Goal: Task Accomplishment & Management: Use online tool/utility

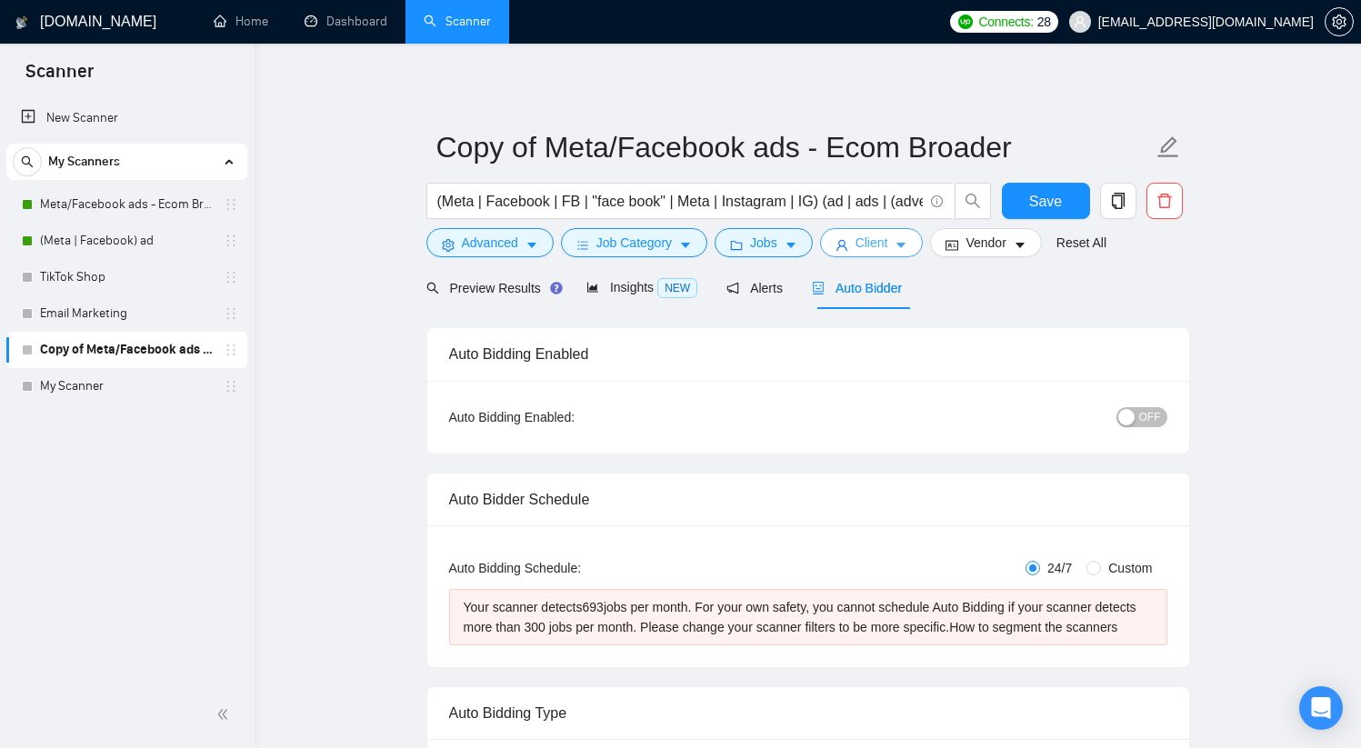
click at [906, 246] on icon "caret-down" at bounding box center [901, 246] width 9 height 5
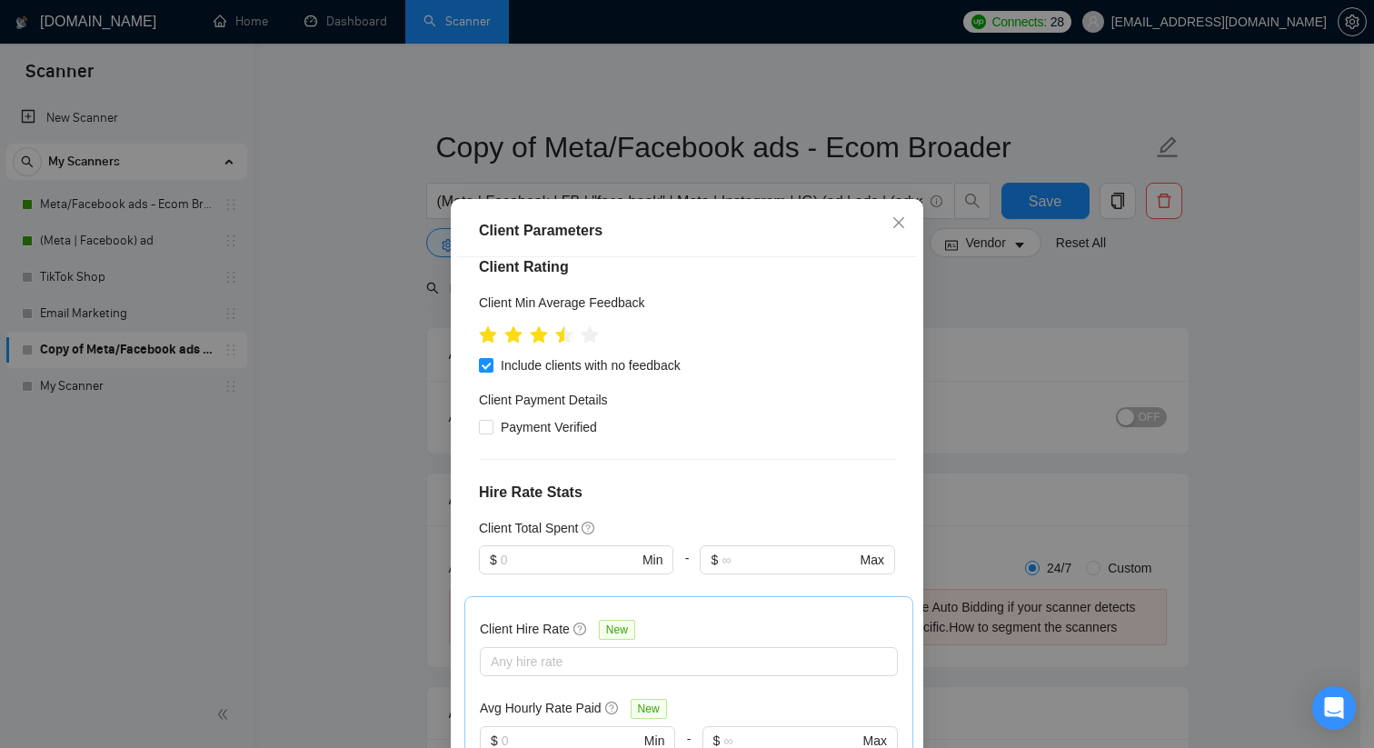
scroll to position [262, 0]
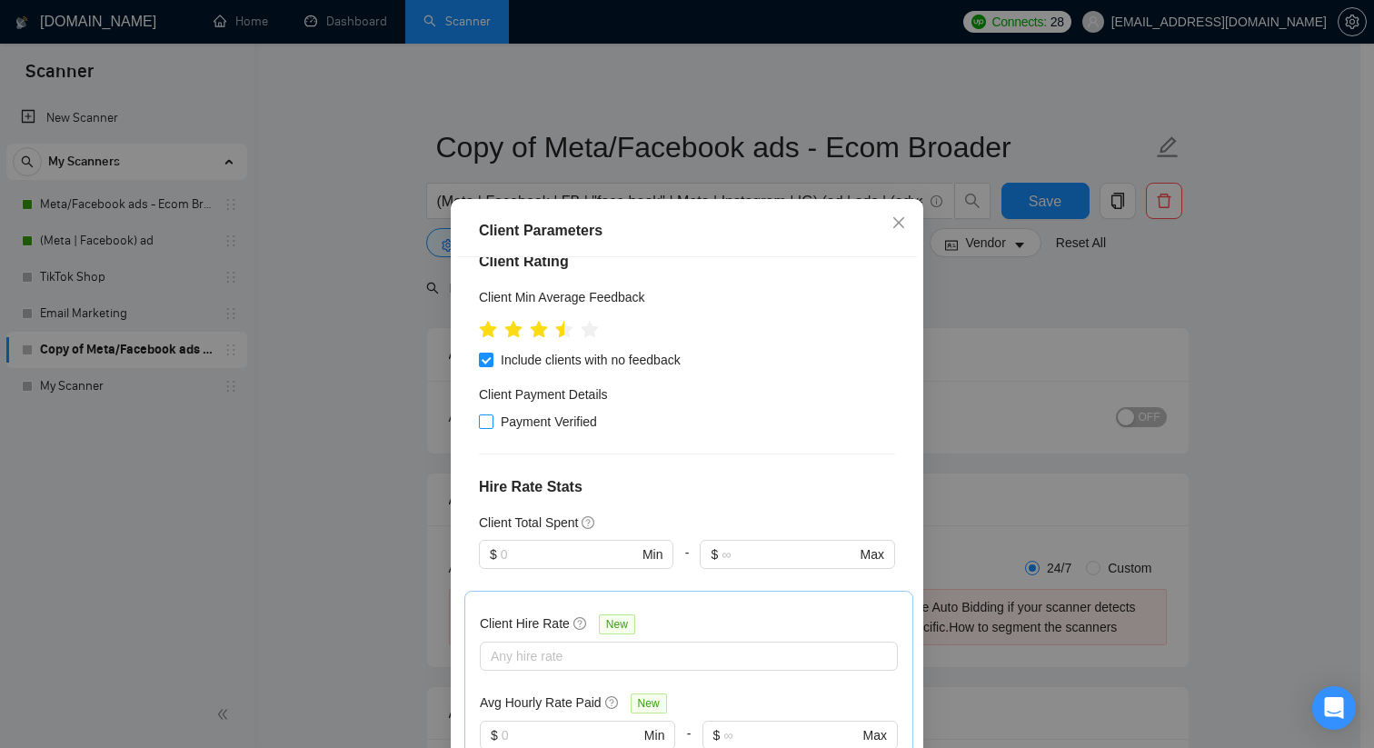
click at [484, 421] on input "Payment Verified" at bounding box center [485, 420] width 13 height 13
checkbox input "true"
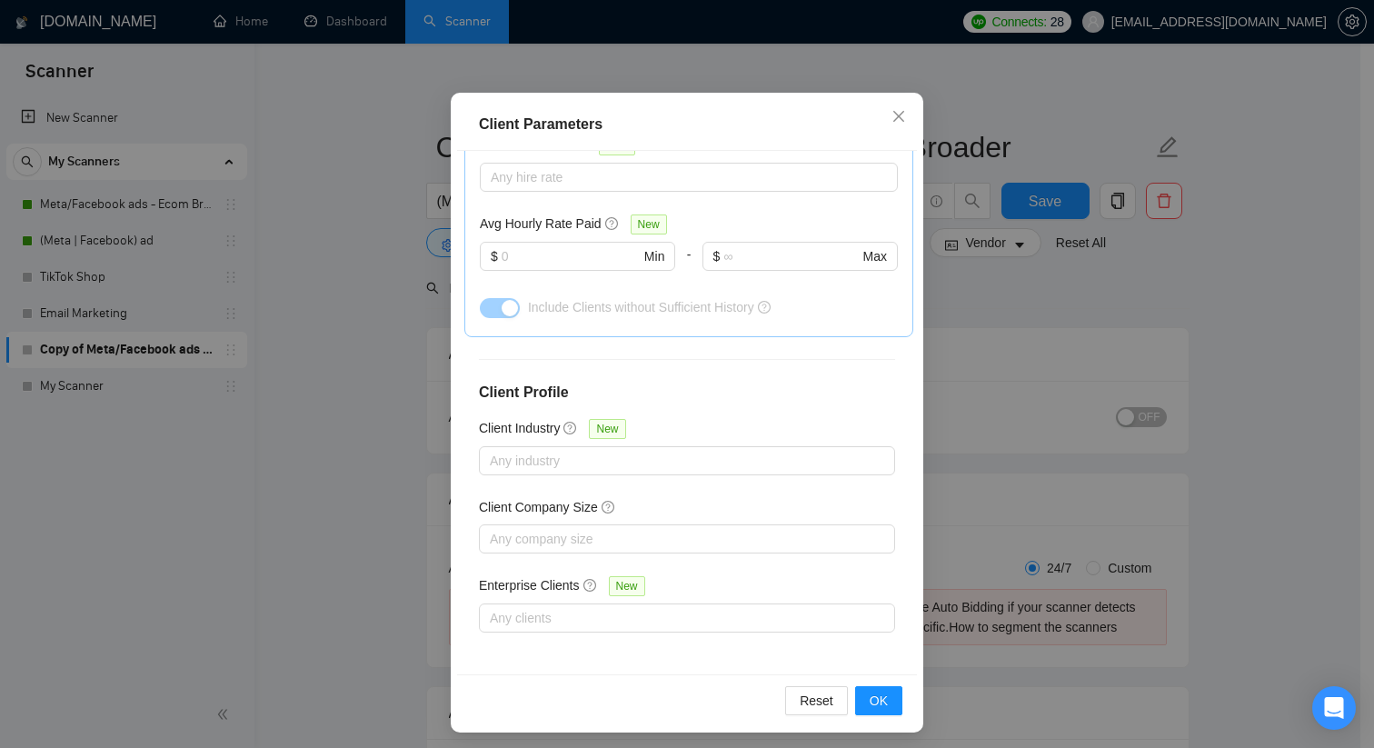
scroll to position [113, 0]
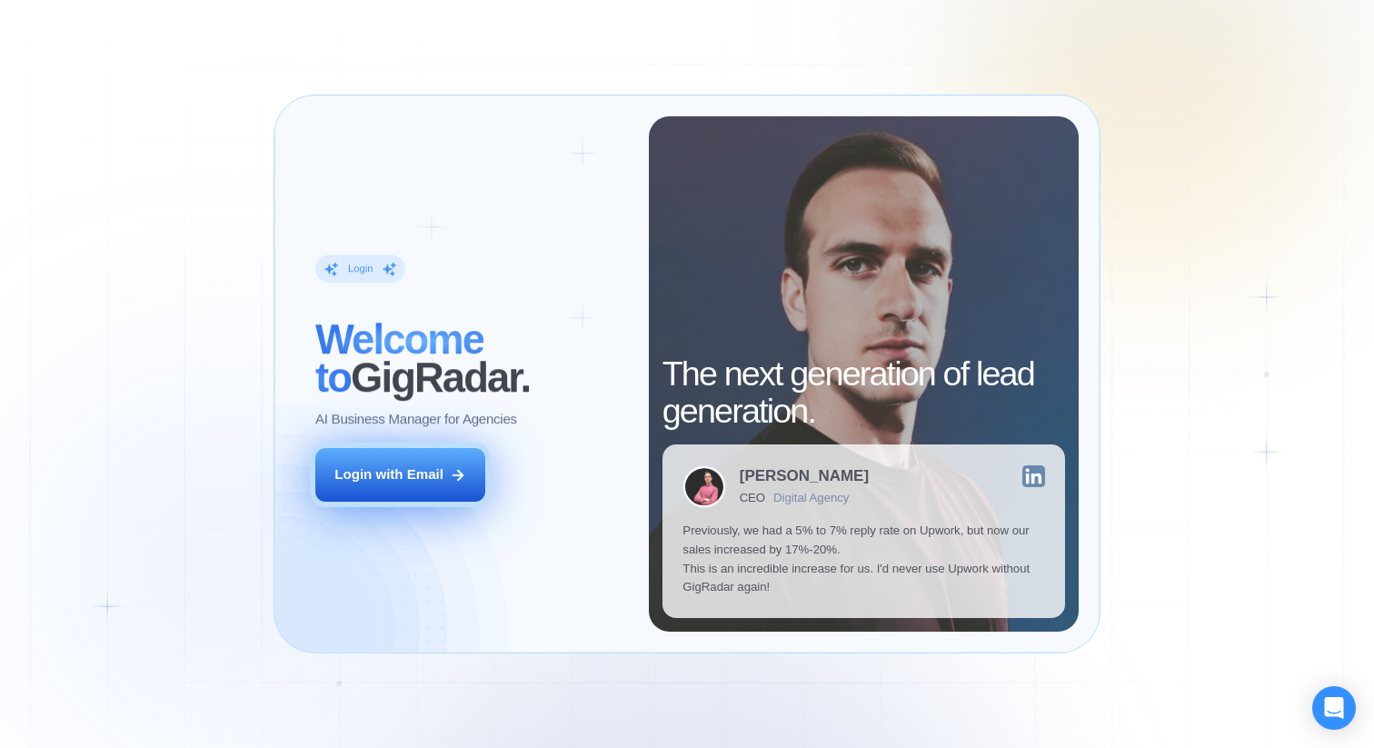
click at [484, 465] on button "Login with Email" at bounding box center [400, 475] width 170 height 54
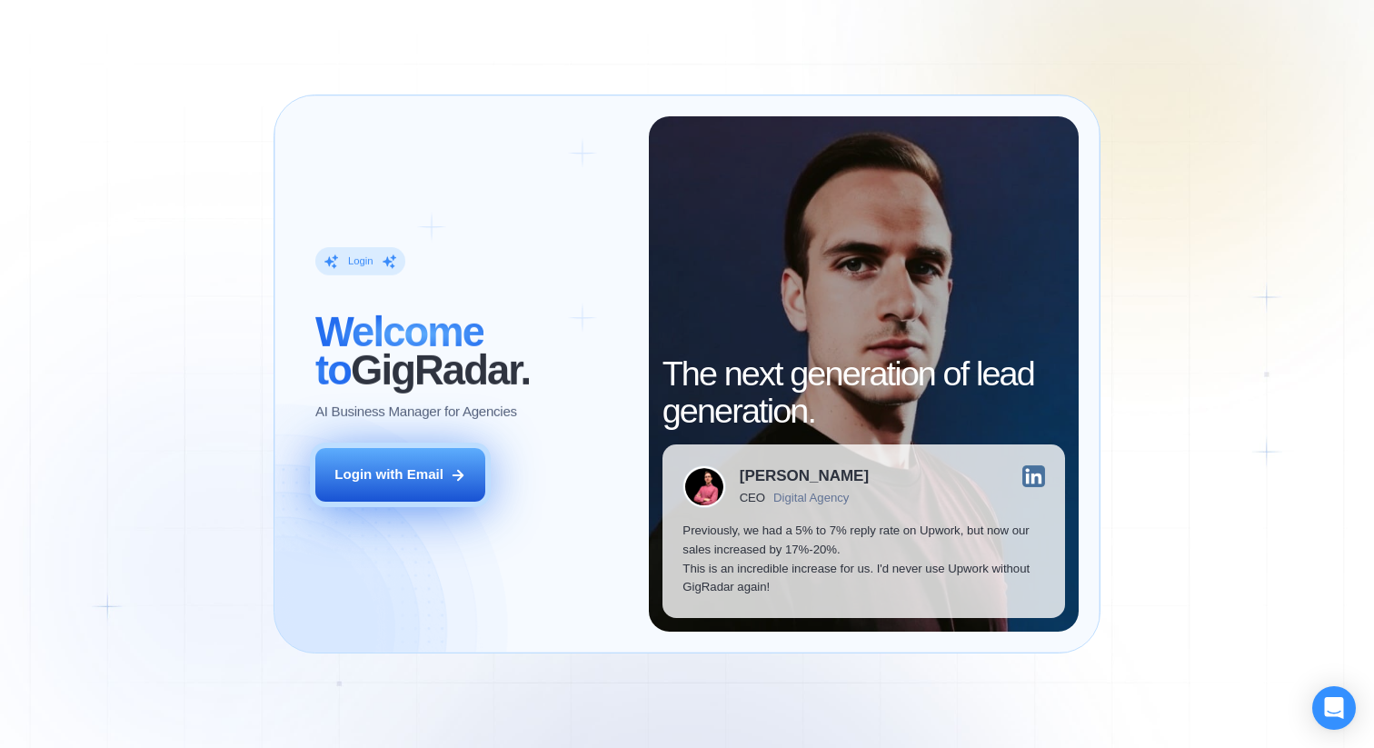
click at [444, 465] on button "Login with Email" at bounding box center [400, 475] width 170 height 54
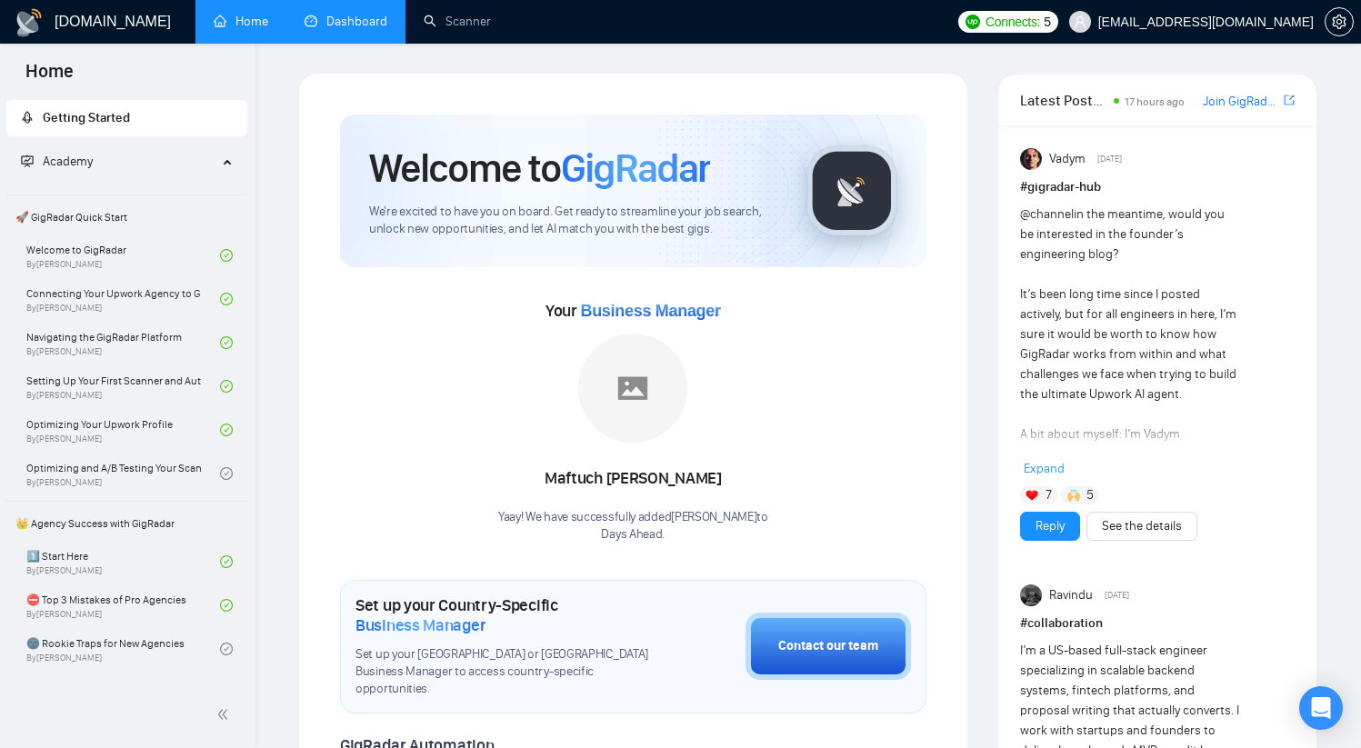
click at [344, 14] on link "Dashboard" at bounding box center [345, 21] width 83 height 15
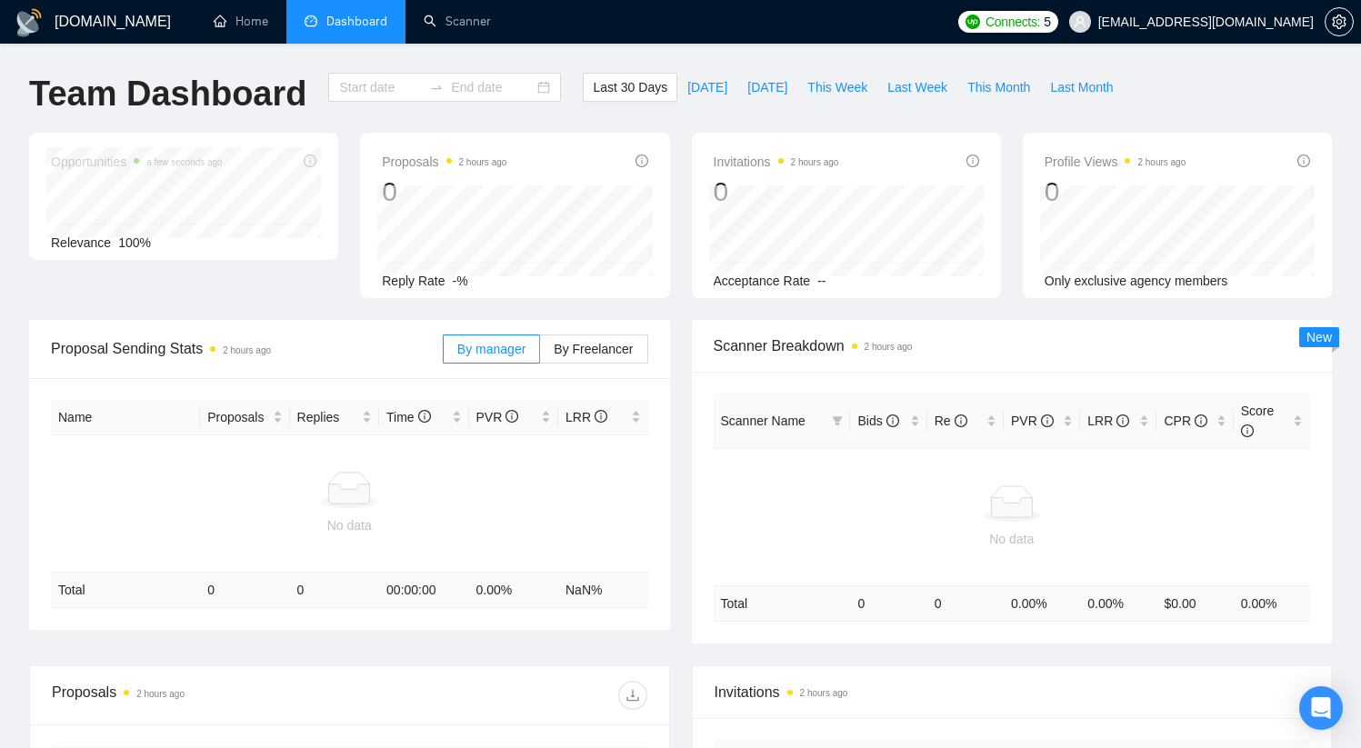
type input "[DATE]"
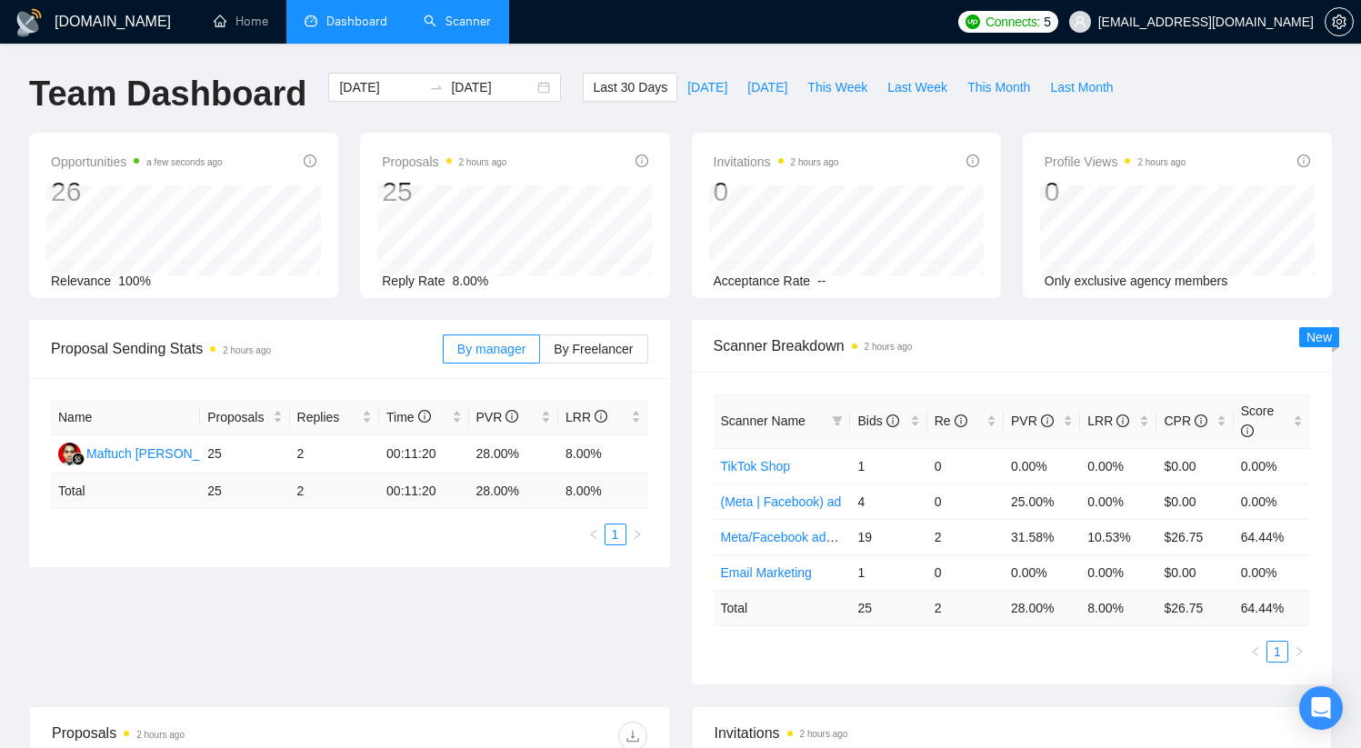
click at [453, 17] on link "Scanner" at bounding box center [457, 21] width 67 height 15
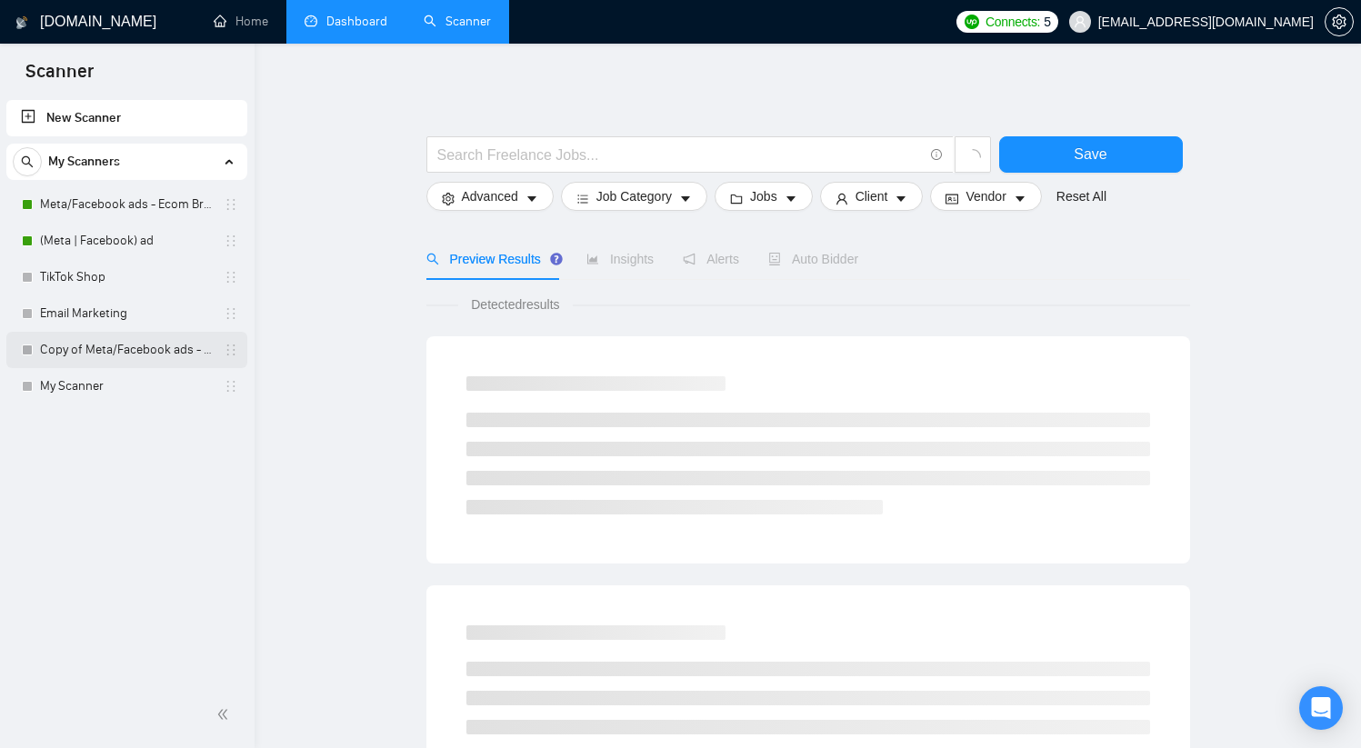
click at [91, 357] on link "Copy of Meta/Facebook ads - Ecom Broader" at bounding box center [126, 350] width 173 height 36
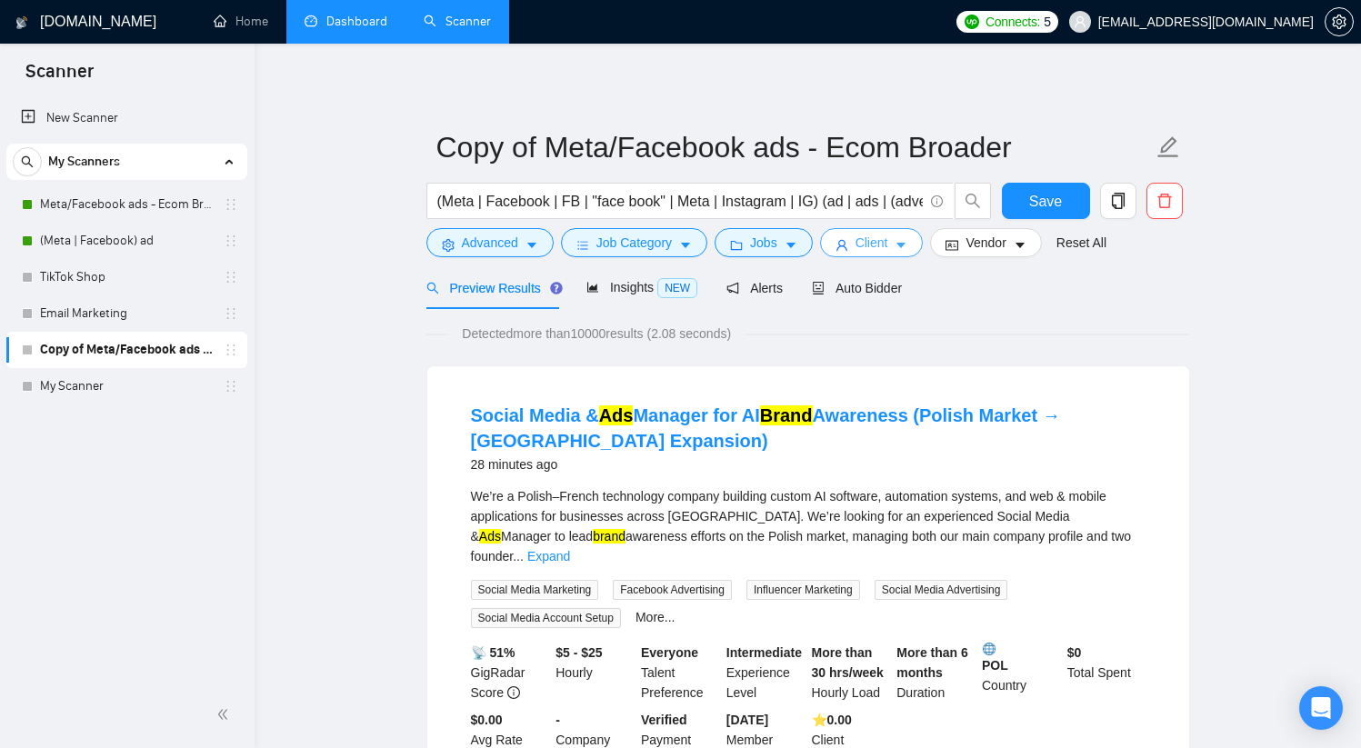
click at [905, 244] on icon "caret-down" at bounding box center [901, 246] width 9 height 5
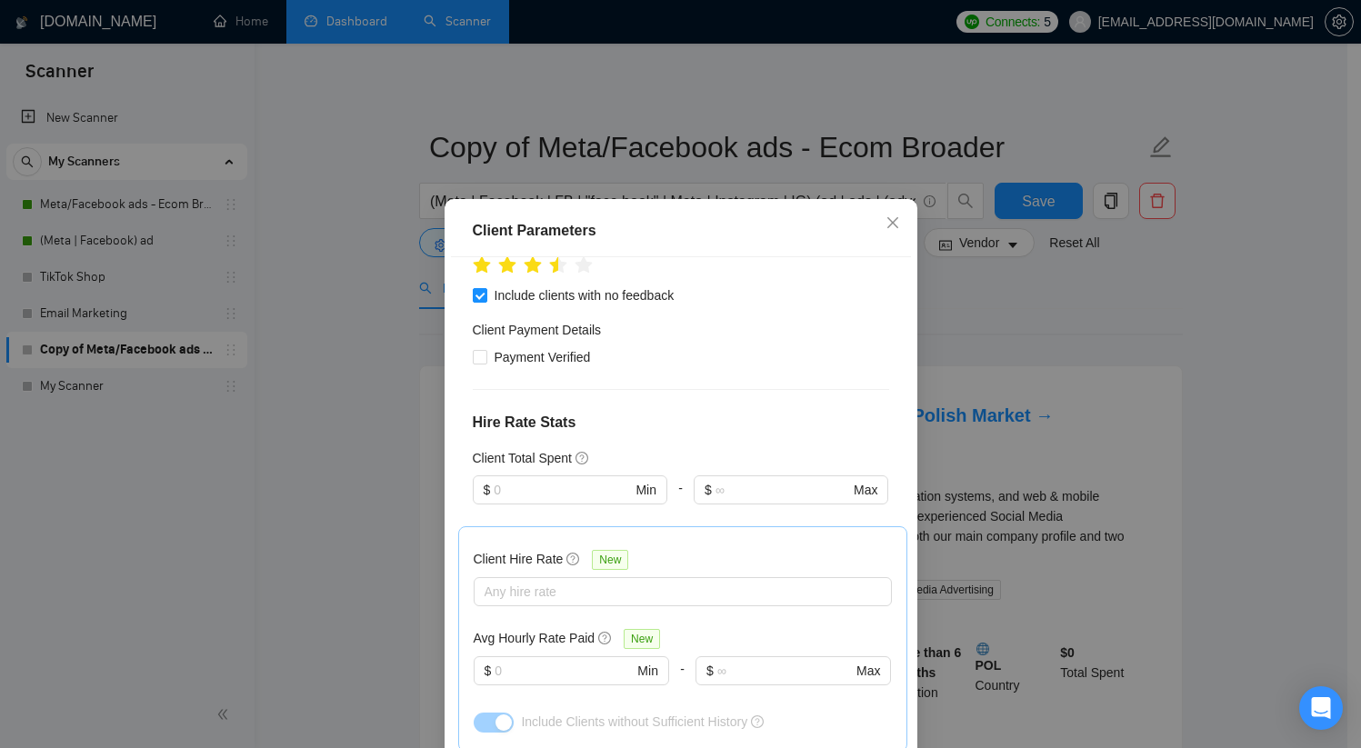
scroll to position [371, 0]
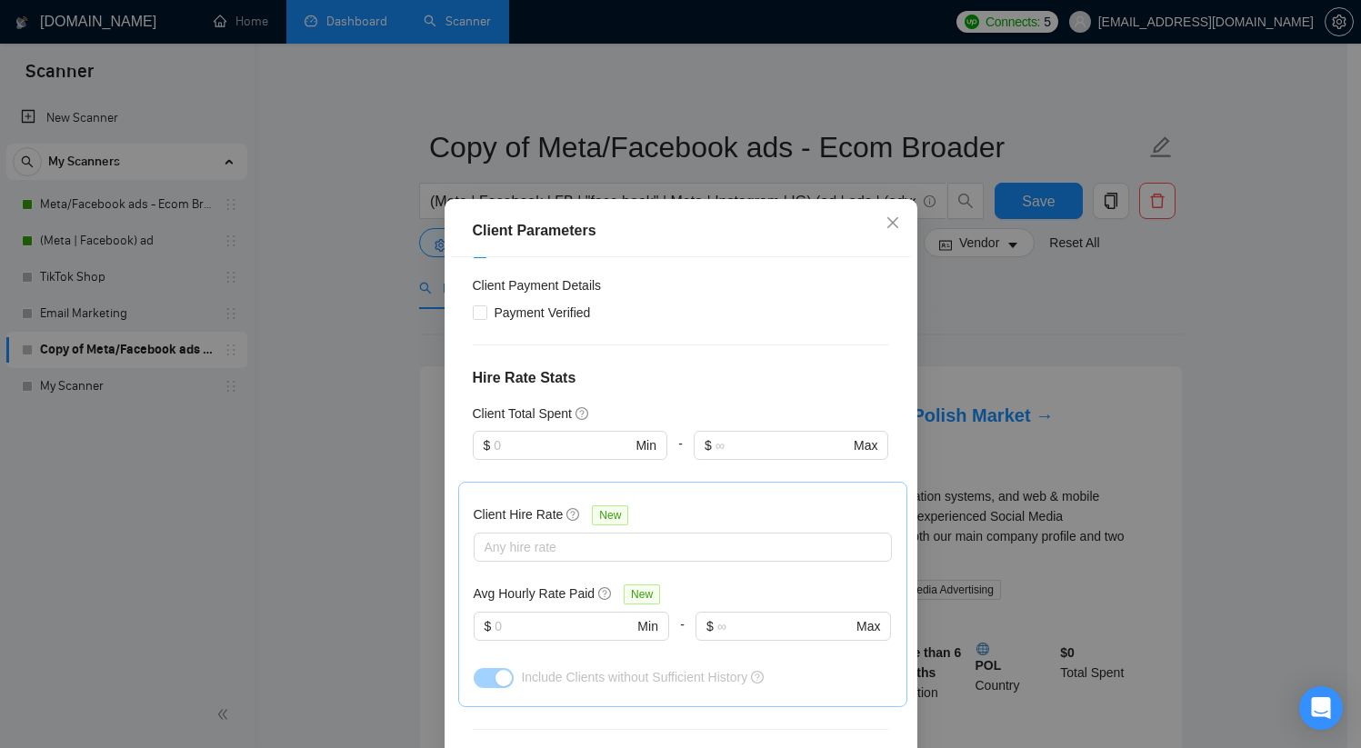
drag, startPoint x: 481, startPoint y: 310, endPoint x: 604, endPoint y: 353, distance: 130.8
click at [487, 311] on span "Payment Verified" at bounding box center [542, 313] width 111 height 20
click at [482, 311] on input "Payment Verified" at bounding box center [479, 311] width 13 height 13
checkbox input "true"
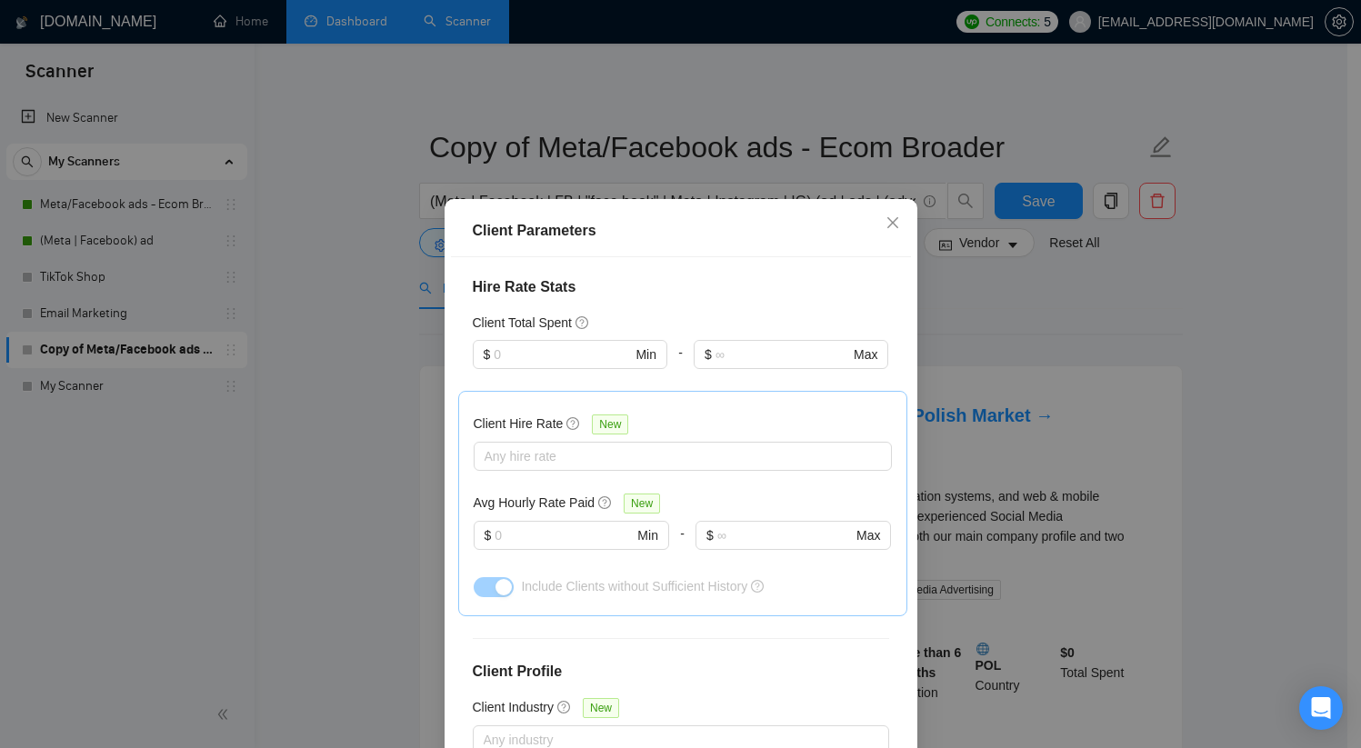
scroll to position [634, 0]
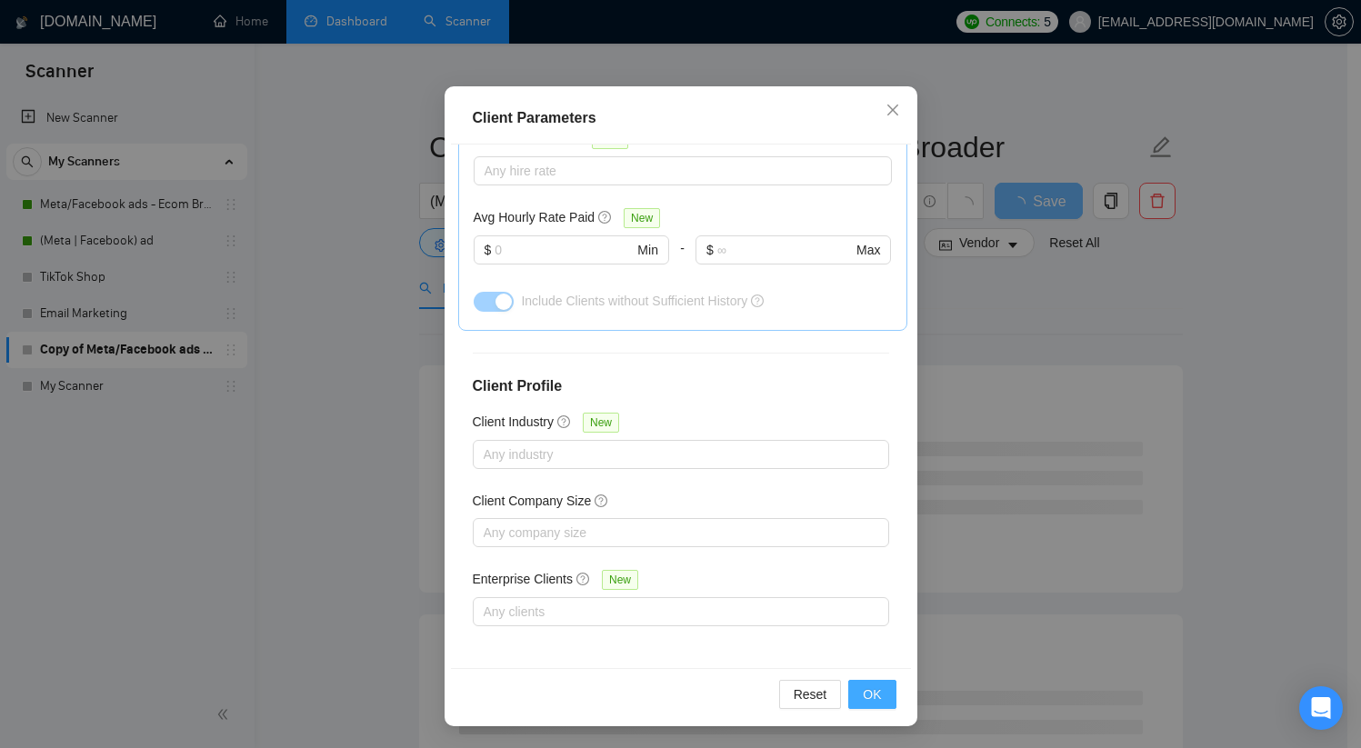
click at [872, 694] on span "OK" at bounding box center [872, 694] width 18 height 20
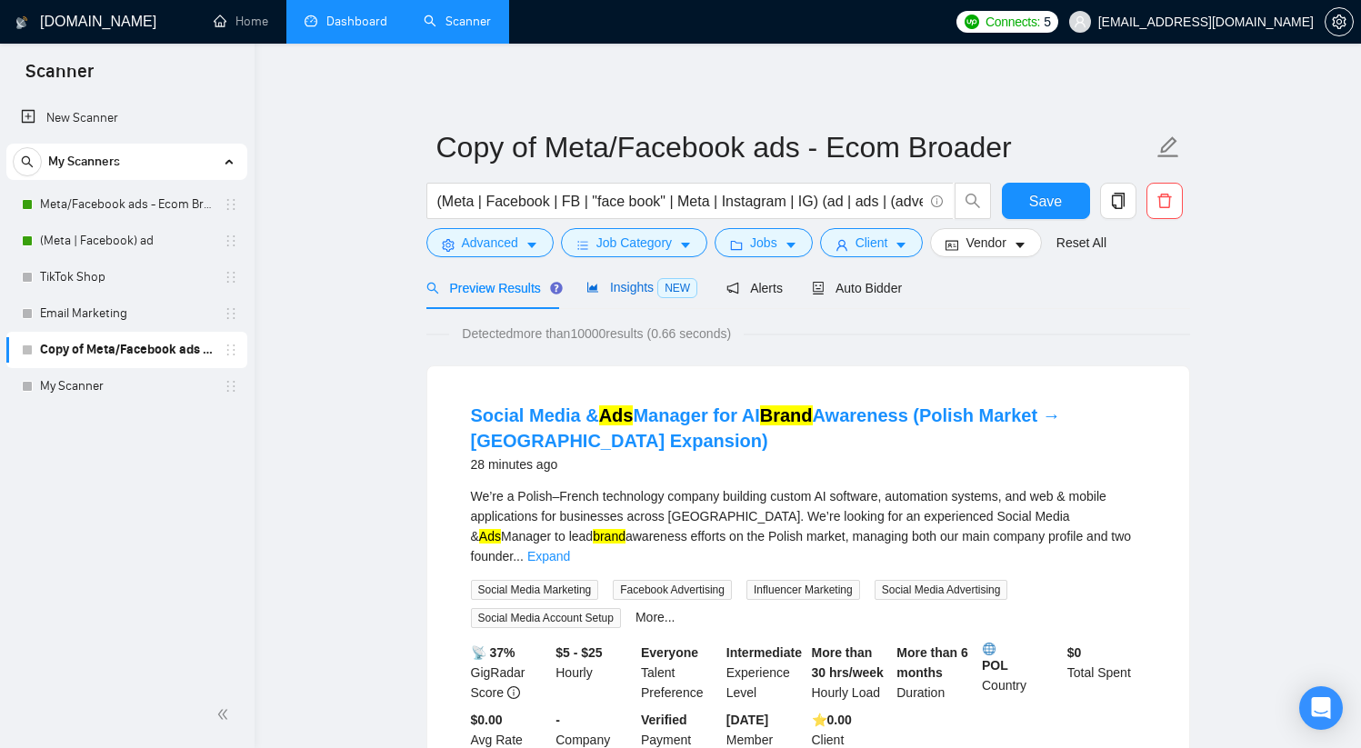
click at [615, 286] on span "Insights NEW" at bounding box center [641, 287] width 111 height 15
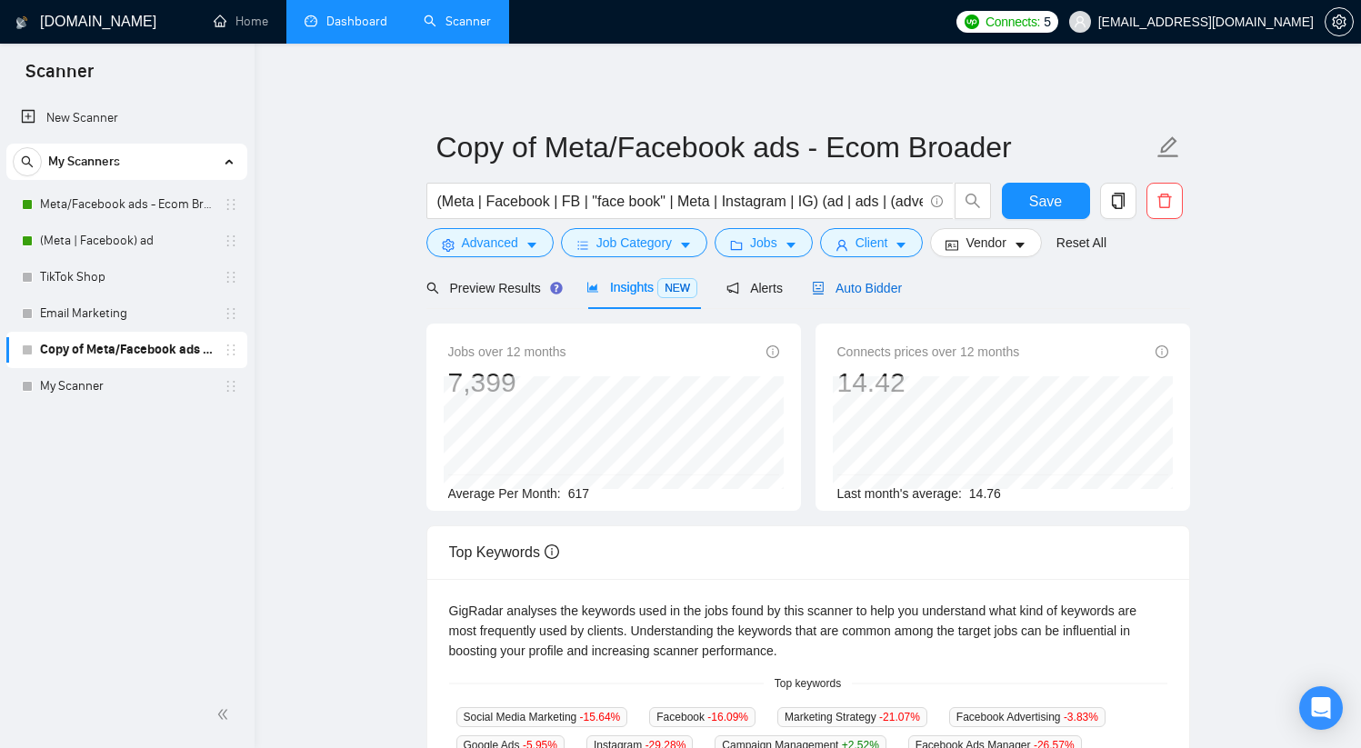
click at [862, 290] on span "Auto Bidder" at bounding box center [857, 288] width 90 height 15
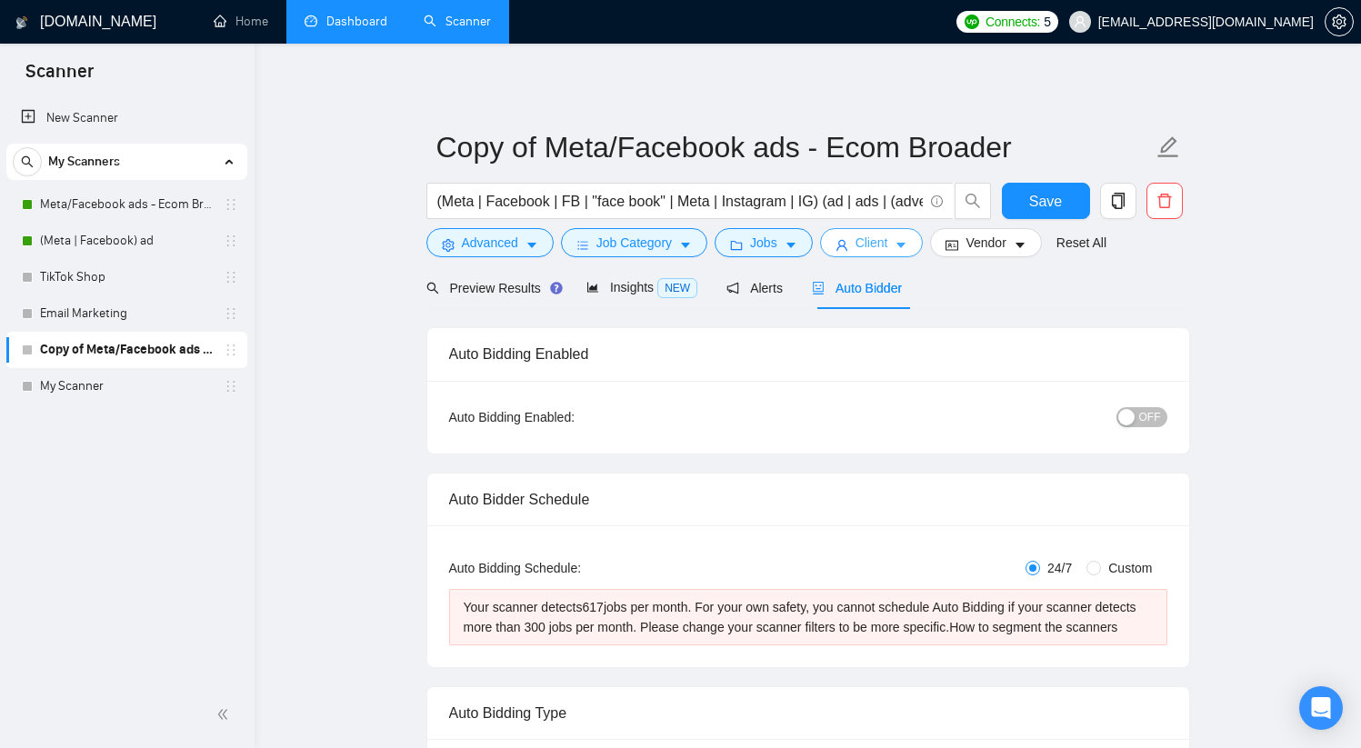
click at [899, 244] on button "Client" at bounding box center [872, 242] width 104 height 29
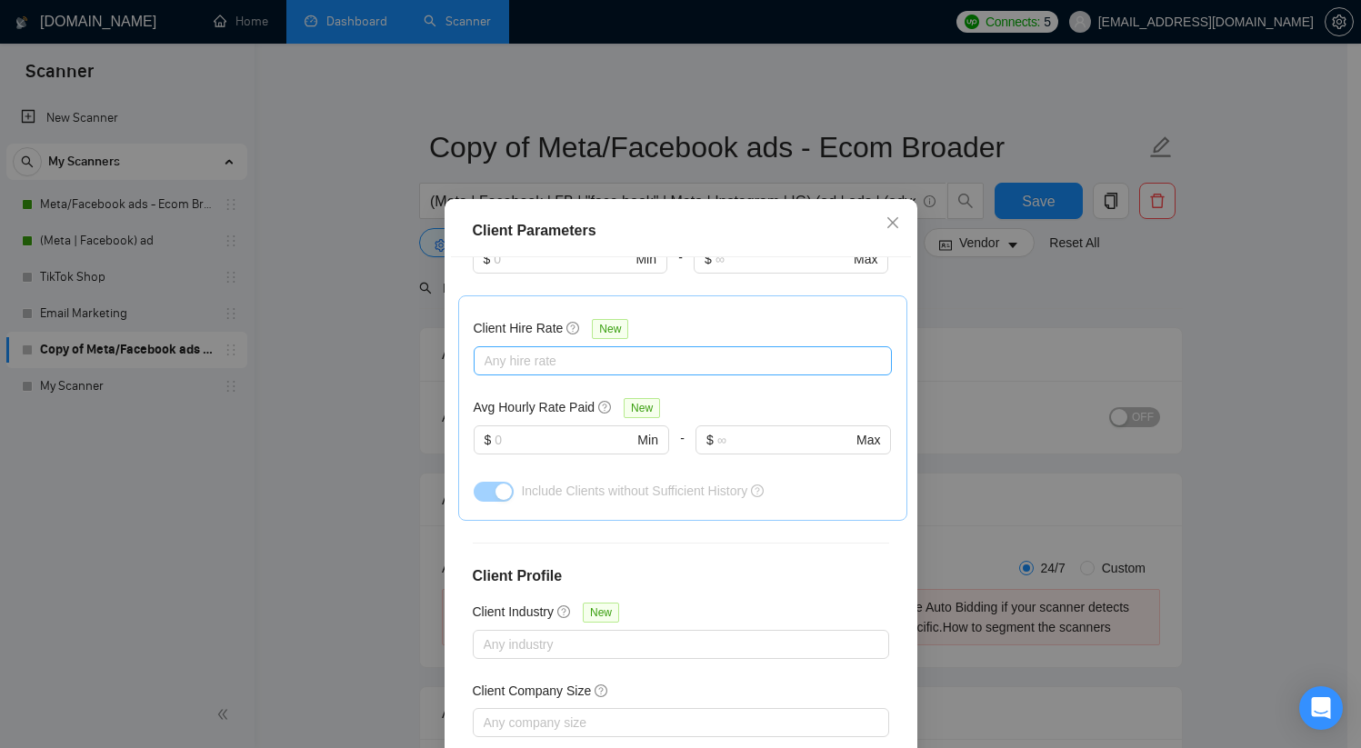
scroll to position [568, 0]
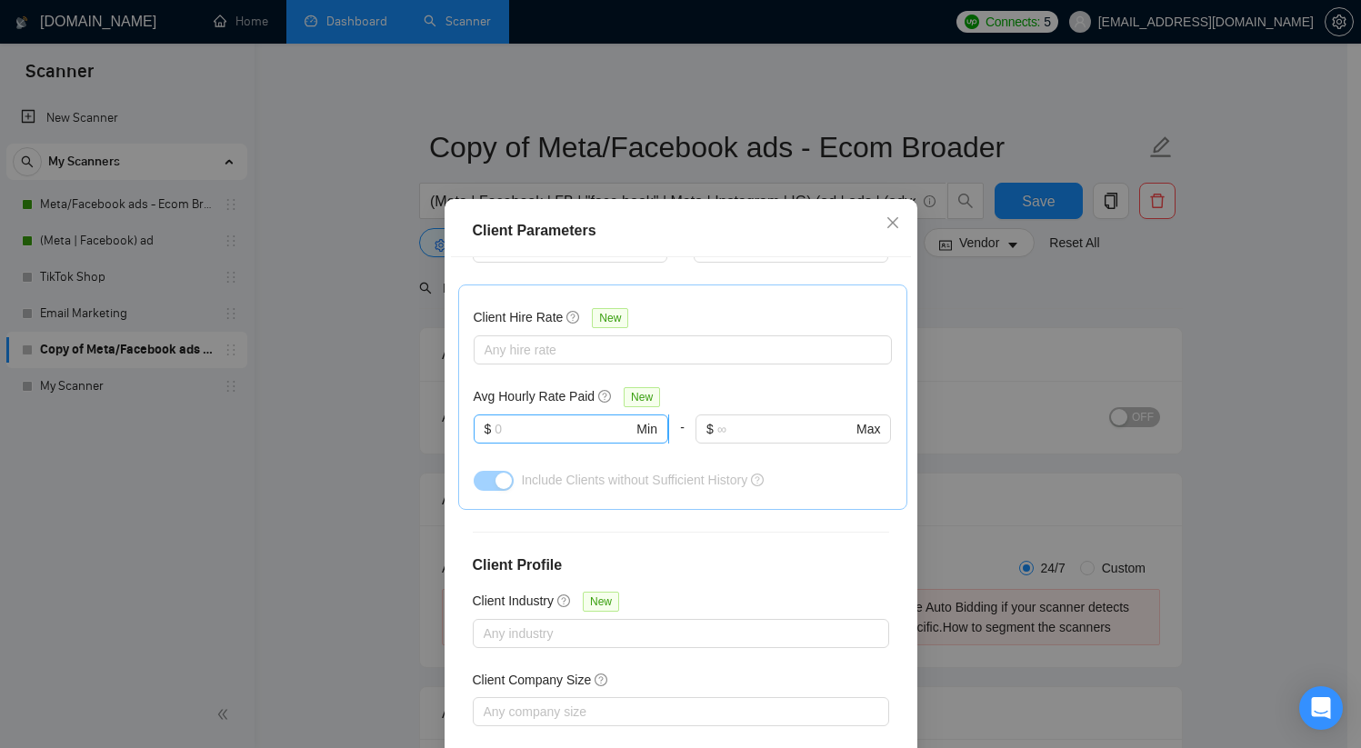
click at [543, 442] on span "$ Min" at bounding box center [571, 428] width 194 height 29
type input "10"
click at [862, 519] on div "Client Location Include Client Countries Select Exclude Client Countries [GEOGR…" at bounding box center [681, 519] width 460 height 524
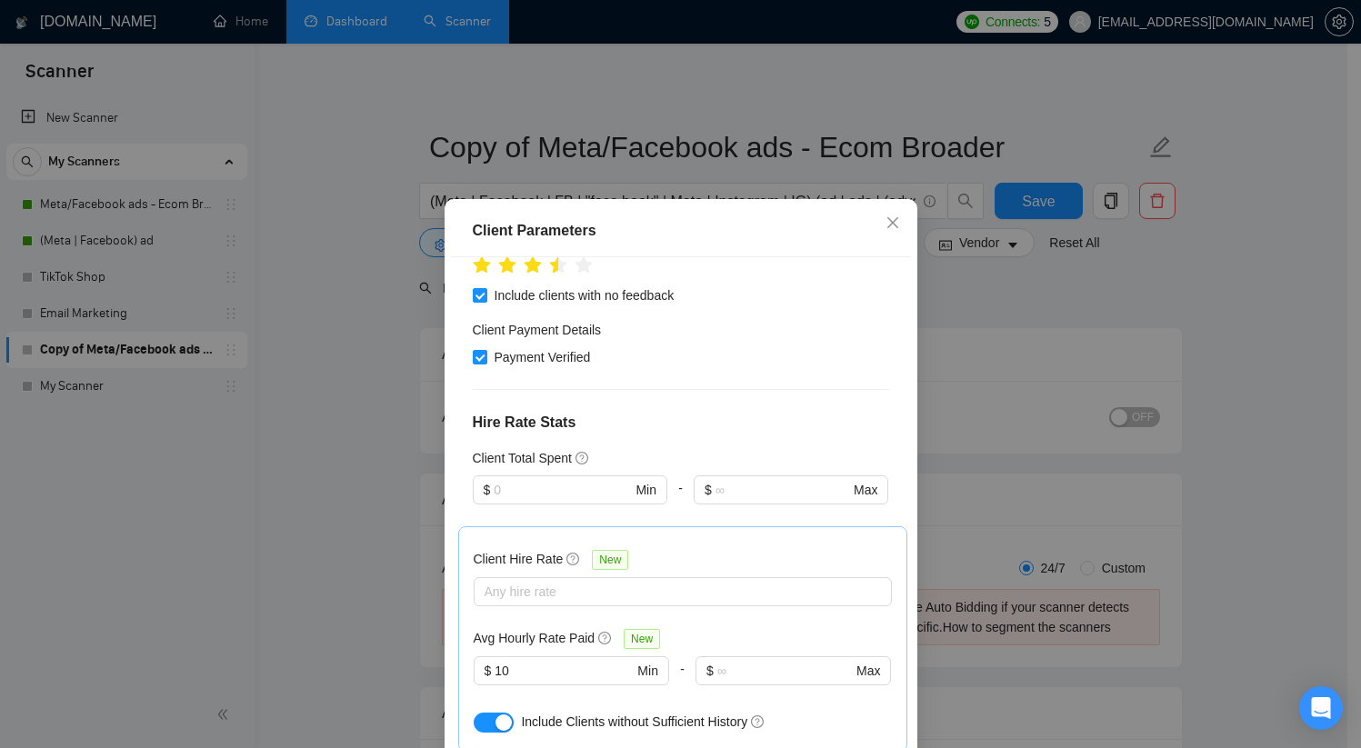
scroll to position [439, 0]
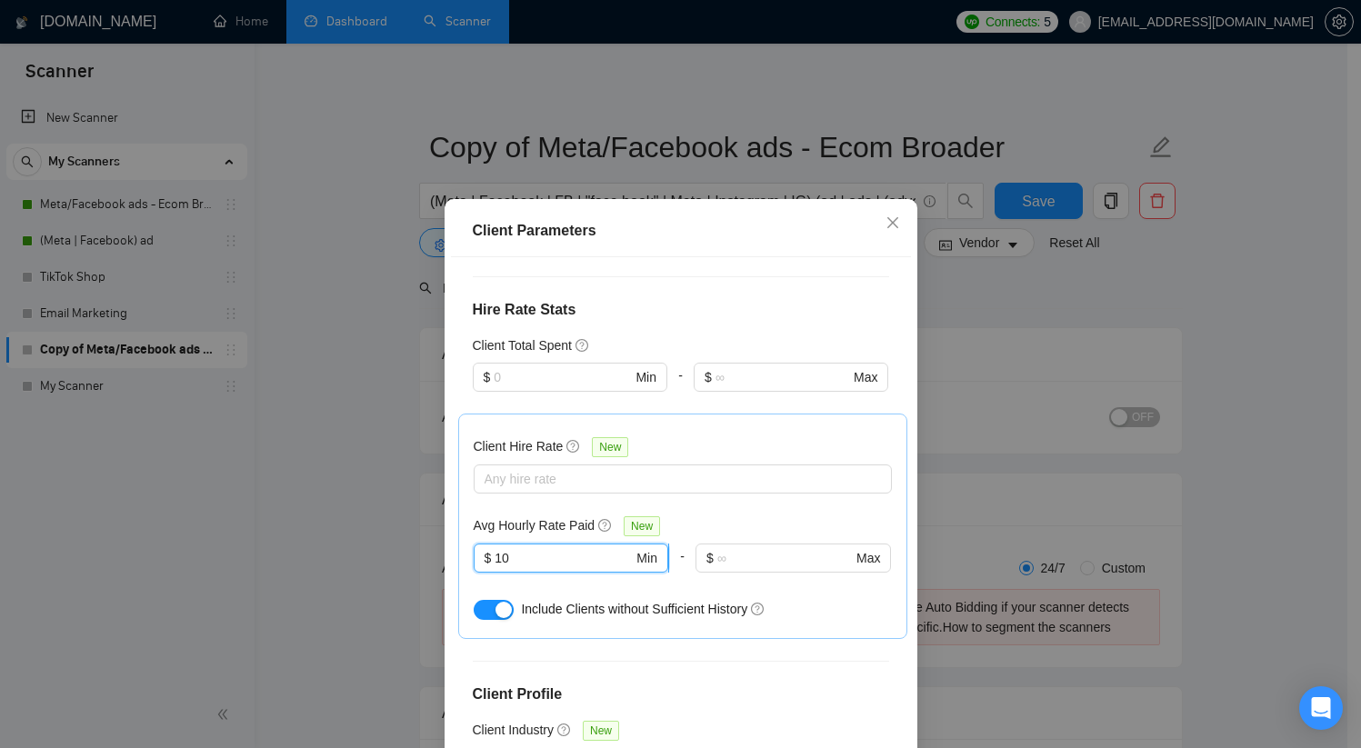
click at [494, 558] on input "10" at bounding box center [563, 558] width 138 height 20
type input "15"
click at [603, 603] on span "Include Clients without Sufficient History" at bounding box center [634, 609] width 226 height 15
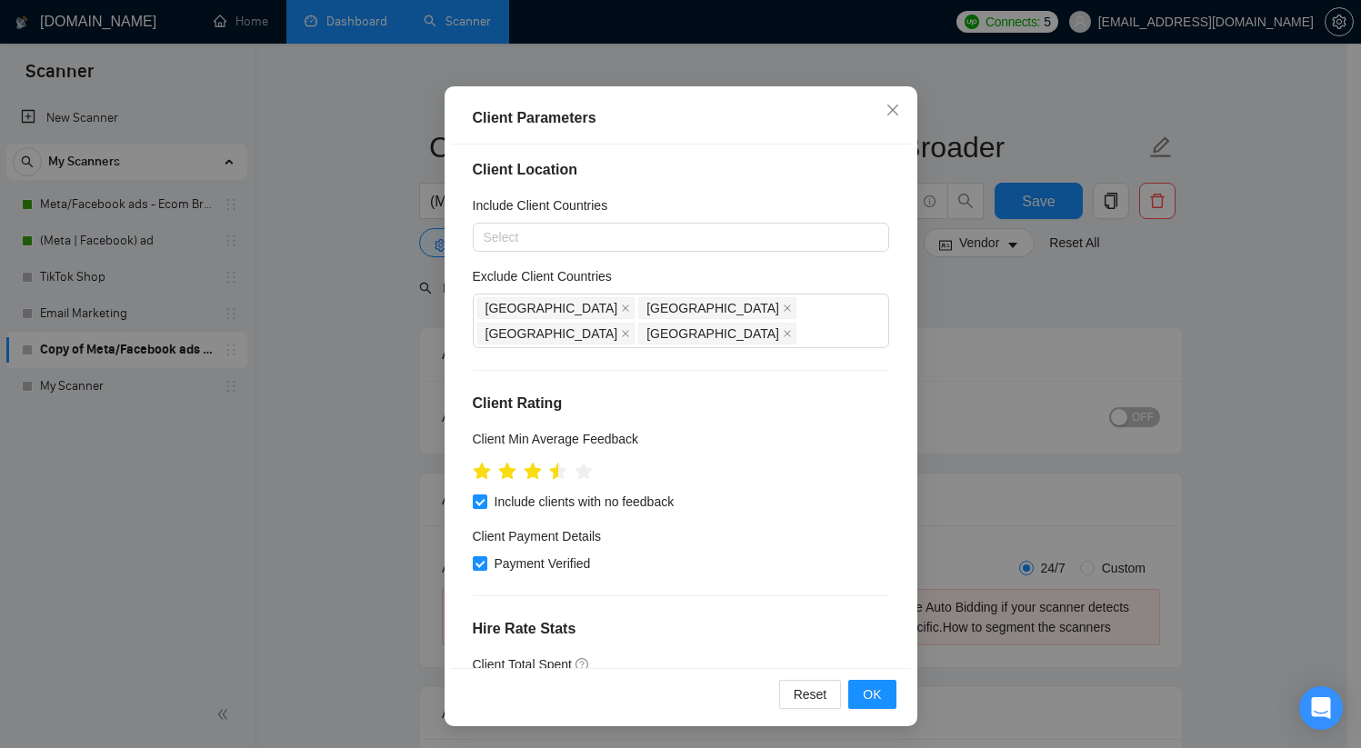
scroll to position [0, 0]
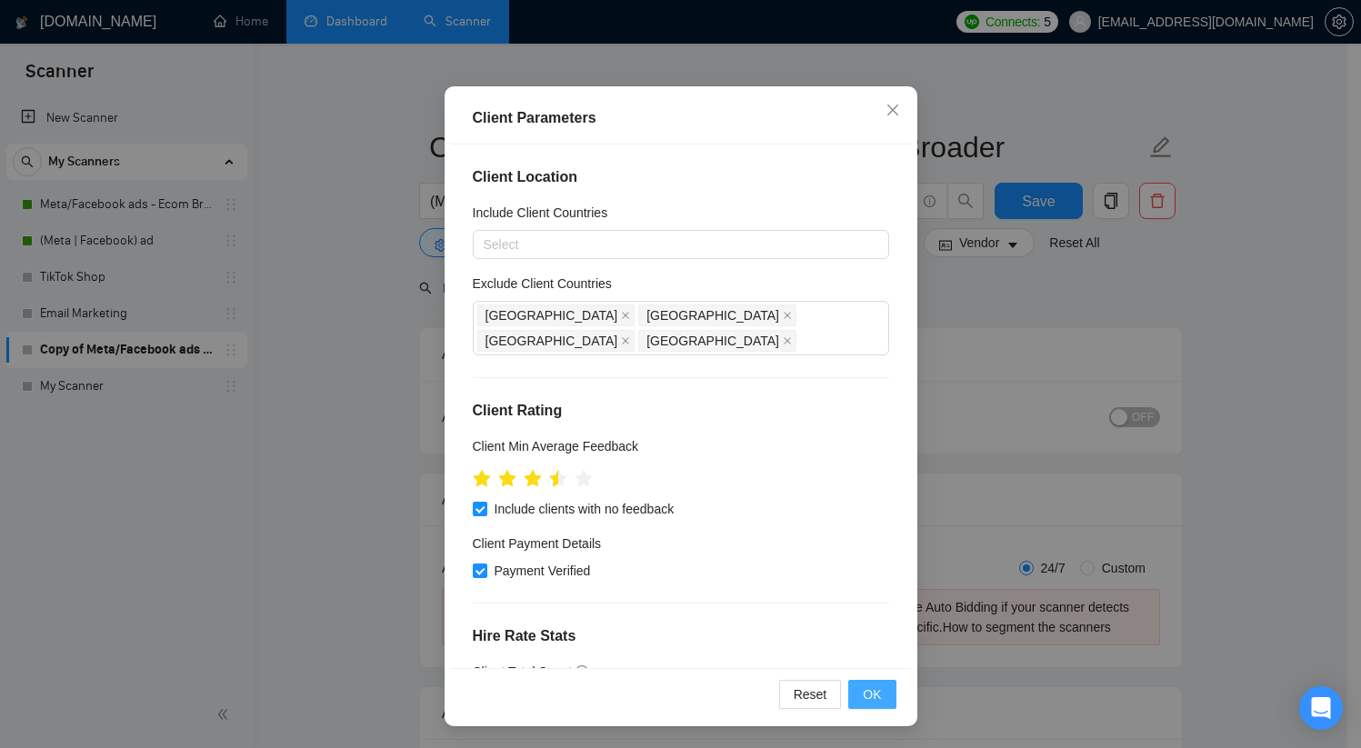
click at [876, 688] on button "OK" at bounding box center [871, 694] width 47 height 29
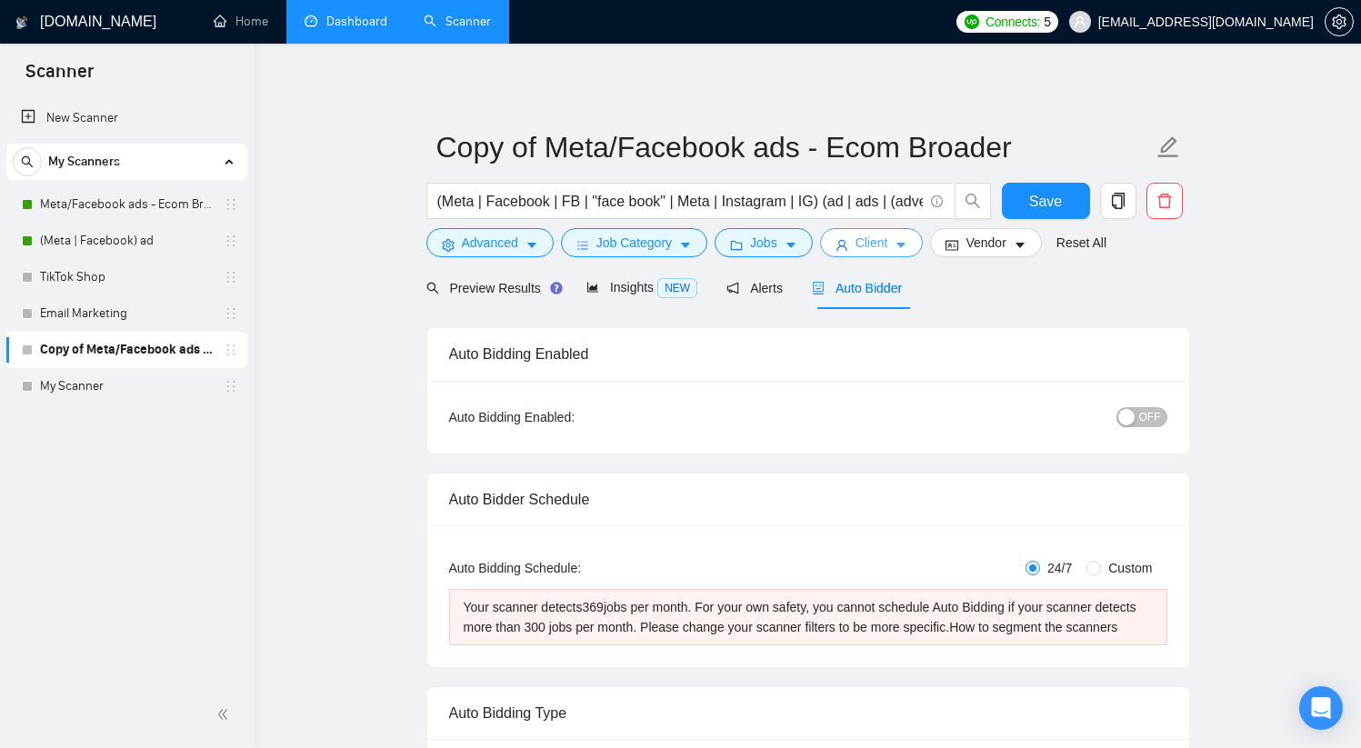
click at [866, 246] on span "Client" at bounding box center [871, 243] width 33 height 20
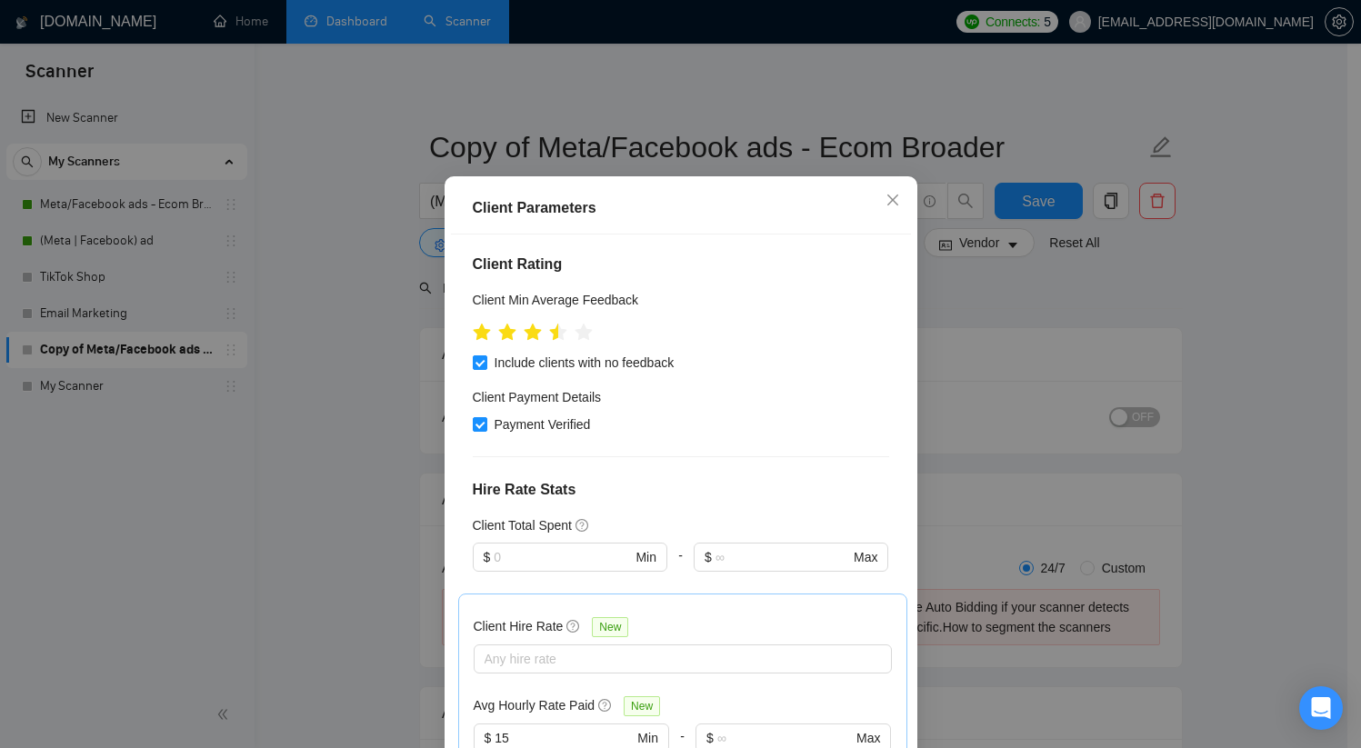
scroll to position [281, 0]
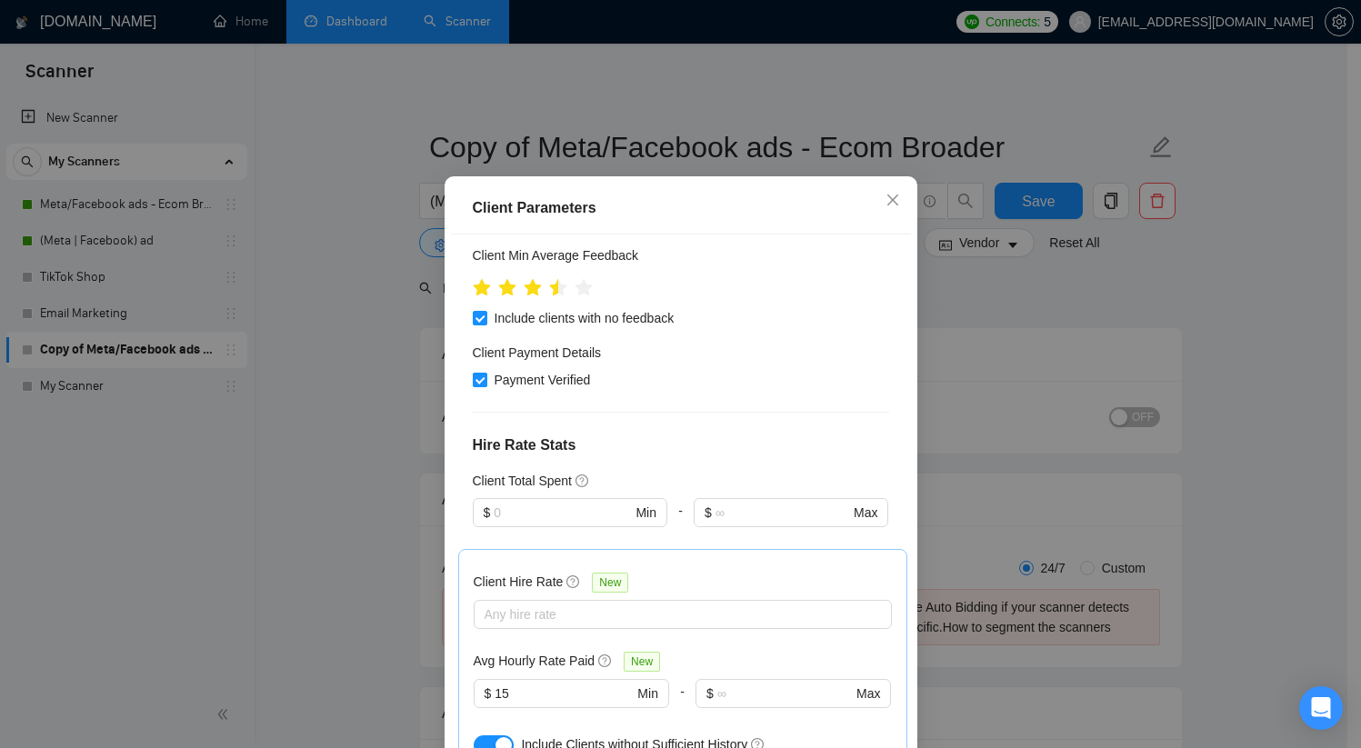
click at [477, 385] on input "Payment Verified" at bounding box center [479, 379] width 13 height 13
checkbox input "false"
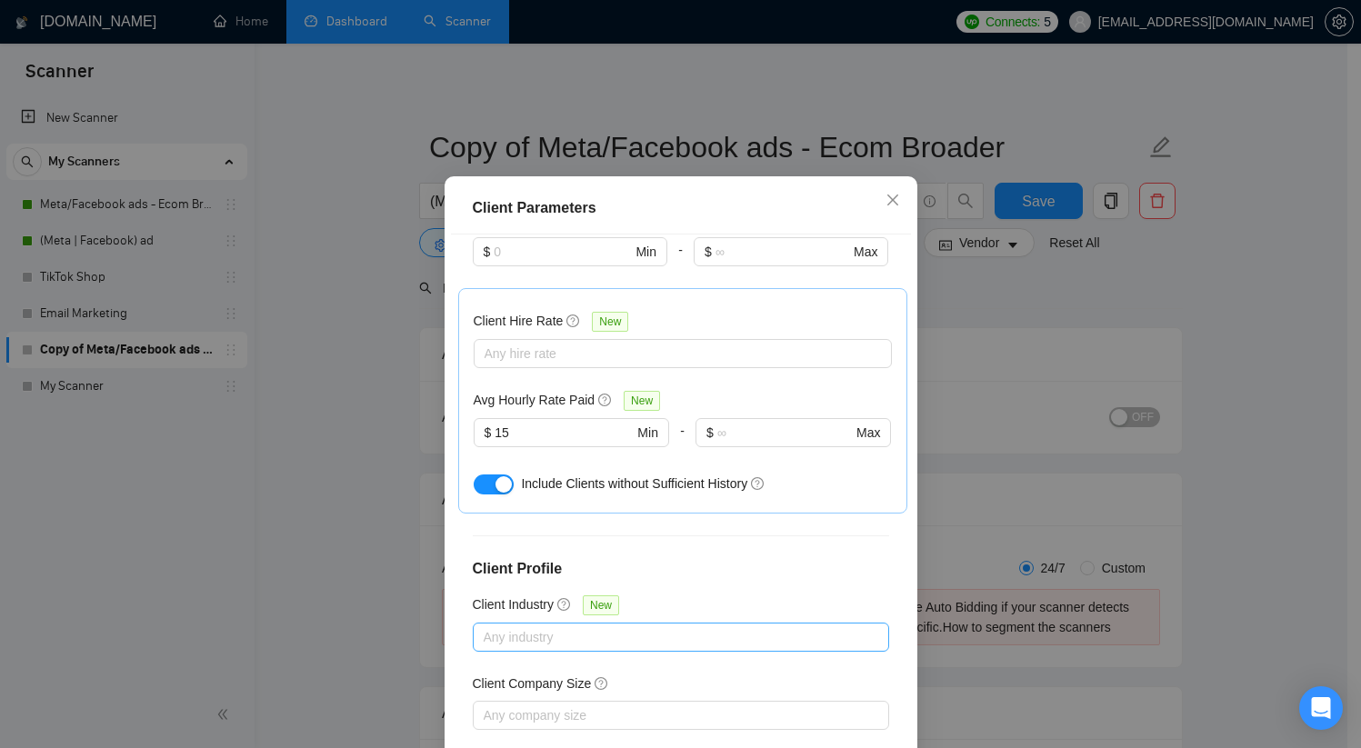
scroll to position [634, 0]
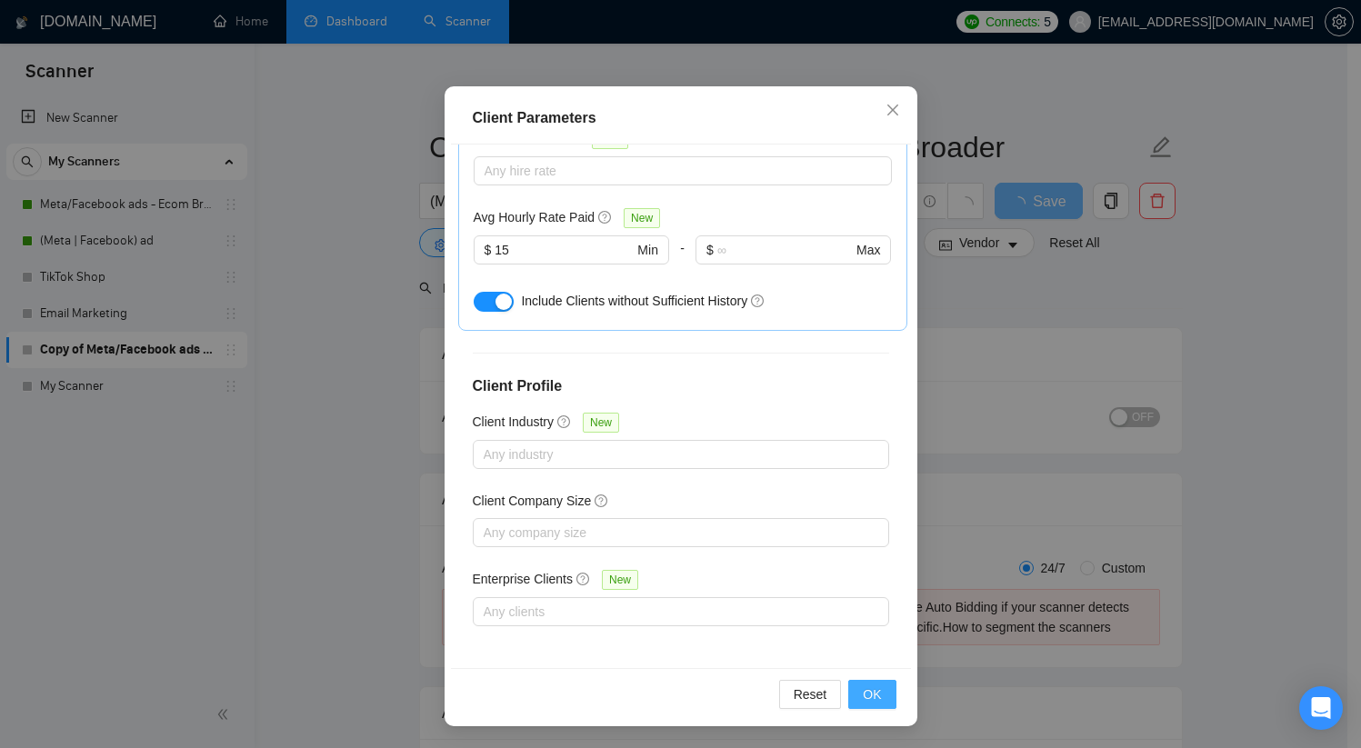
click at [870, 699] on span "OK" at bounding box center [872, 694] width 18 height 20
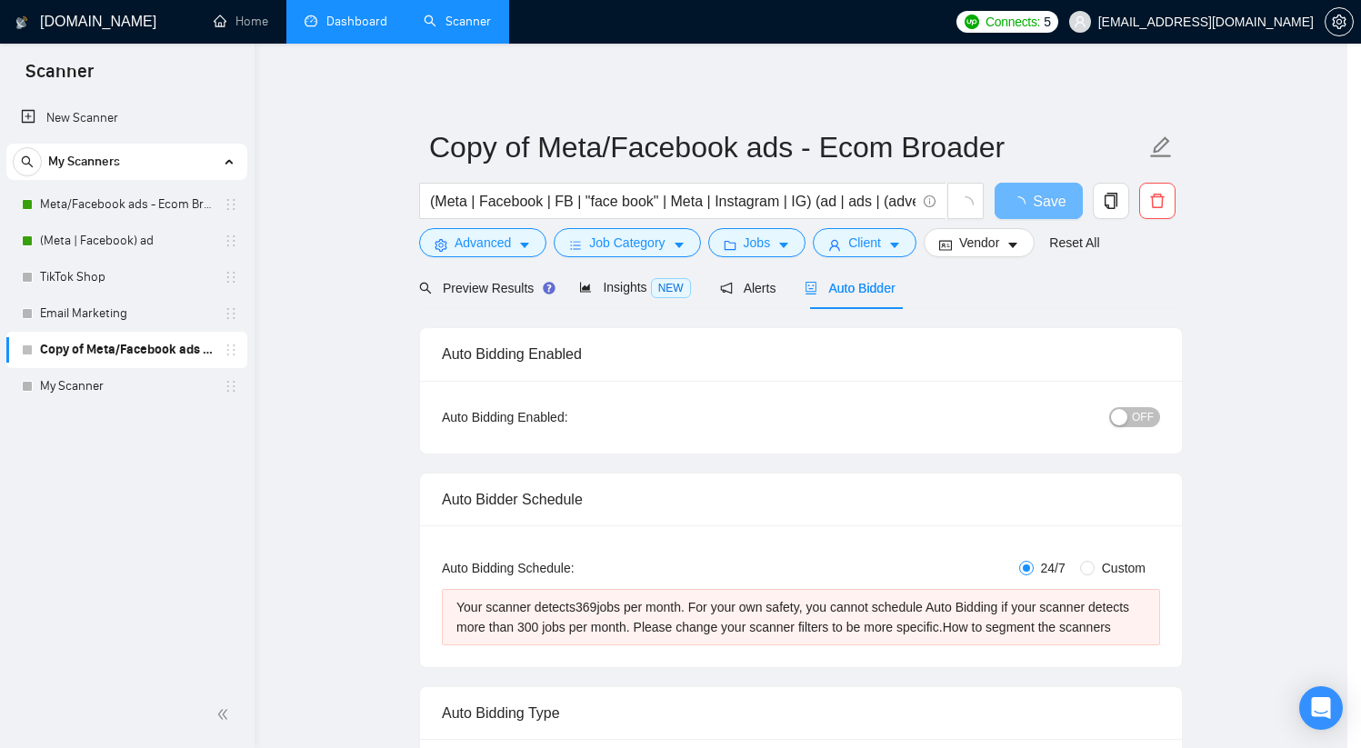
scroll to position [23, 0]
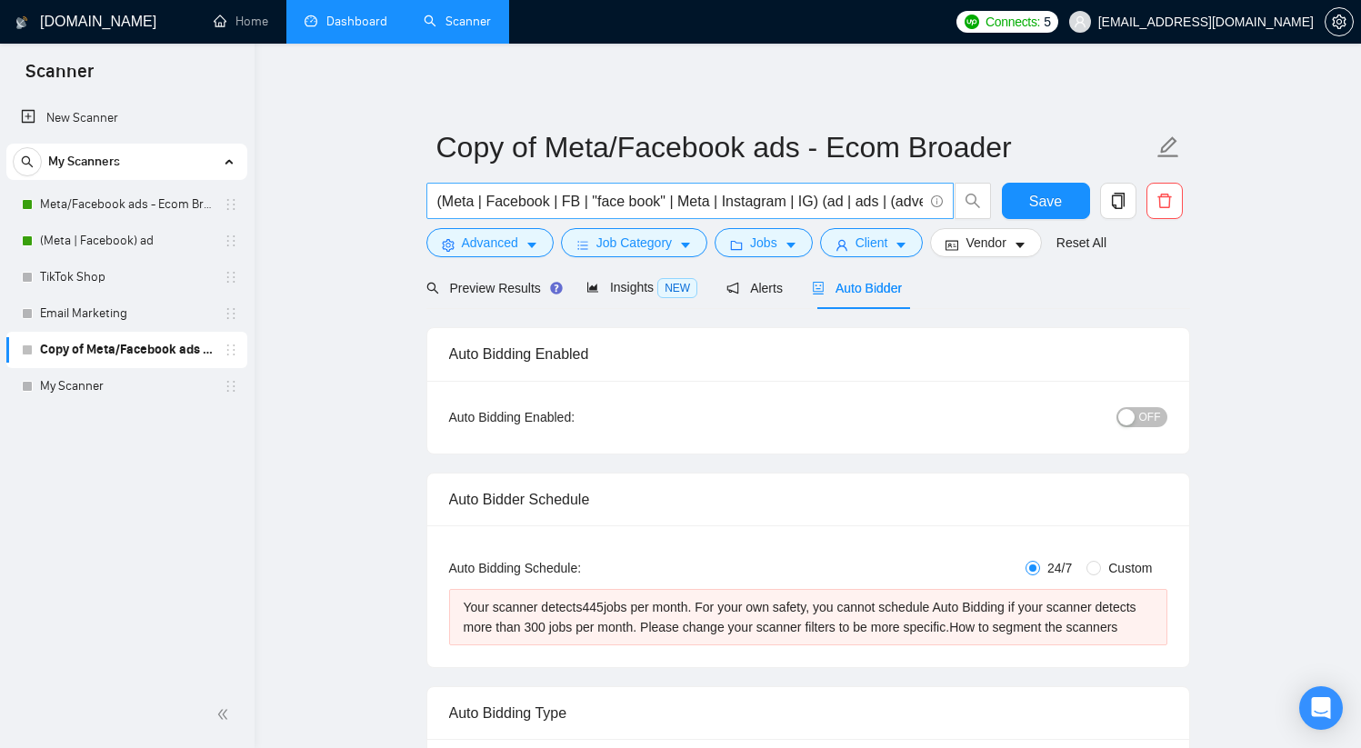
click at [782, 205] on input "(Meta | Facebook | FB | "face book" | Meta | Instagram | IG) (ad | ads | (adver…" at bounding box center [679, 201] width 485 height 23
click at [504, 252] on span "Advanced" at bounding box center [490, 243] width 56 height 20
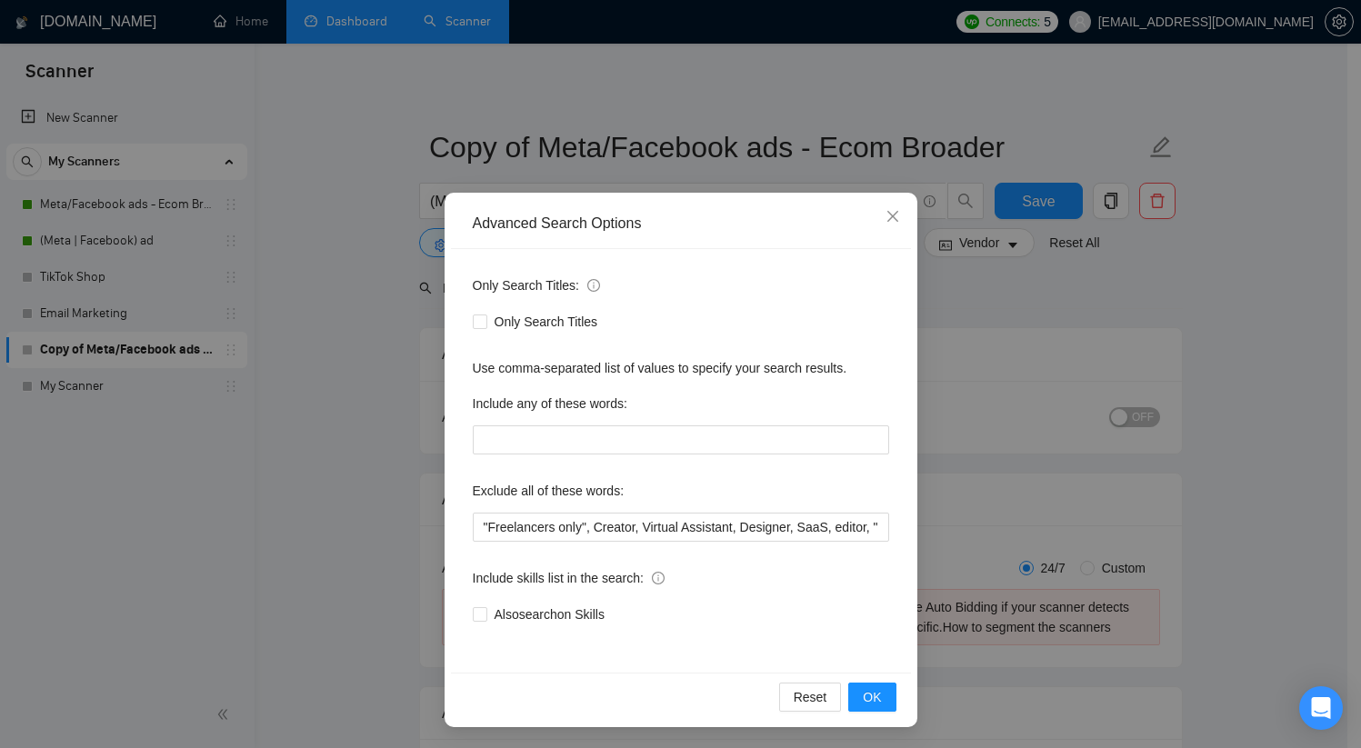
scroll to position [8, 0]
drag, startPoint x: 892, startPoint y: 217, endPoint x: 880, endPoint y: 219, distance: 12.0
click at [891, 217] on icon "close" at bounding box center [892, 215] width 15 height 15
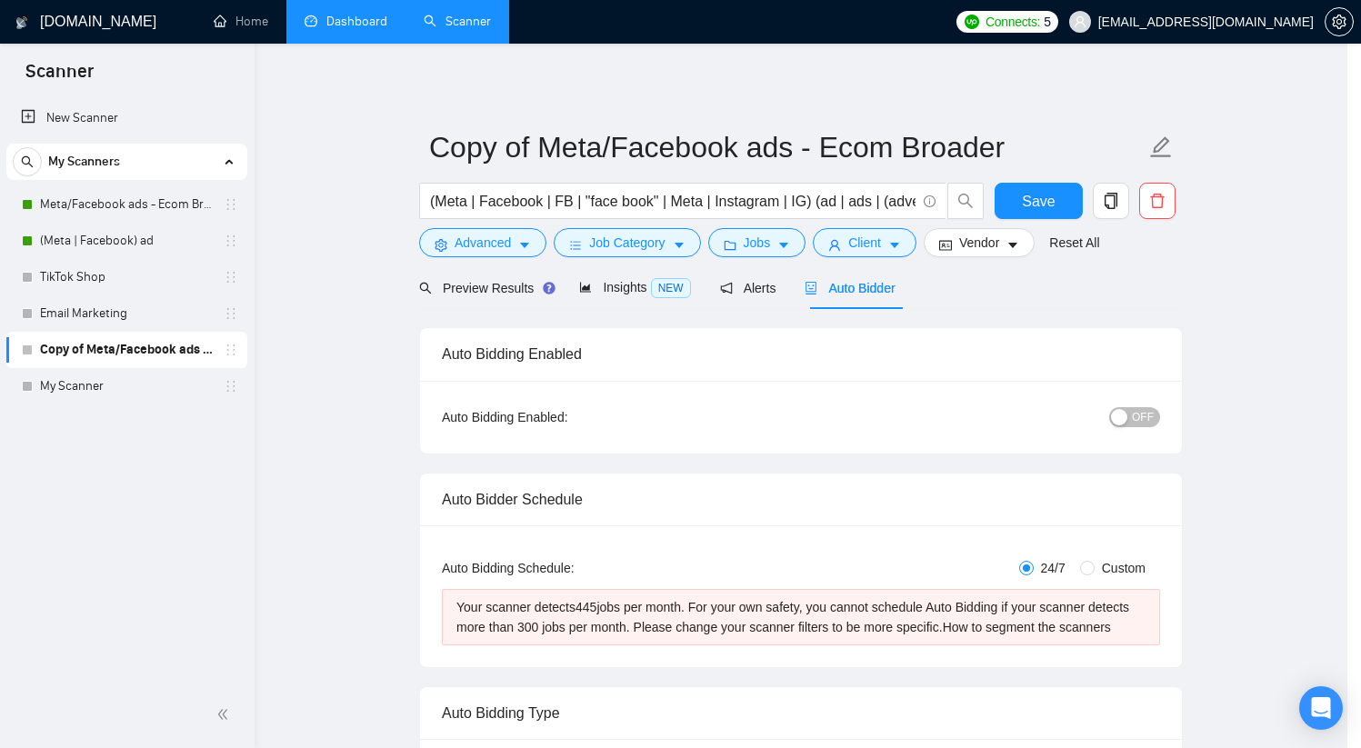
scroll to position [0, 0]
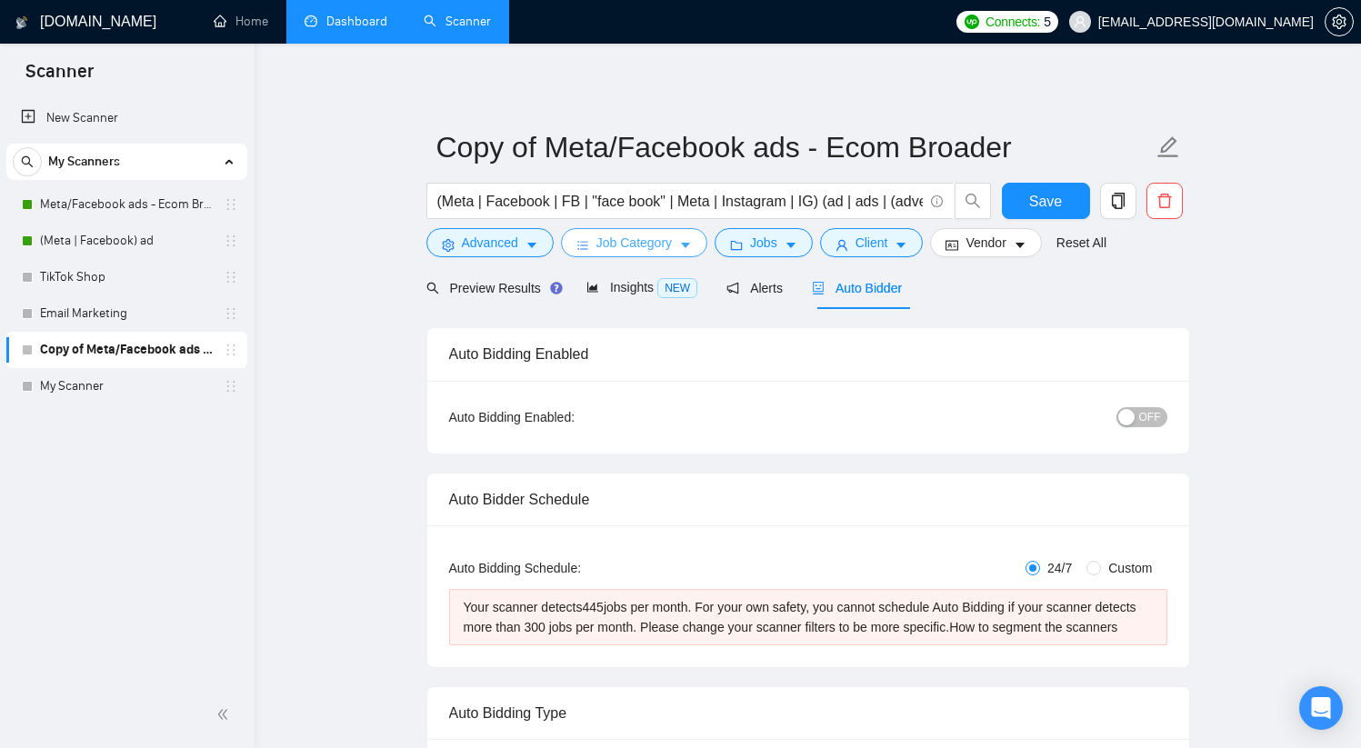
click at [646, 238] on span "Job Category" at bounding box center [633, 243] width 75 height 20
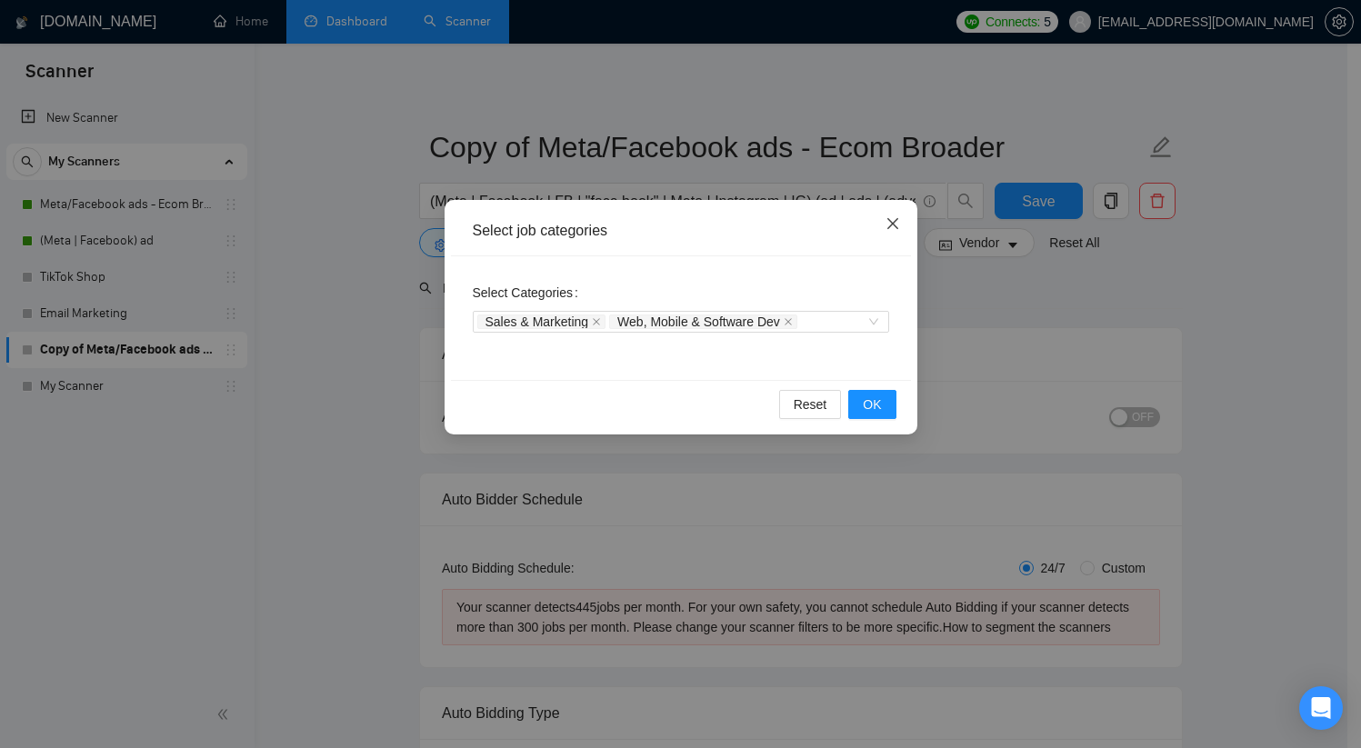
drag, startPoint x: 890, startPoint y: 214, endPoint x: 857, endPoint y: 234, distance: 38.3
click at [888, 214] on span "Close" at bounding box center [892, 224] width 49 height 49
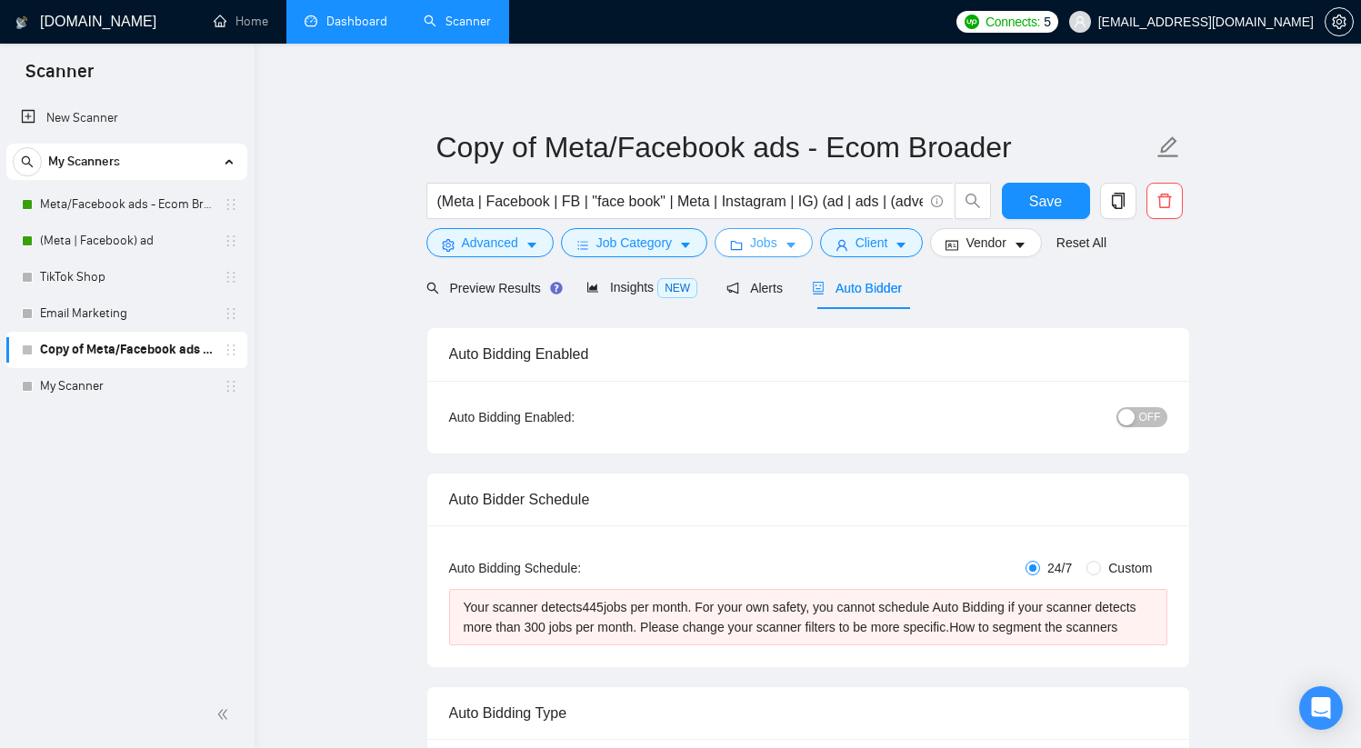
click at [743, 243] on icon "folder" at bounding box center [737, 245] width 12 height 9
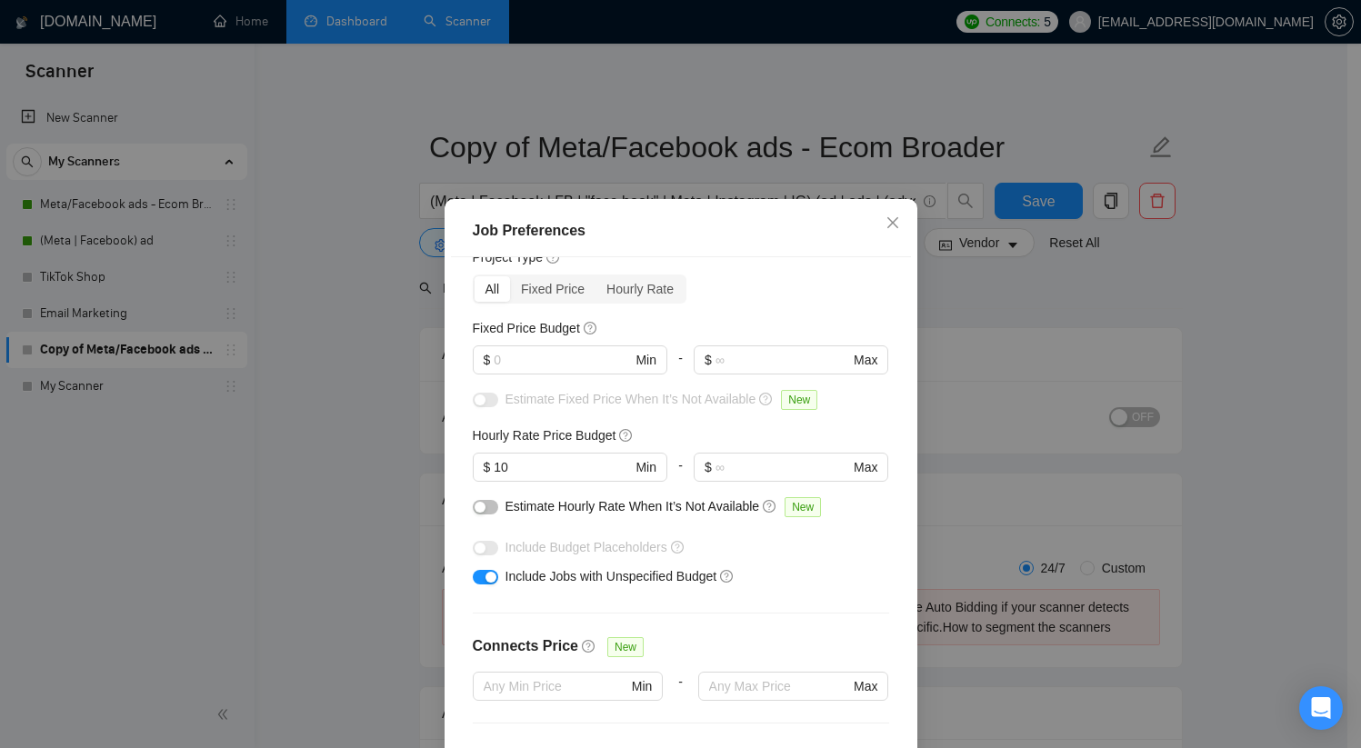
scroll to position [107, 0]
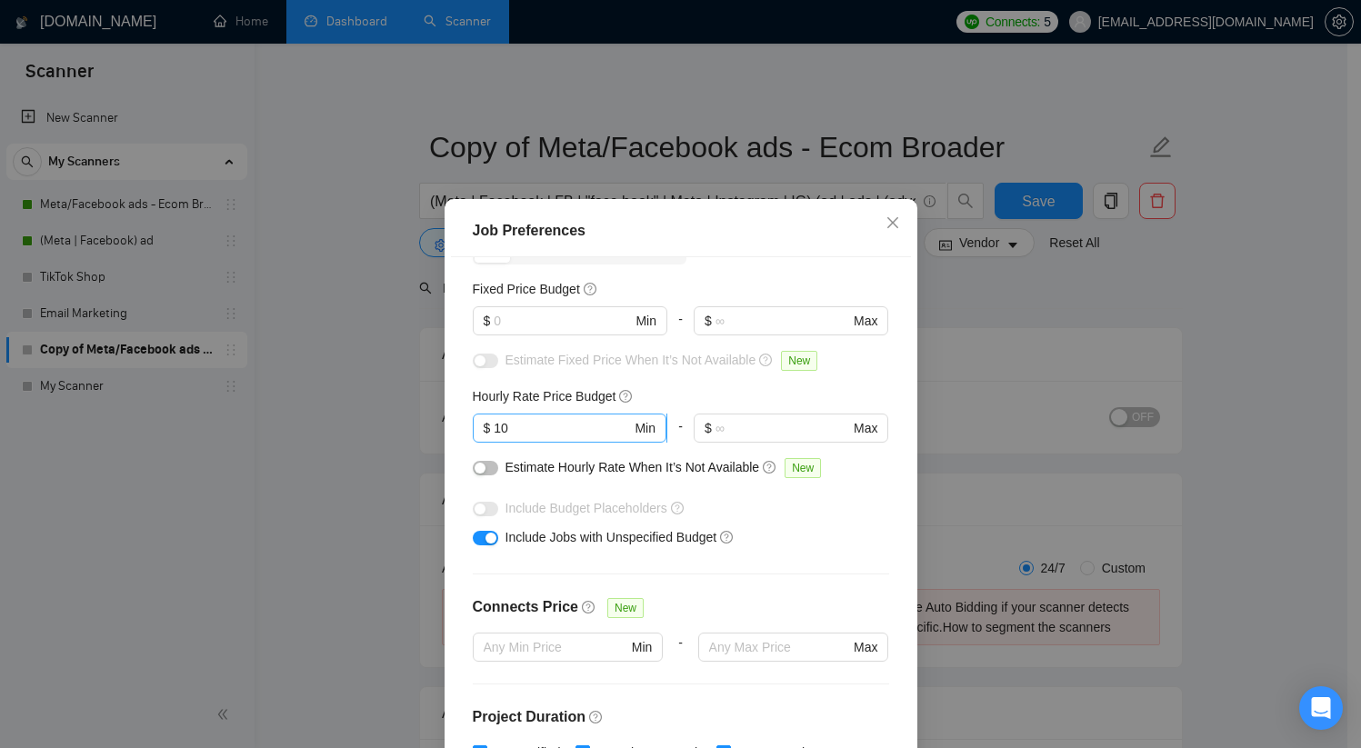
click at [528, 426] on input "10" at bounding box center [562, 428] width 137 height 20
type input "15"
click at [832, 496] on div "Include Budget Placeholders" at bounding box center [681, 508] width 416 height 29
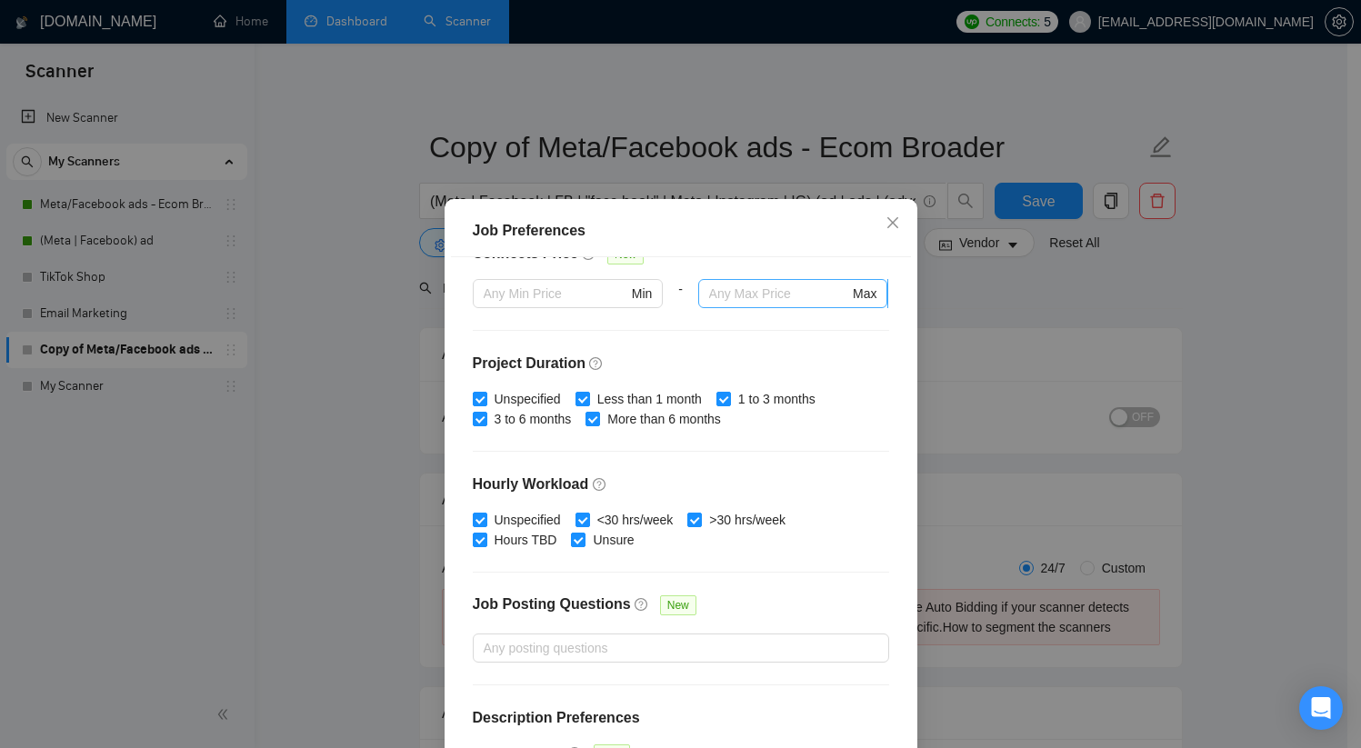
scroll to position [501, 0]
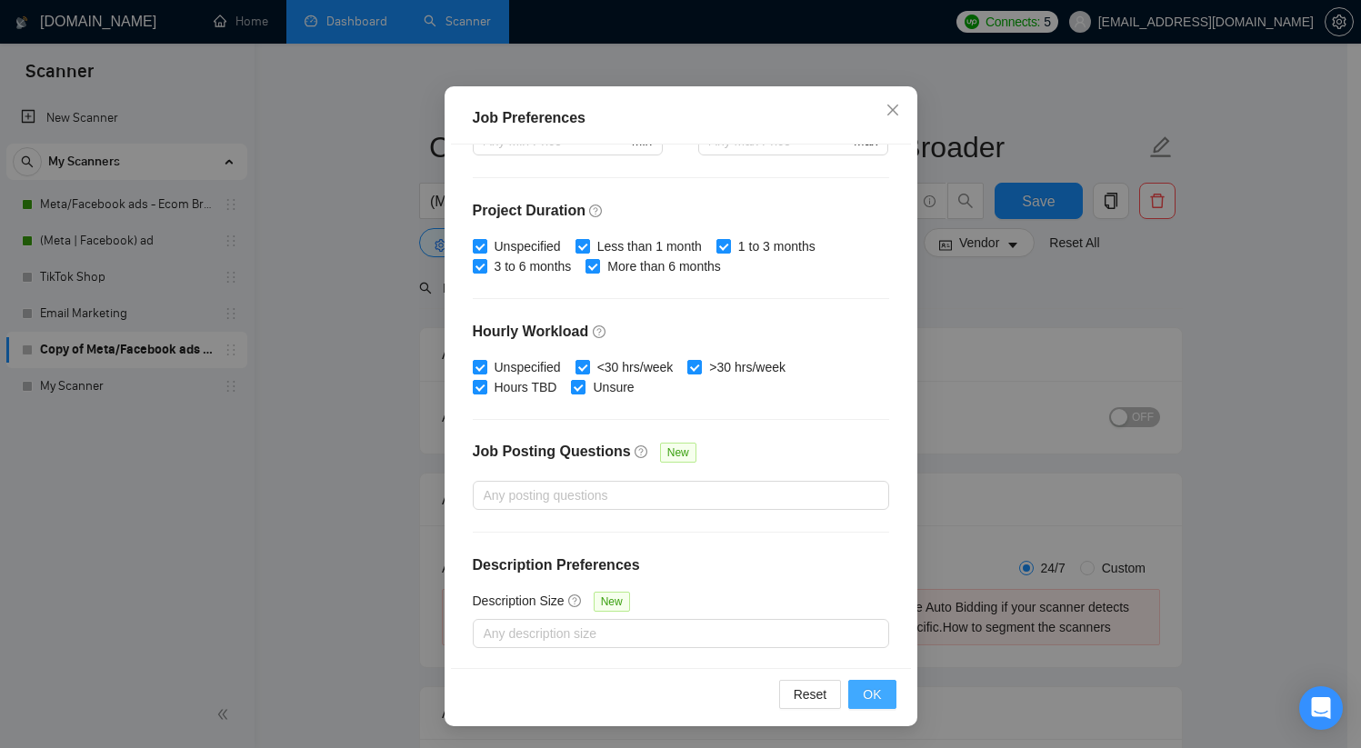
click at [867, 696] on span "OK" at bounding box center [872, 694] width 18 height 20
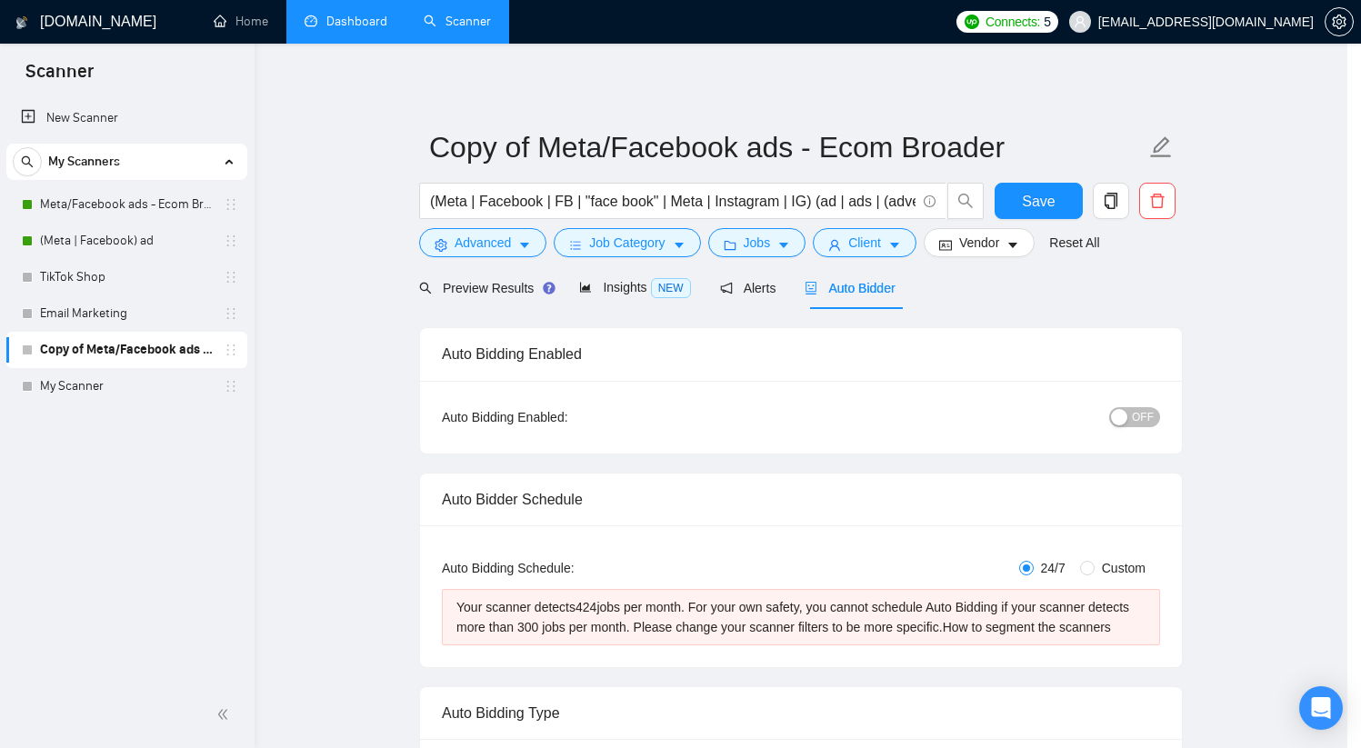
scroll to position [23, 0]
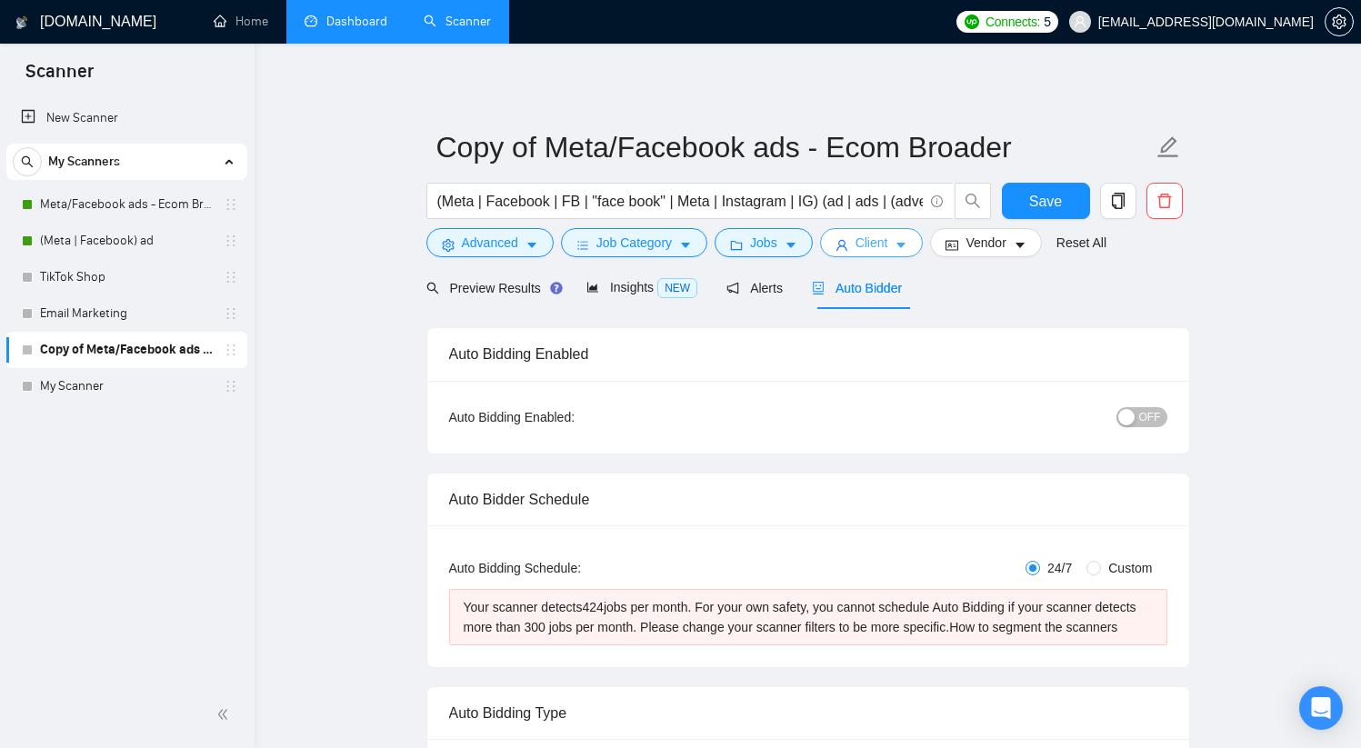
click at [888, 252] on span "Client" at bounding box center [871, 243] width 33 height 20
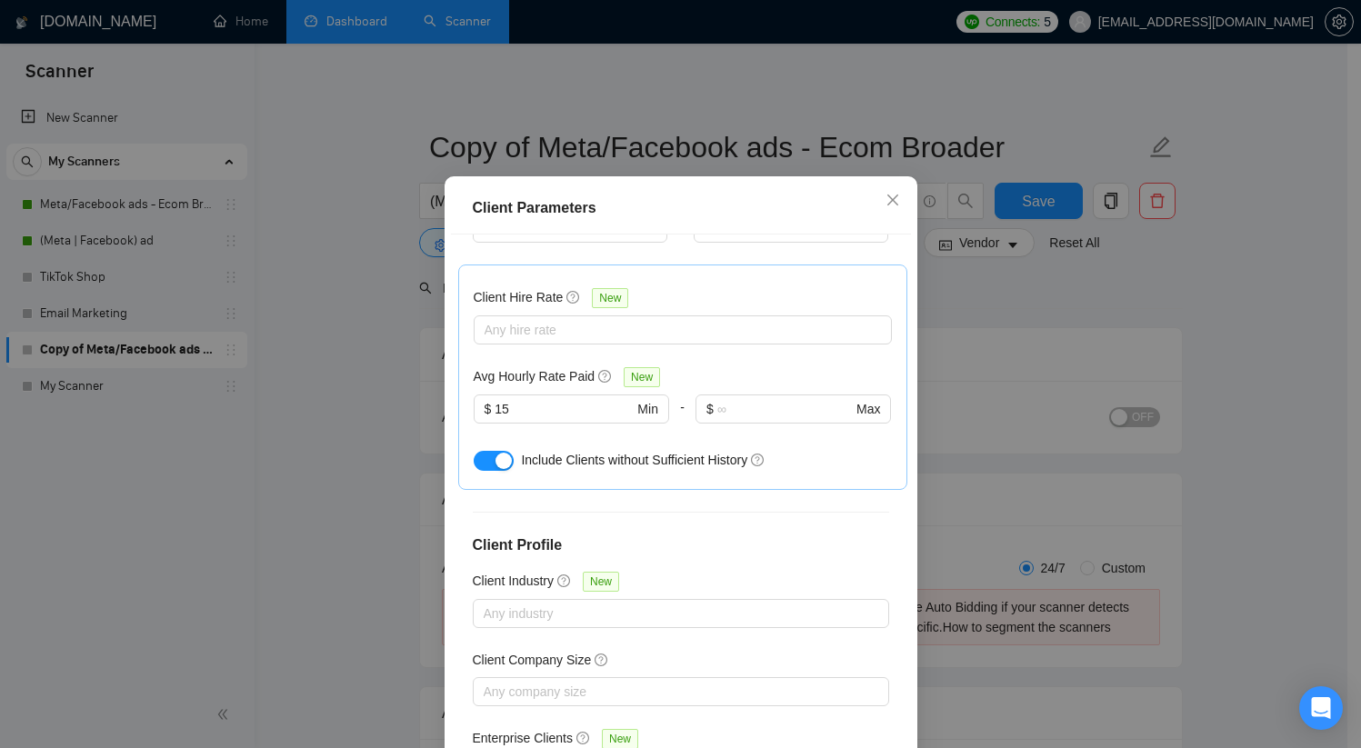
scroll to position [473, 0]
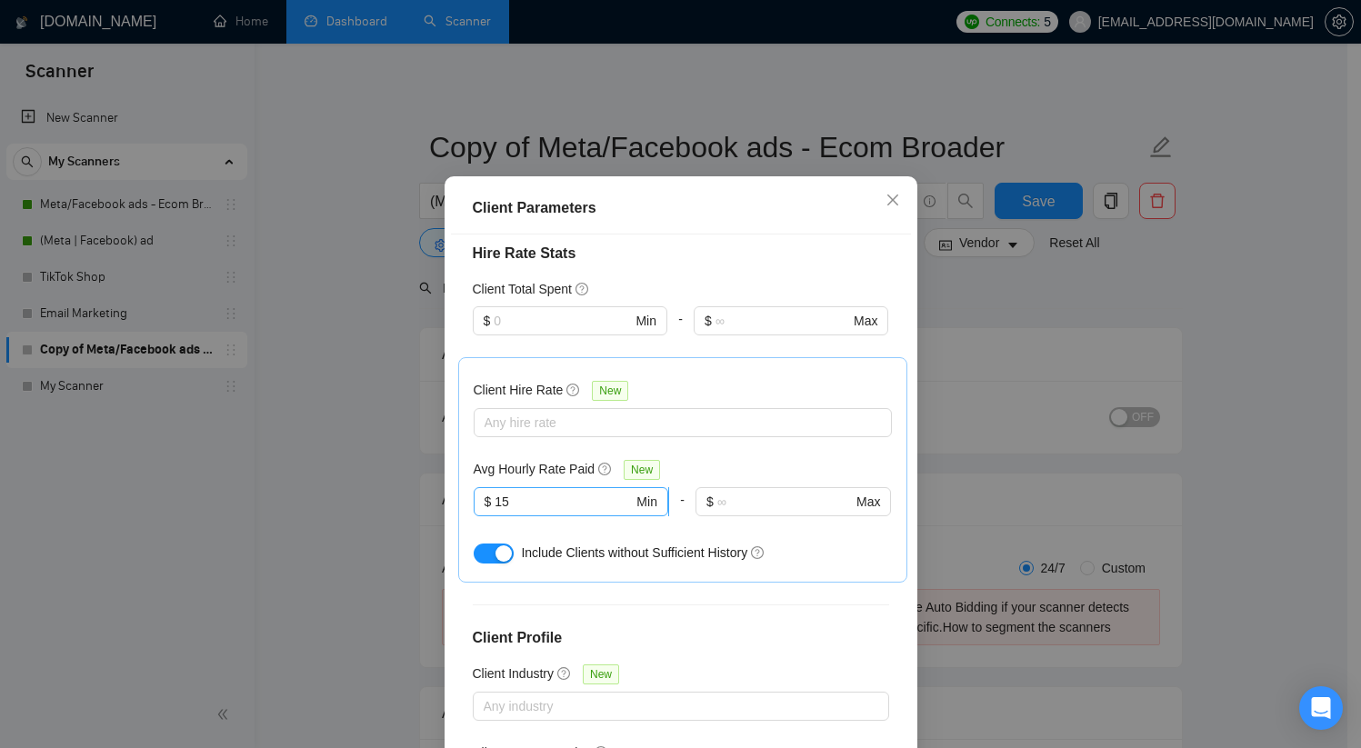
click at [531, 512] on input "15" at bounding box center [563, 502] width 138 height 20
click at [543, 335] on span "$ Min" at bounding box center [570, 320] width 194 height 29
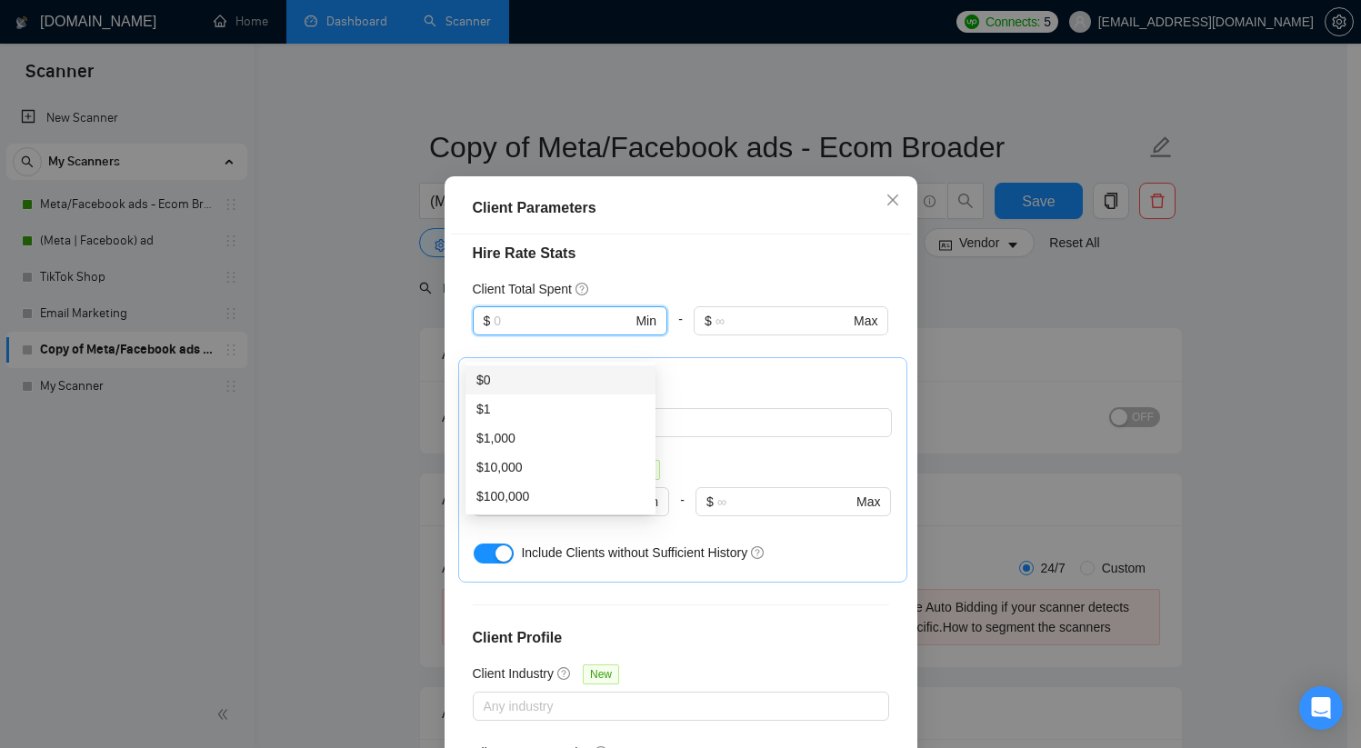
click at [790, 388] on div "Client Hire Rate New Any hire rate Avg Hourly Rate Paid New $ 15 Min - $ Max In…" at bounding box center [682, 469] width 449 height 225
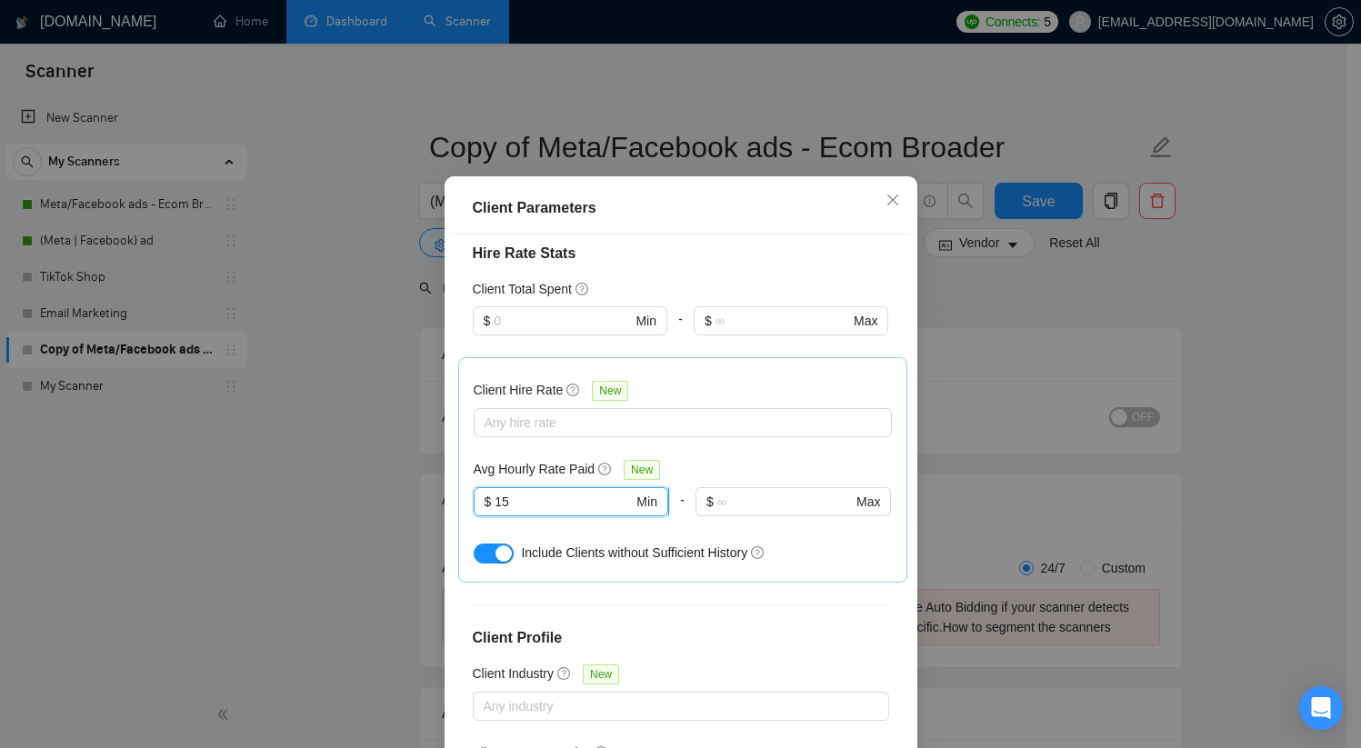
click at [514, 512] on input "15" at bounding box center [563, 502] width 138 height 20
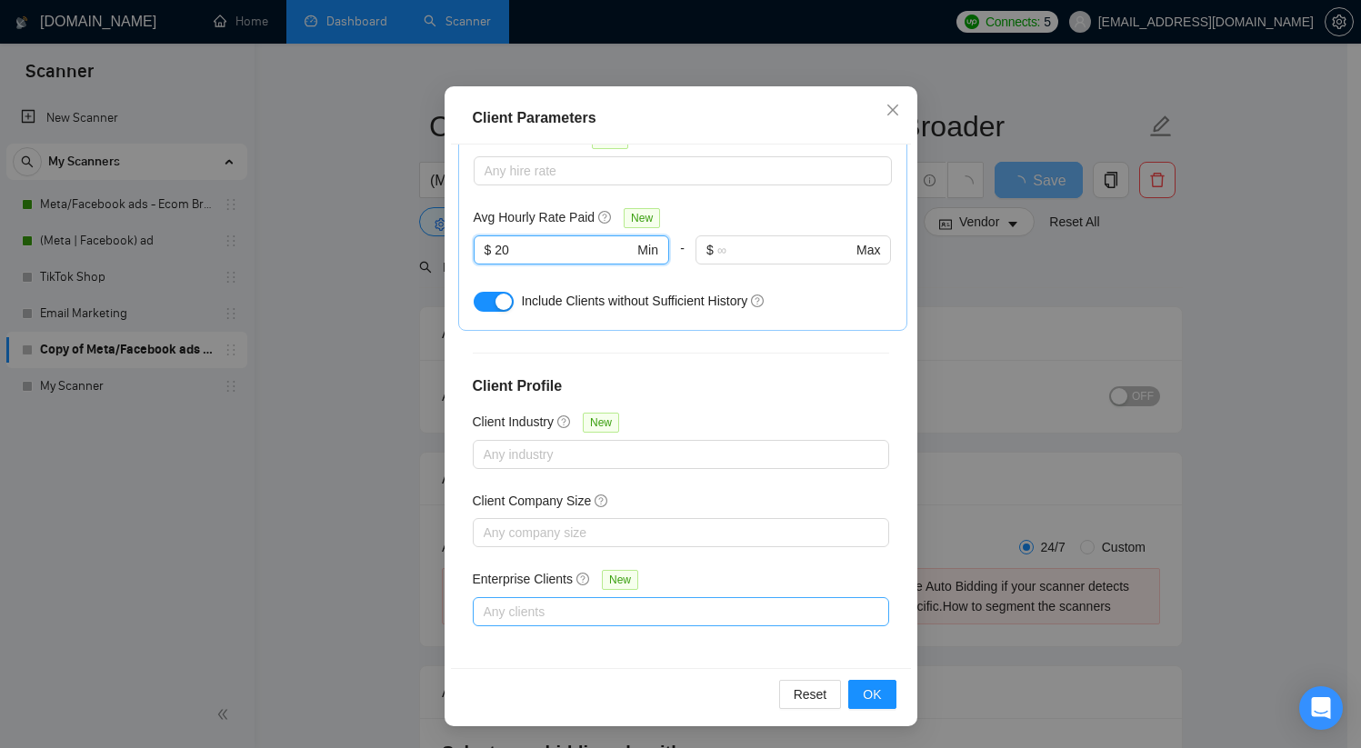
scroll to position [23, 0]
type input "20"
click at [871, 702] on span "OK" at bounding box center [872, 694] width 18 height 20
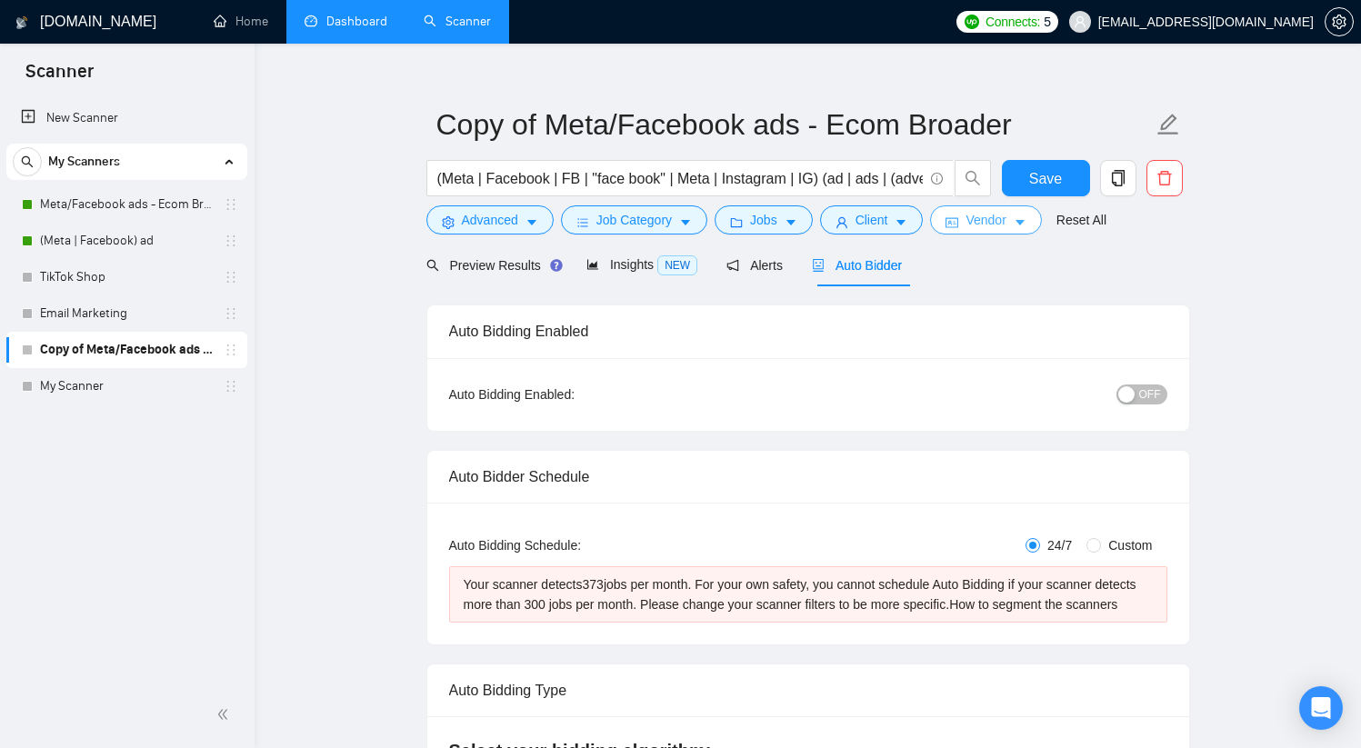
click at [992, 225] on span "Vendor" at bounding box center [985, 220] width 40 height 20
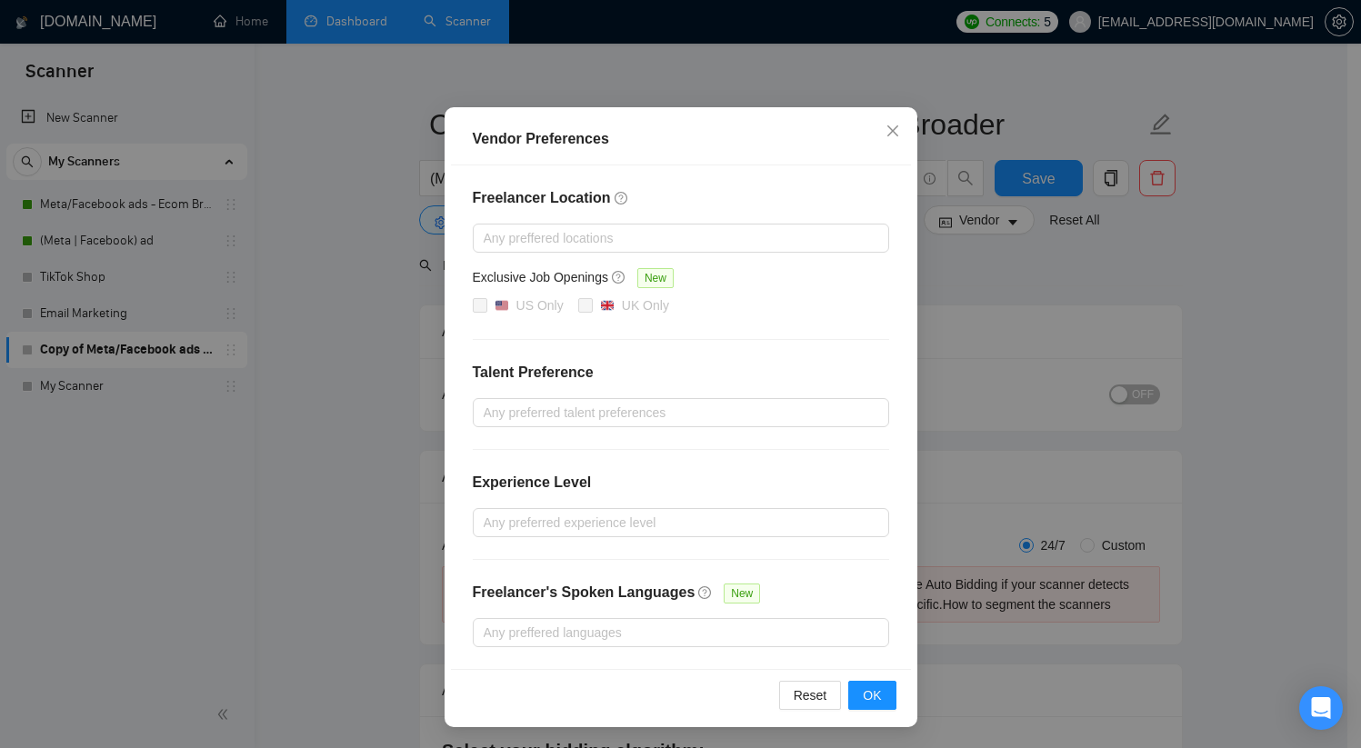
scroll to position [93, 0]
click at [588, 528] on div at bounding box center [671, 523] width 389 height 22
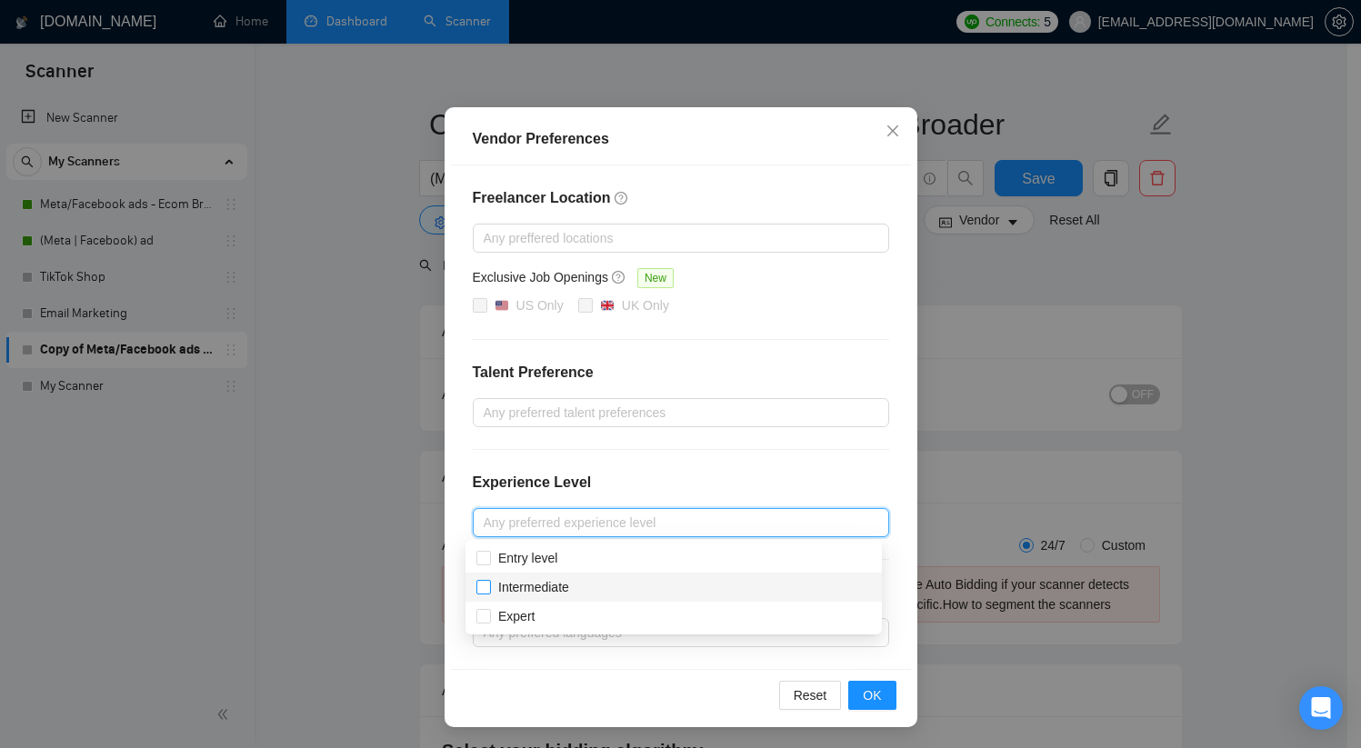
click at [574, 581] on span "Intermediate" at bounding box center [533, 587] width 85 height 20
click at [489, 581] on input "Intermediate" at bounding box center [482, 586] width 13 height 13
checkbox input "false"
click at [569, 608] on div "Expert" at bounding box center [673, 616] width 394 height 20
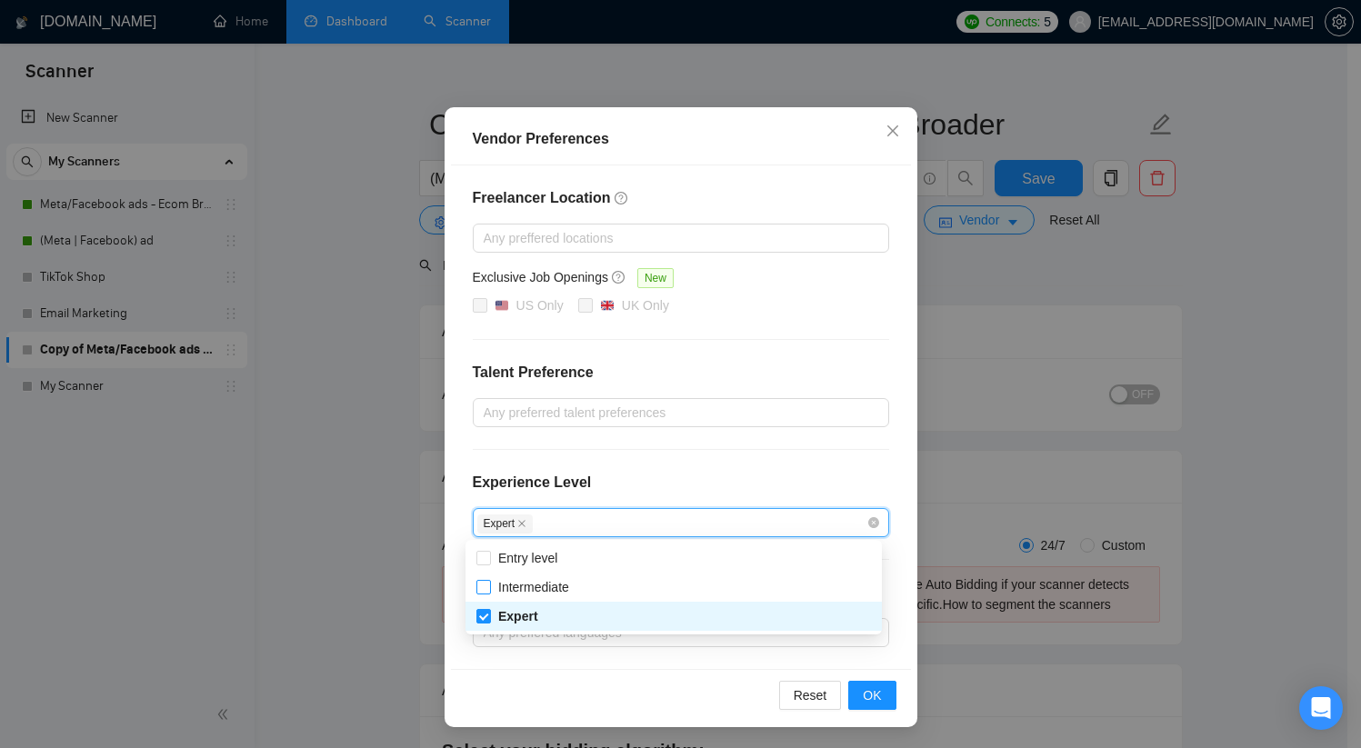
checkbox input "true"
click at [486, 594] on label "Intermediate" at bounding box center [526, 587] width 100 height 20
click at [486, 593] on input "Intermediate" at bounding box center [482, 586] width 13 height 13
click at [481, 590] on input "Intermediate" at bounding box center [482, 586] width 13 height 13
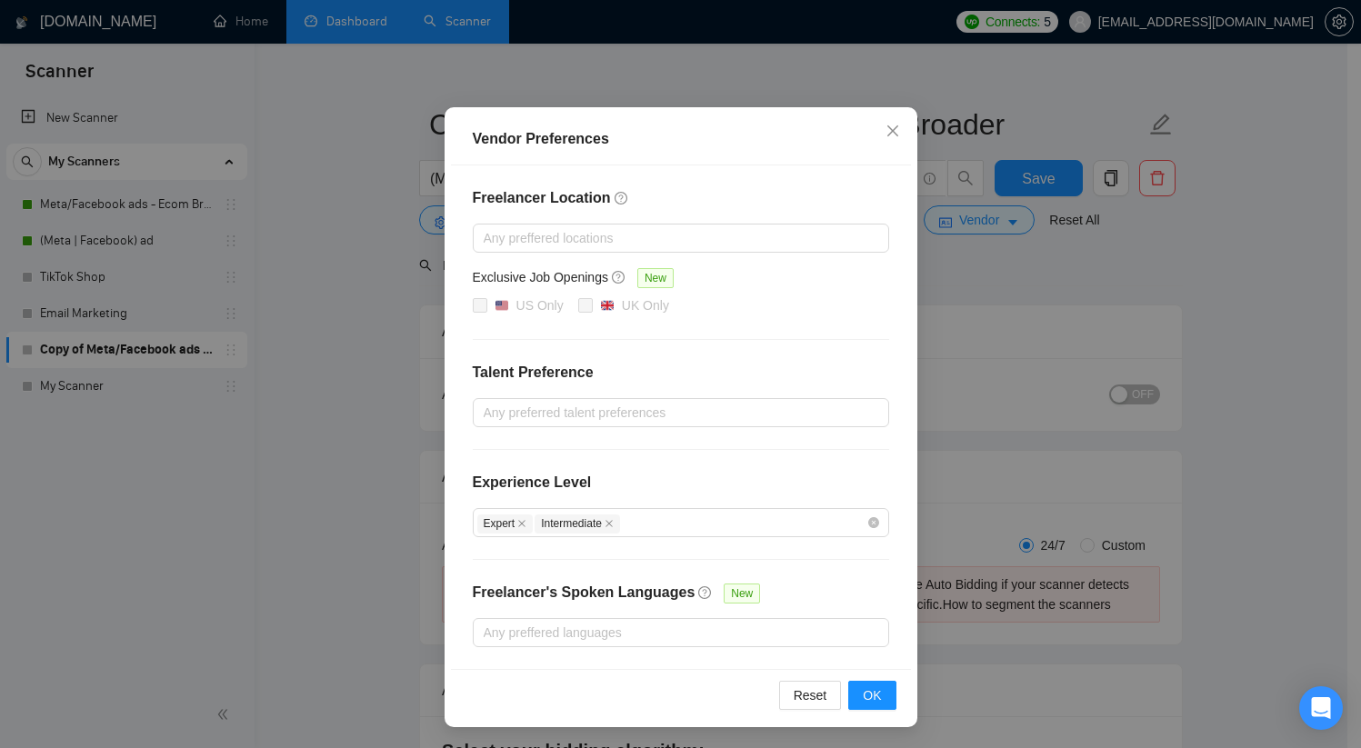
click at [866, 669] on div "Reset OK" at bounding box center [681, 695] width 460 height 52
click at [873, 689] on span "OK" at bounding box center [872, 695] width 18 height 20
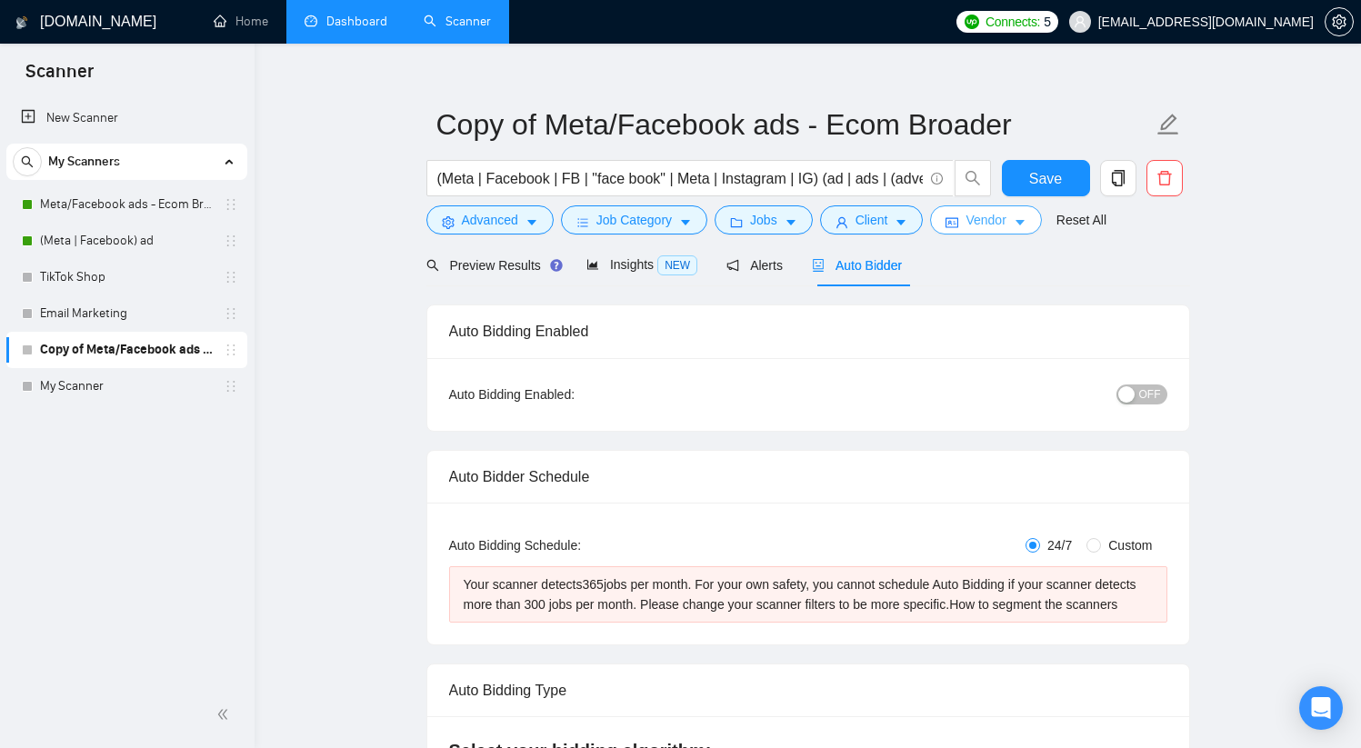
click at [971, 226] on button "Vendor" at bounding box center [985, 219] width 111 height 29
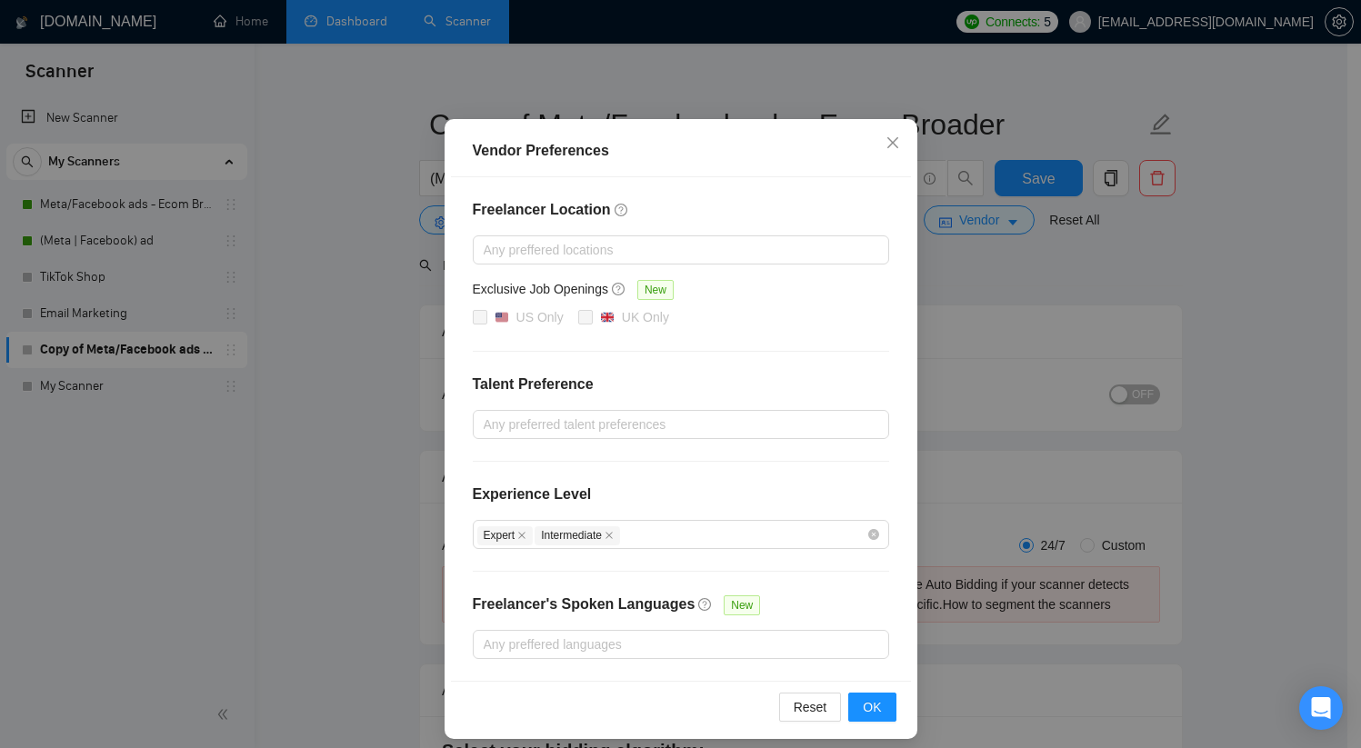
scroll to position [93, 0]
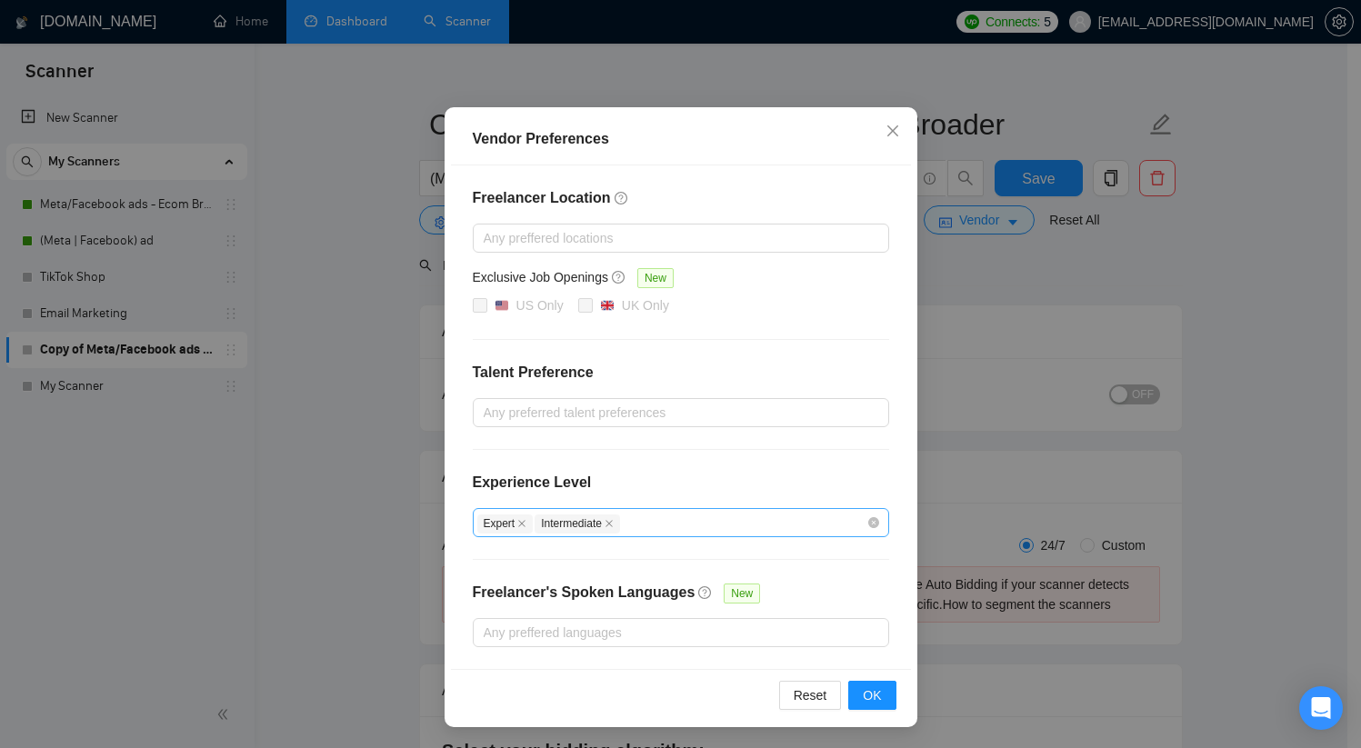
click at [752, 529] on div "Expert Intermediate" at bounding box center [671, 523] width 389 height 22
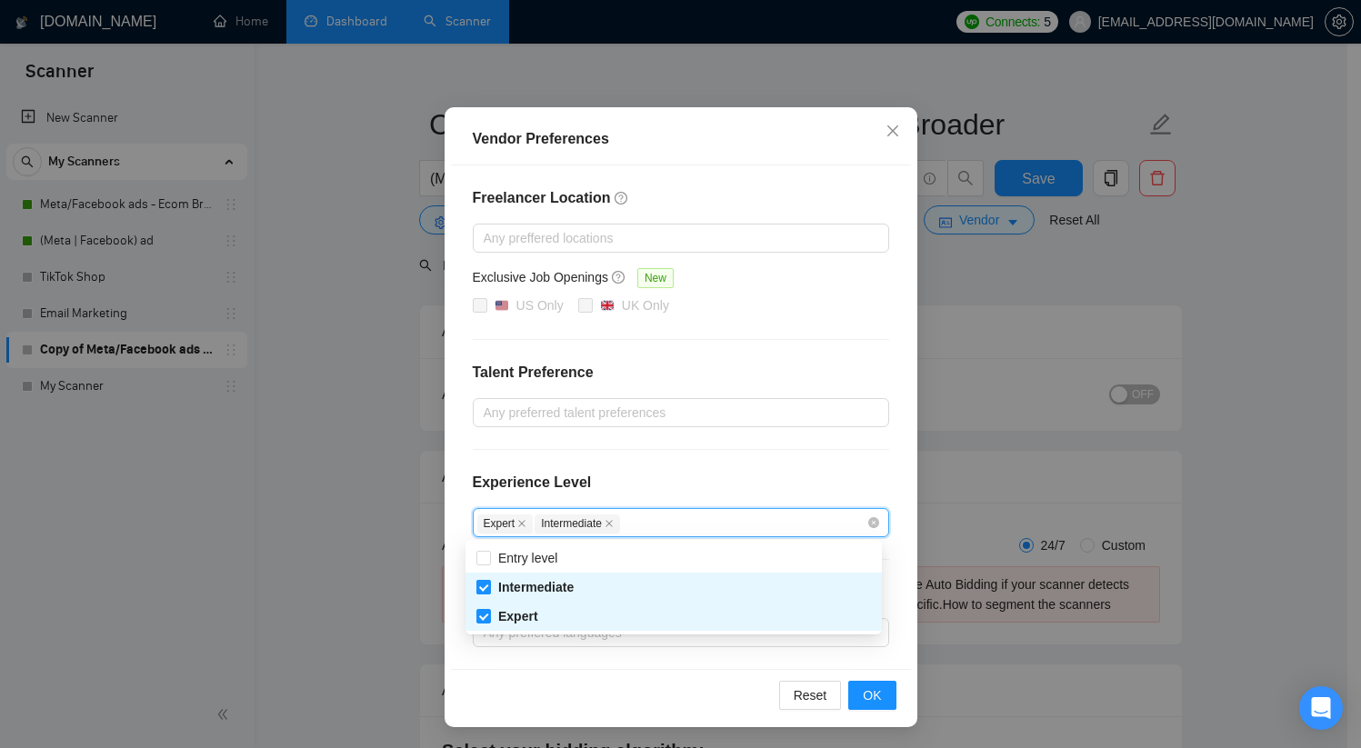
click at [504, 589] on span "Intermediate" at bounding box center [535, 587] width 75 height 15
click at [489, 589] on input "Intermediate" at bounding box center [482, 586] width 13 height 13
checkbox input "false"
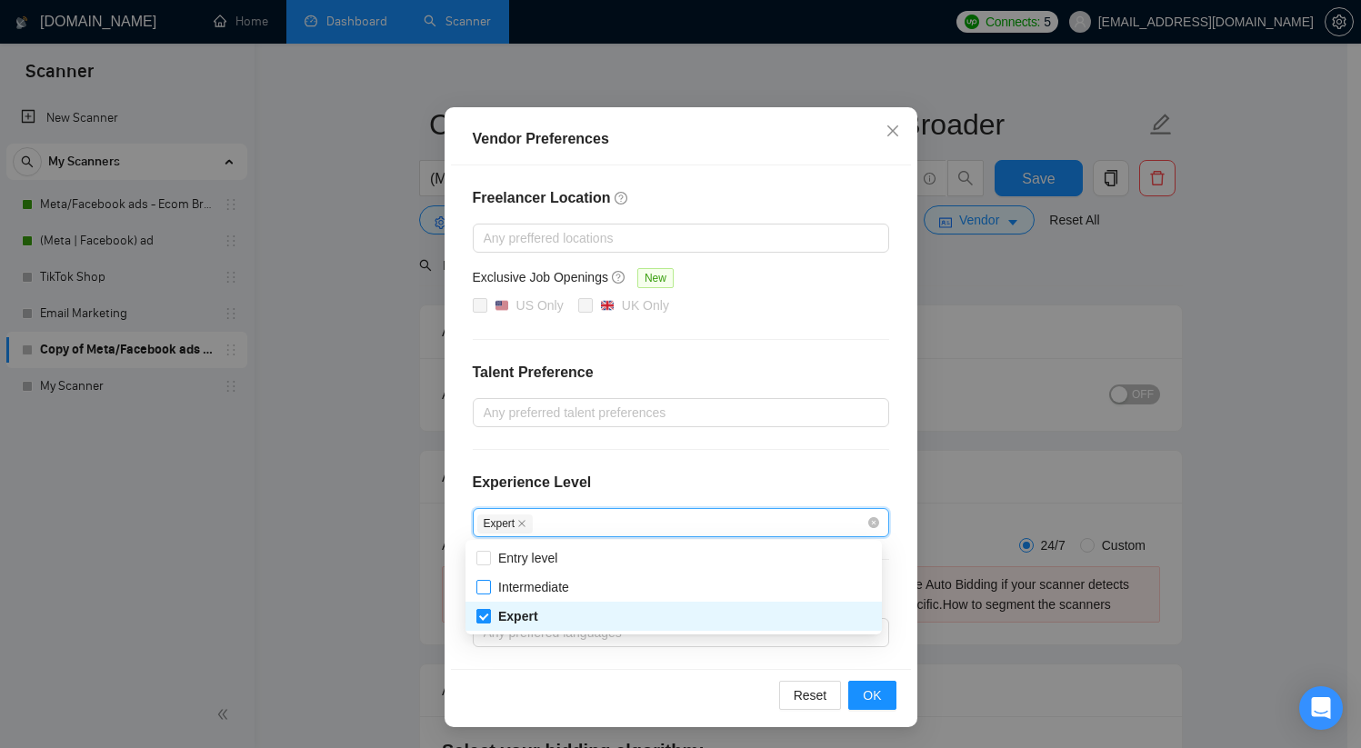
click at [496, 613] on span "Expert" at bounding box center [518, 616] width 55 height 20
click at [489, 613] on input "Expert" at bounding box center [482, 615] width 13 height 13
click at [482, 617] on input "Expert" at bounding box center [482, 615] width 13 height 13
checkbox input "false"
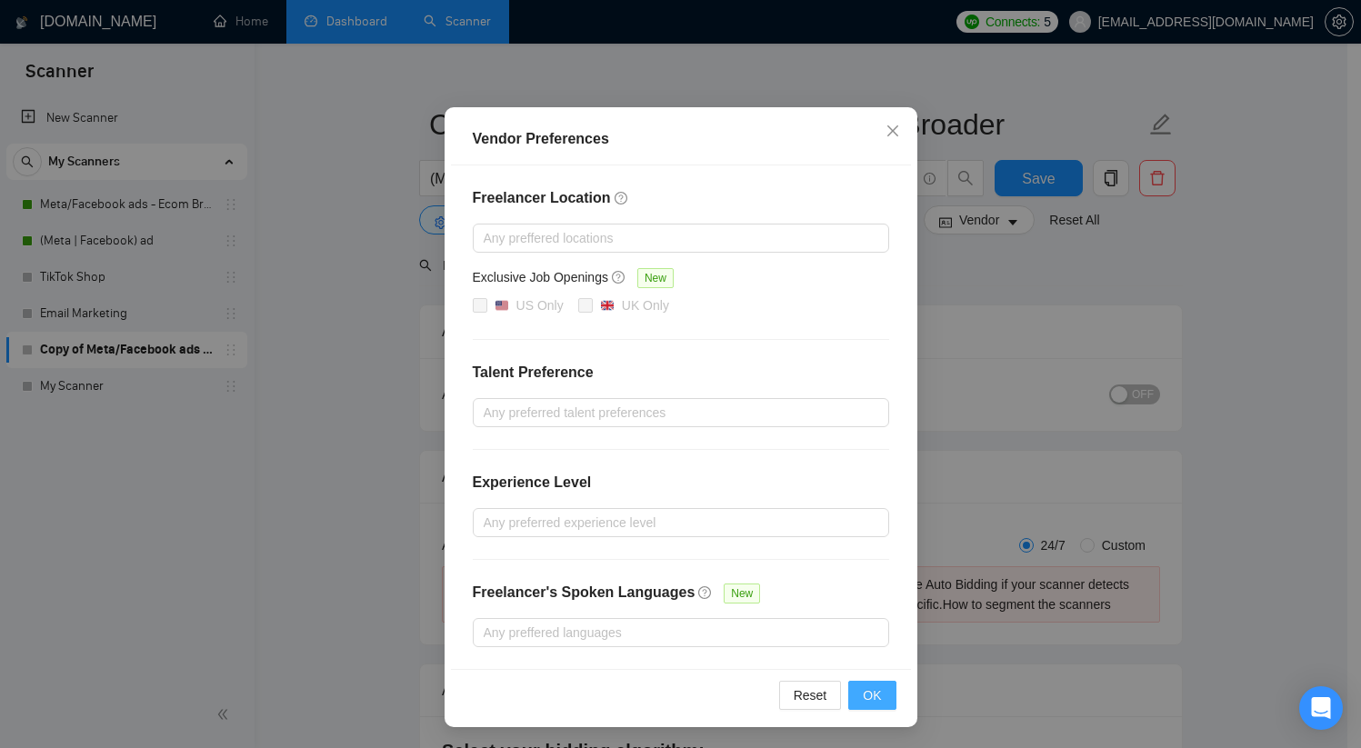
click at [849, 691] on button "OK" at bounding box center [871, 695] width 47 height 29
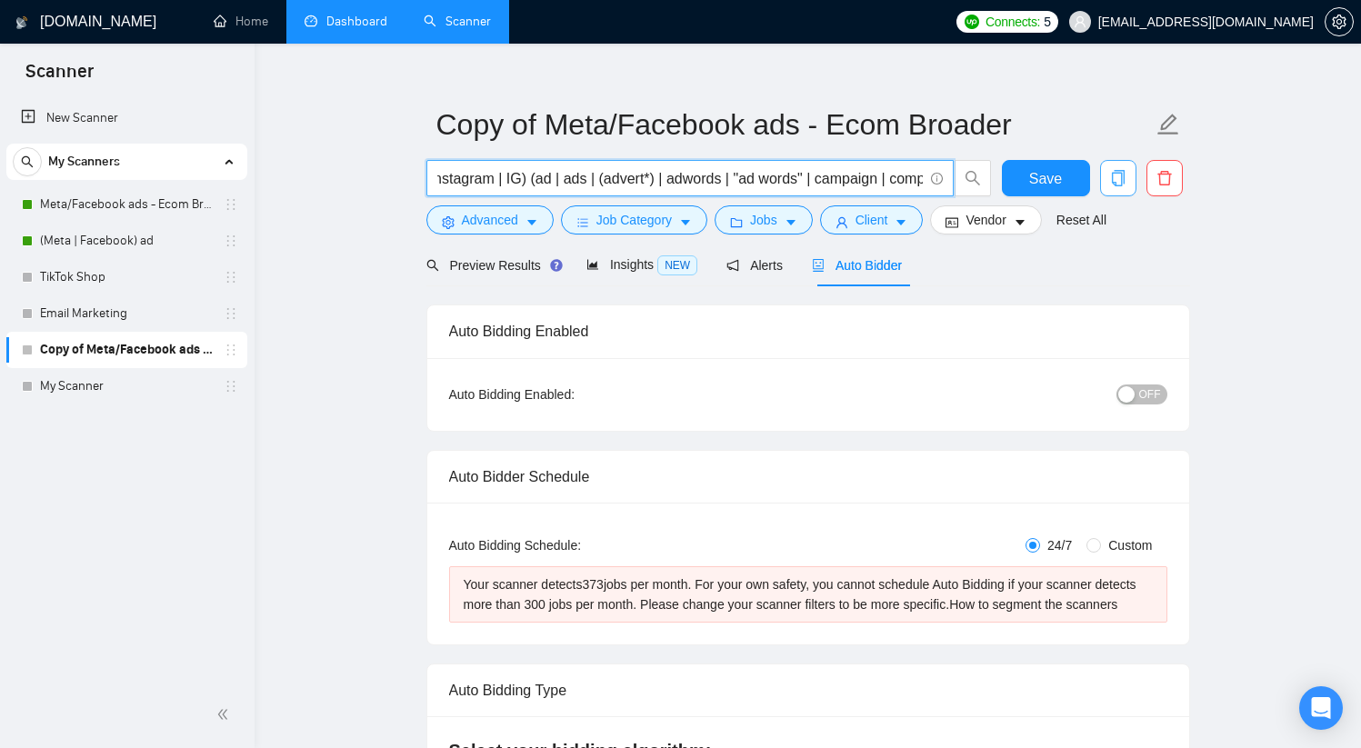
scroll to position [0, 1314]
drag, startPoint x: 445, startPoint y: 181, endPoint x: 979, endPoint y: 185, distance: 533.5
click at [1113, 185] on div "(Meta | Facebook | FB | "face book" | Meta | Instagram | IG) (ad | ads | (adver…" at bounding box center [804, 182] width 763 height 45
click at [837, 184] on input "(Meta | Facebook | FB | "face book" | Meta | Instagram | IG) (ad | ads | (adver…" at bounding box center [679, 178] width 485 height 23
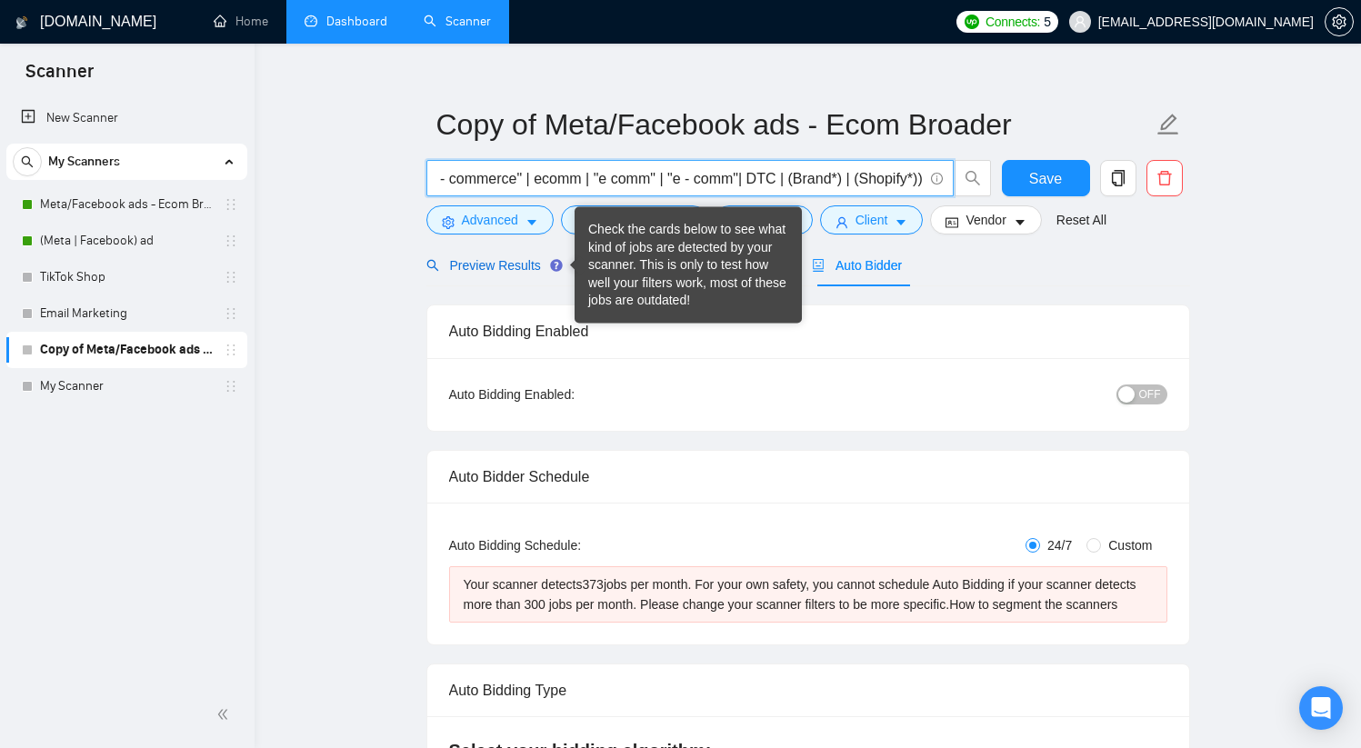
scroll to position [0, 0]
click at [490, 263] on span "Preview Results" at bounding box center [491, 265] width 131 height 15
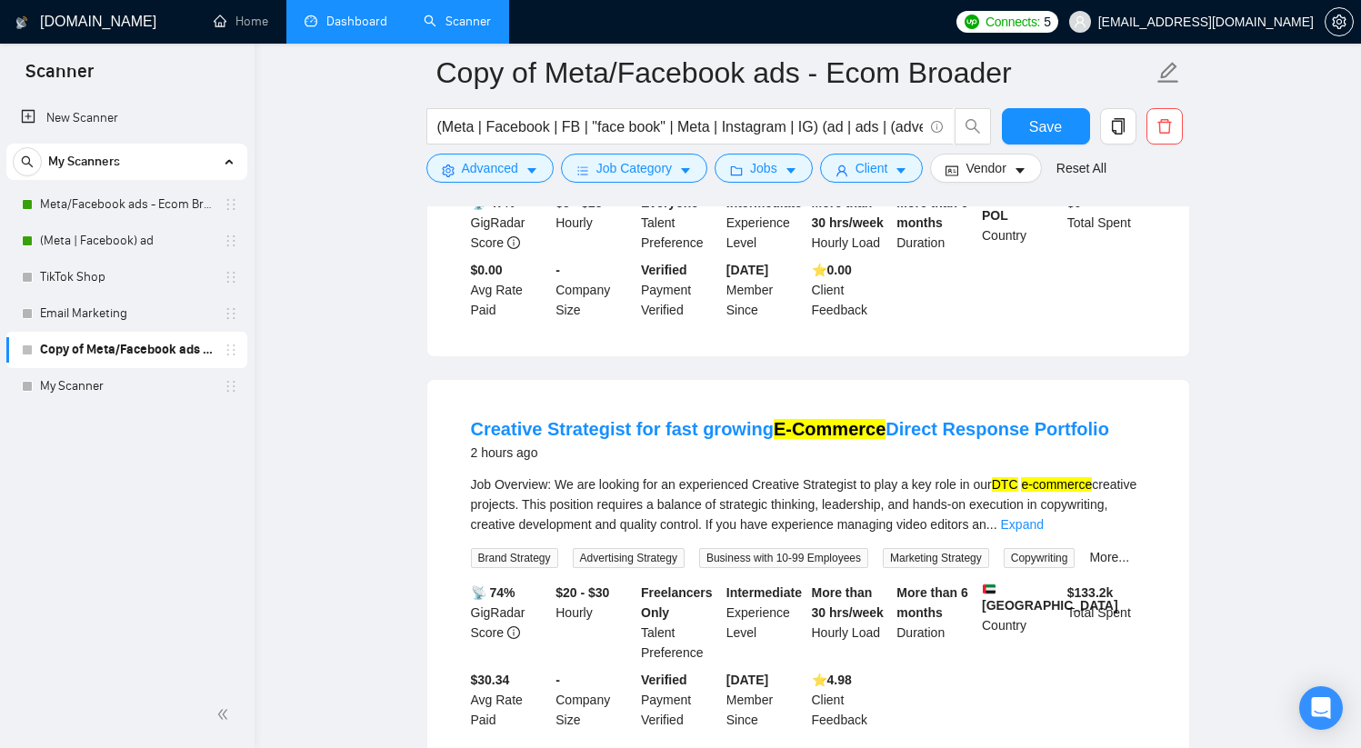
scroll to position [453, 0]
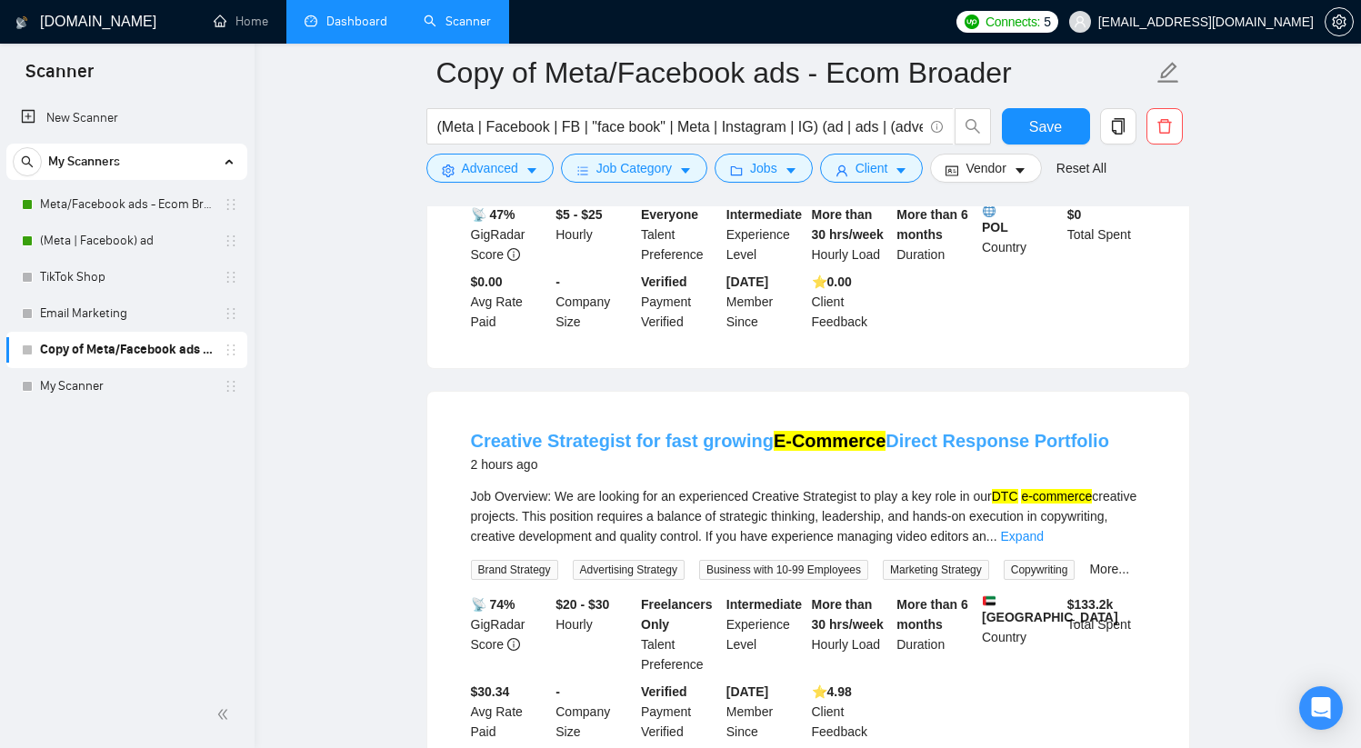
drag, startPoint x: 464, startPoint y: 420, endPoint x: 1092, endPoint y: 419, distance: 628.0
click at [1092, 419] on li "Creative Strategist for fast growing E-Commerce Direct Response Portfolio 2 hou…" at bounding box center [808, 585] width 718 height 343
copy link "Creative Strategist for fast growing E-Commerce Direct Response Portfolio"
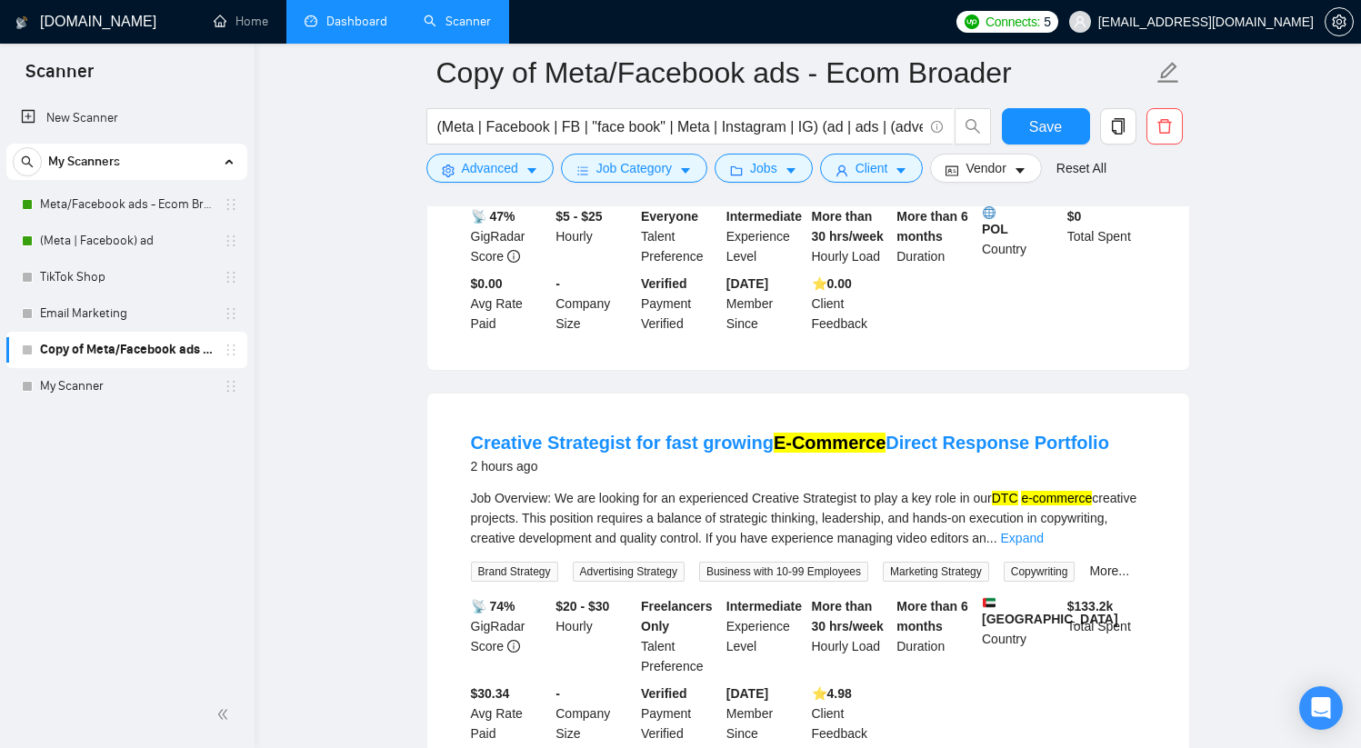
scroll to position [449, 0]
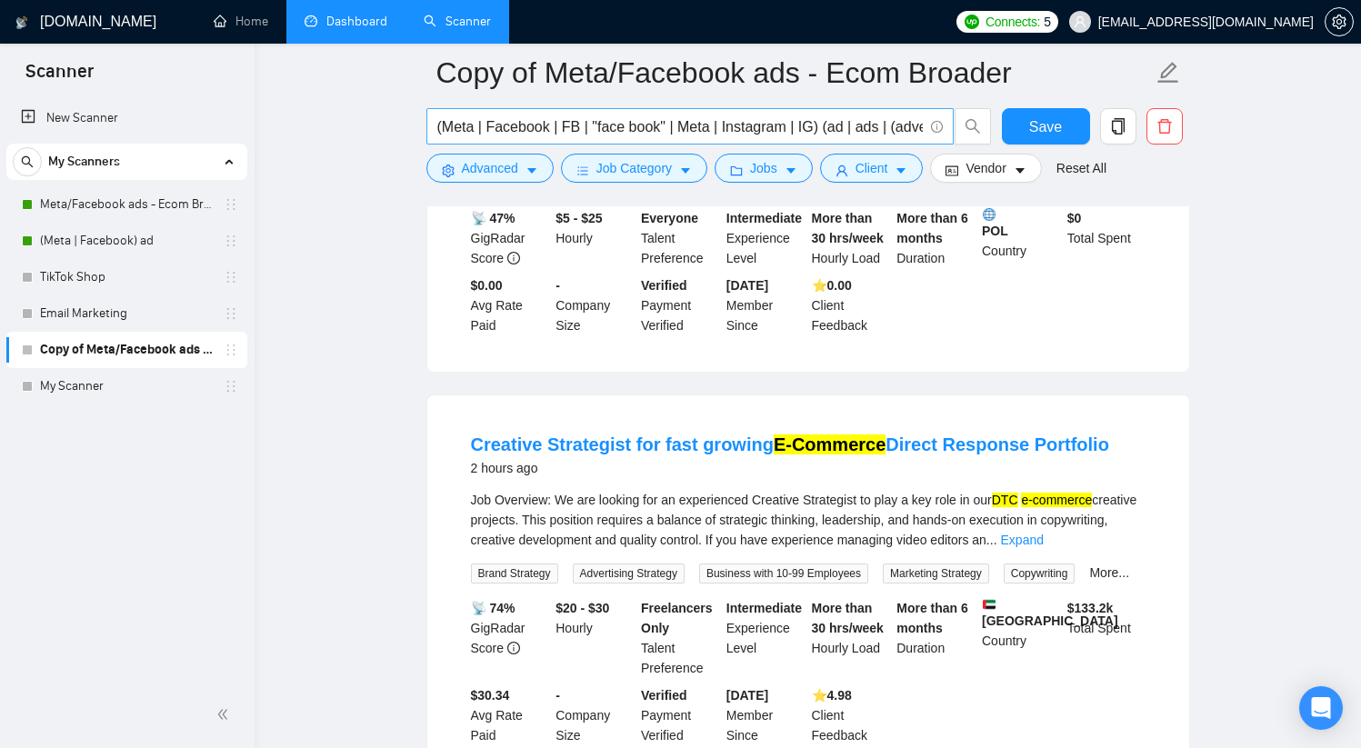
click at [892, 113] on span "(Meta | Facebook | FB | "face book" | Meta | Instagram | IG) (ad | ads | (adver…" at bounding box center [689, 126] width 527 height 36
click at [494, 170] on span "Advanced" at bounding box center [490, 168] width 56 height 20
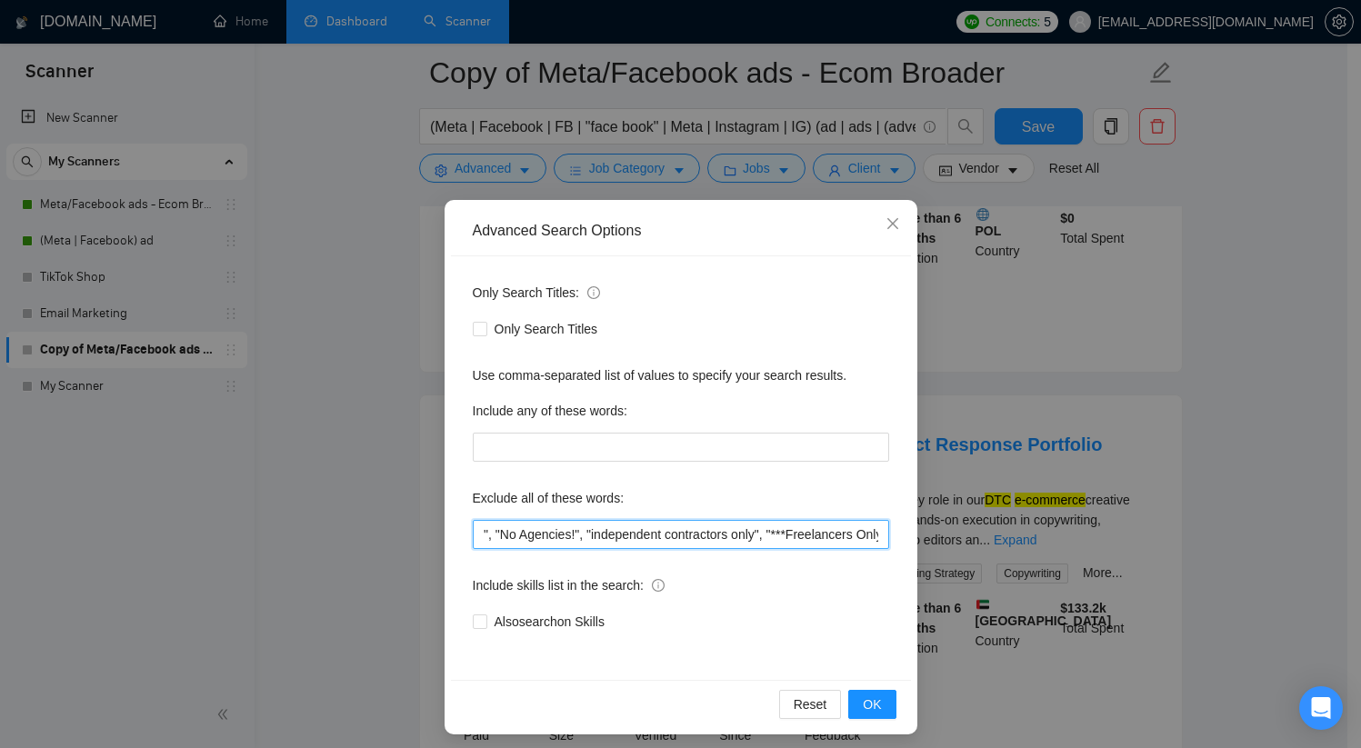
scroll to position [0, 2952]
drag, startPoint x: 716, startPoint y: 548, endPoint x: 1001, endPoint y: 552, distance: 284.5
click at [1001, 552] on div "Advanced Search Options Only Search Titles: Only Search Titles Use comma-separa…" at bounding box center [680, 374] width 1361 height 748
click at [757, 534] on input ""Freelancers only", Creator, Virtual Assistant, Designer, SaaS, editor, "Social…" at bounding box center [681, 534] width 416 height 29
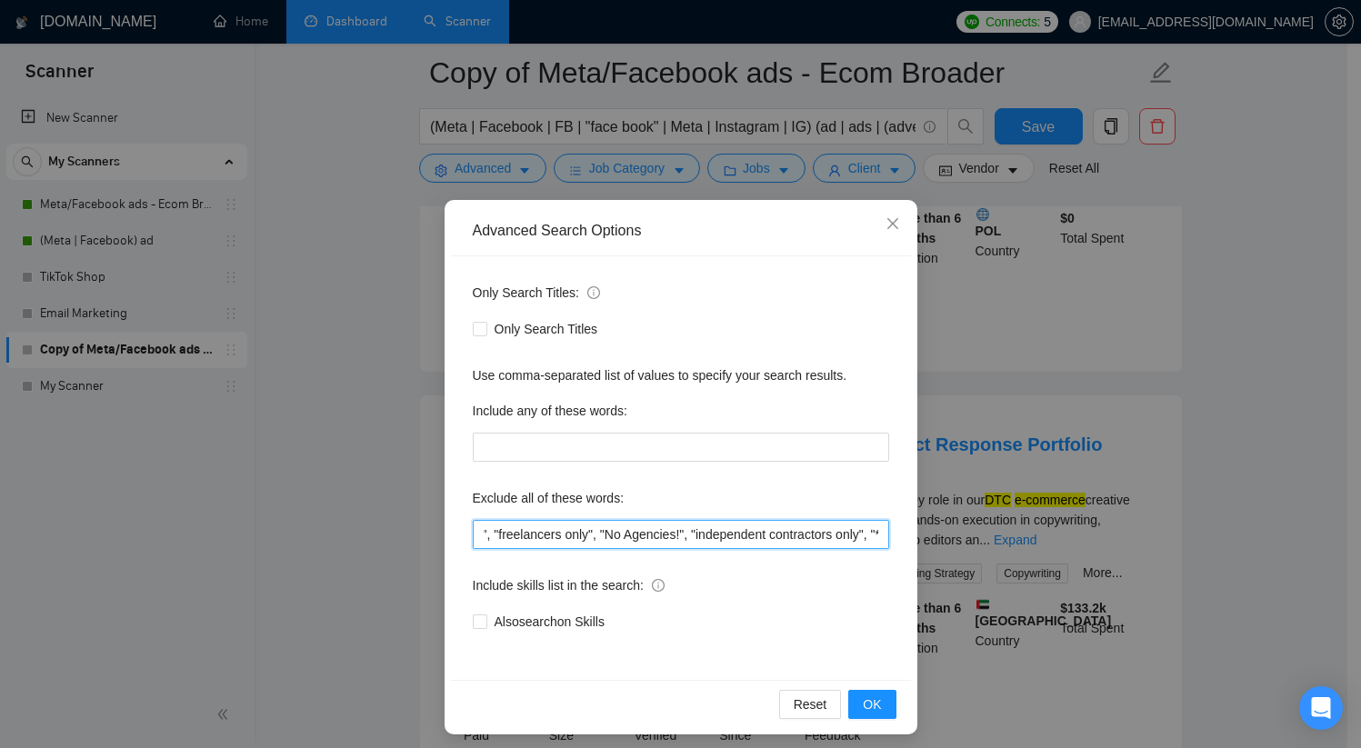
drag, startPoint x: 728, startPoint y: 533, endPoint x: 579, endPoint y: 530, distance: 149.1
click at [574, 531] on input ""Freelancers only", Creator, Virtual Assistant, Designer, SaaS, editor, "Social…" at bounding box center [681, 534] width 416 height 29
click at [557, 533] on input ""Freelancers only", Creator, Virtual Assistant, Designer, SaaS, editor, "Social…" at bounding box center [681, 534] width 416 height 29
drag, startPoint x: 560, startPoint y: 533, endPoint x: 452, endPoint y: 531, distance: 108.2
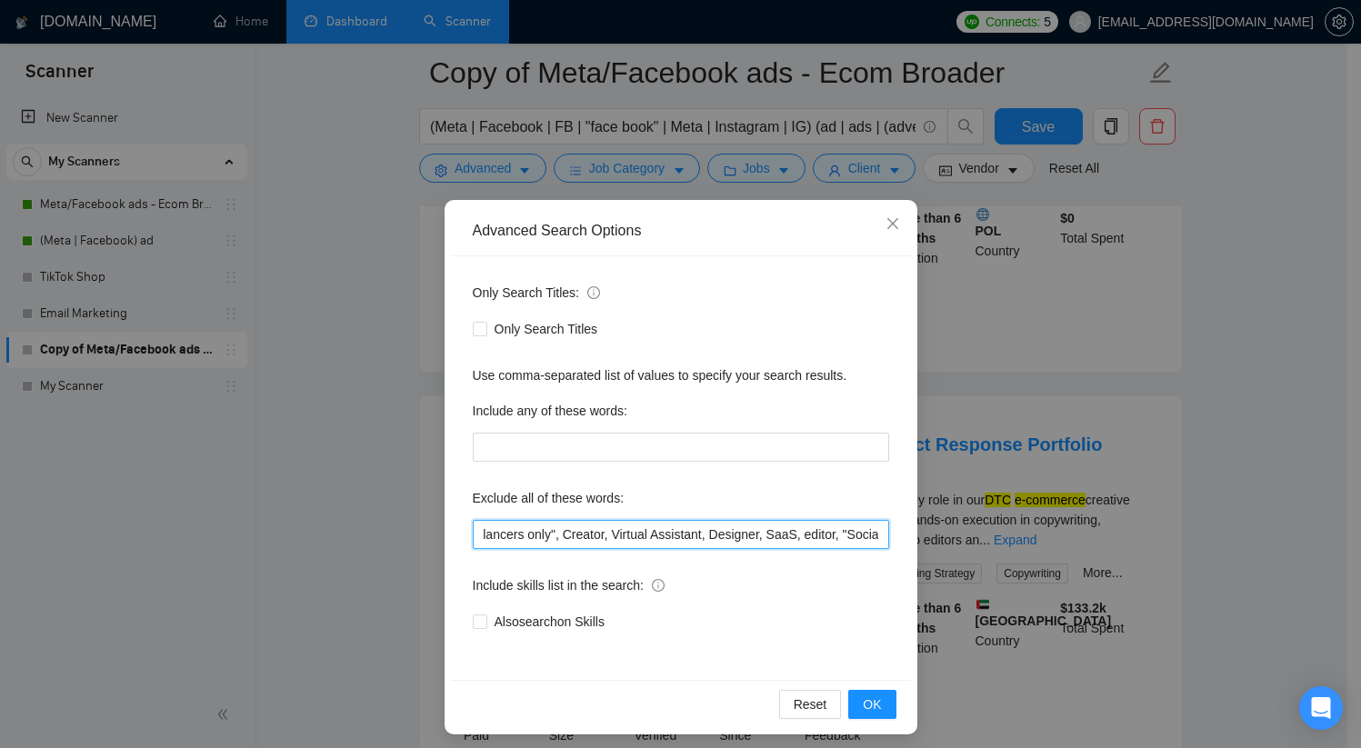
click at [407, 531] on div "Advanced Search Options Only Search Titles: Only Search Titles Use comma-separa…" at bounding box center [680, 374] width 1361 height 748
click at [645, 537] on input ""Freelancers only", Creator, Virtual Assistant, Designer, SaaS, editor, "Social…" at bounding box center [681, 534] width 416 height 29
drag, startPoint x: 621, startPoint y: 537, endPoint x: 484, endPoint y: 531, distance: 136.5
click at [353, 519] on div "Advanced Search Options Only Search Titles: Only Search Titles Use comma-separa…" at bounding box center [680, 374] width 1361 height 748
click at [580, 532] on input ""Freelancers only", Creator, Virtual Assistant, Designer, SaaS, editor, "Social…" at bounding box center [681, 534] width 416 height 29
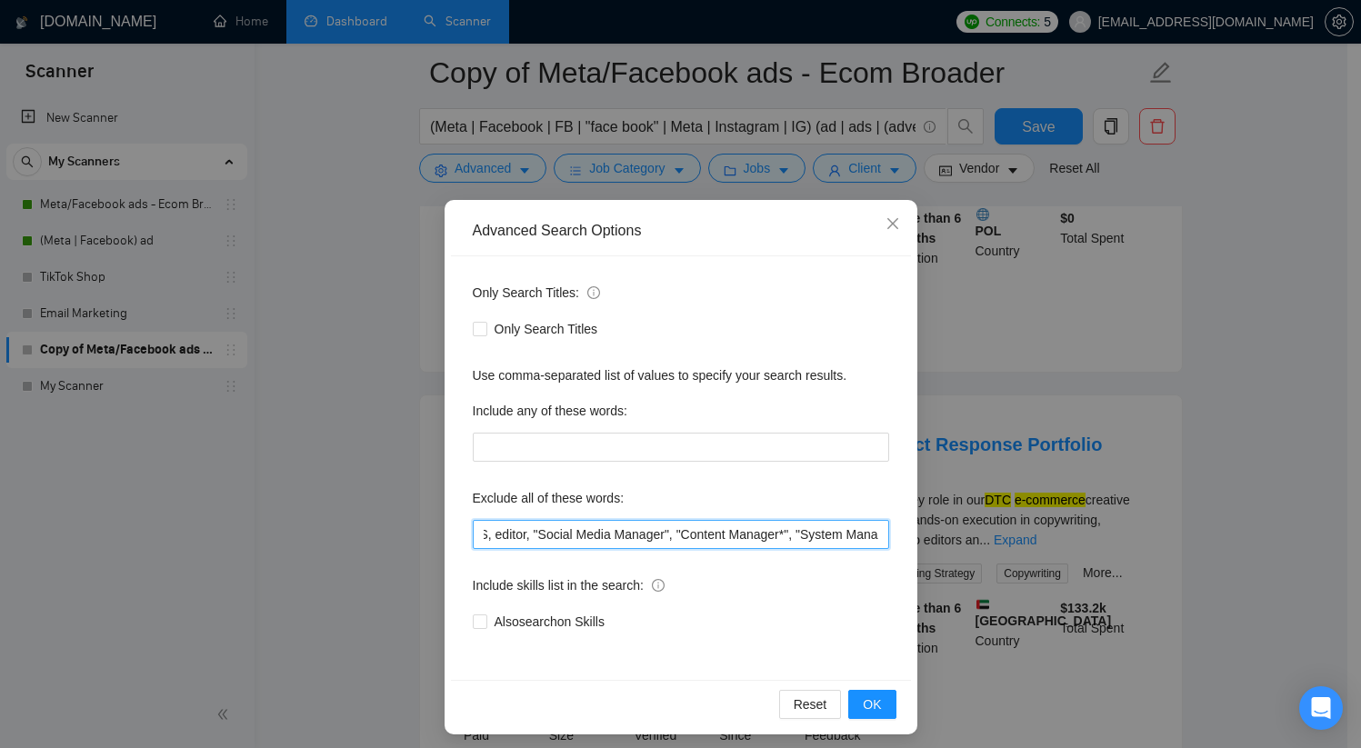
scroll to position [0, 389]
drag, startPoint x: 677, startPoint y: 537, endPoint x: 703, endPoint y: 547, distance: 27.3
click at [703, 547] on input ""Freelancers only", Creator, Virtual Assistant, Designer, SaaS, editor, "Social…" at bounding box center [681, 534] width 416 height 29
click at [756, 540] on input ""Freelancers only", Creator, Virtual Assistant, Designer, SaaS, editor, "Social…" at bounding box center [681, 534] width 416 height 29
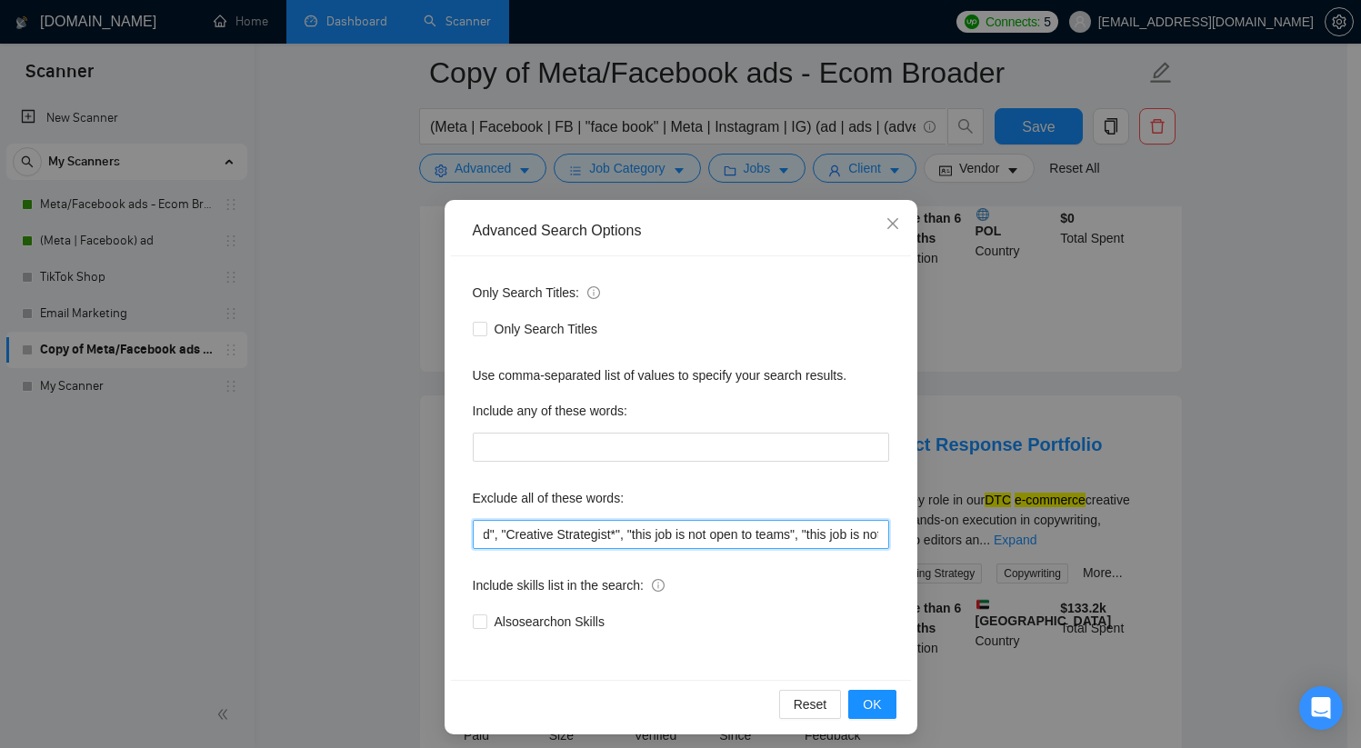
drag, startPoint x: 797, startPoint y: 539, endPoint x: 526, endPoint y: 536, distance: 270.9
click at [526, 536] on input ""Freelancers only", Creator, Virtual Assistant, Designer, SaaS, editor, "Social…" at bounding box center [681, 534] width 416 height 29
click at [598, 538] on input ""Freelancers only", Creator, Virtual Assistant, Designer, SaaS, editor, "Social…" at bounding box center [681, 534] width 416 height 29
click at [890, 224] on icon "close" at bounding box center [892, 223] width 15 height 15
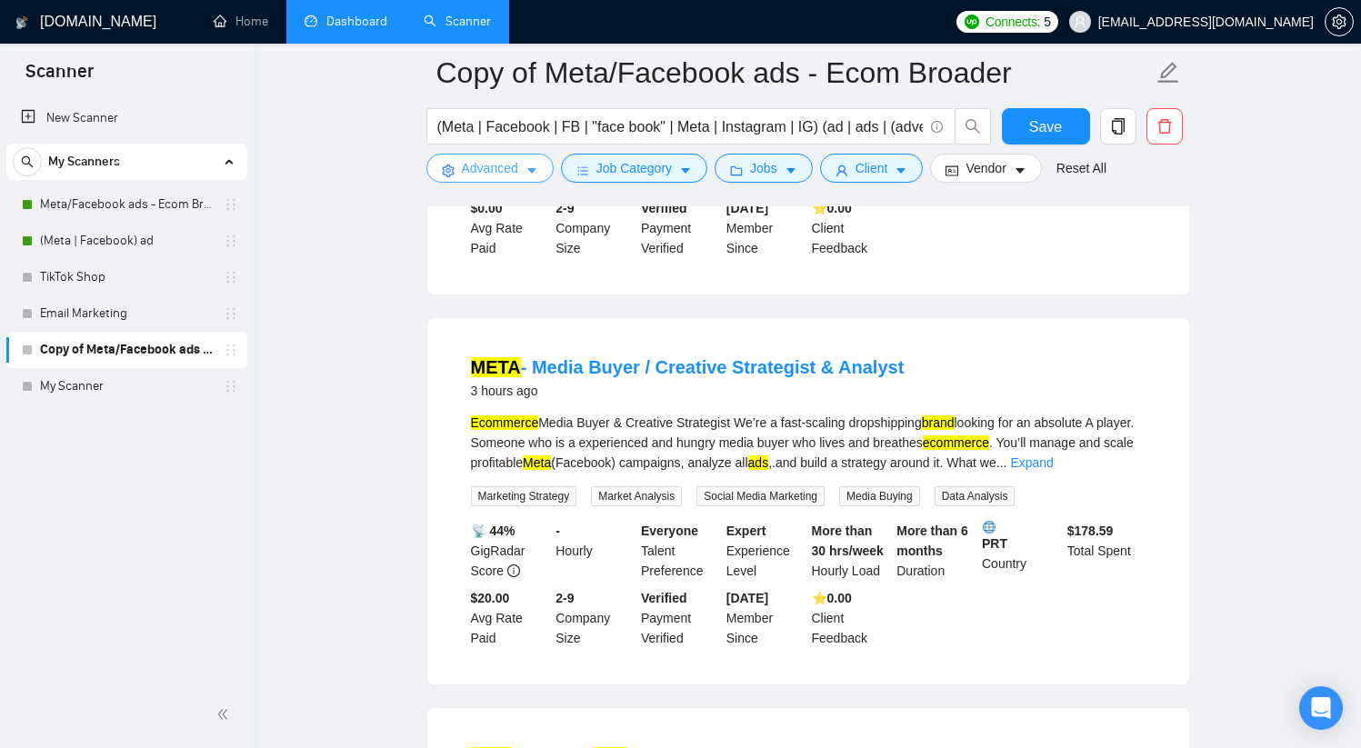
scroll to position [1870, 0]
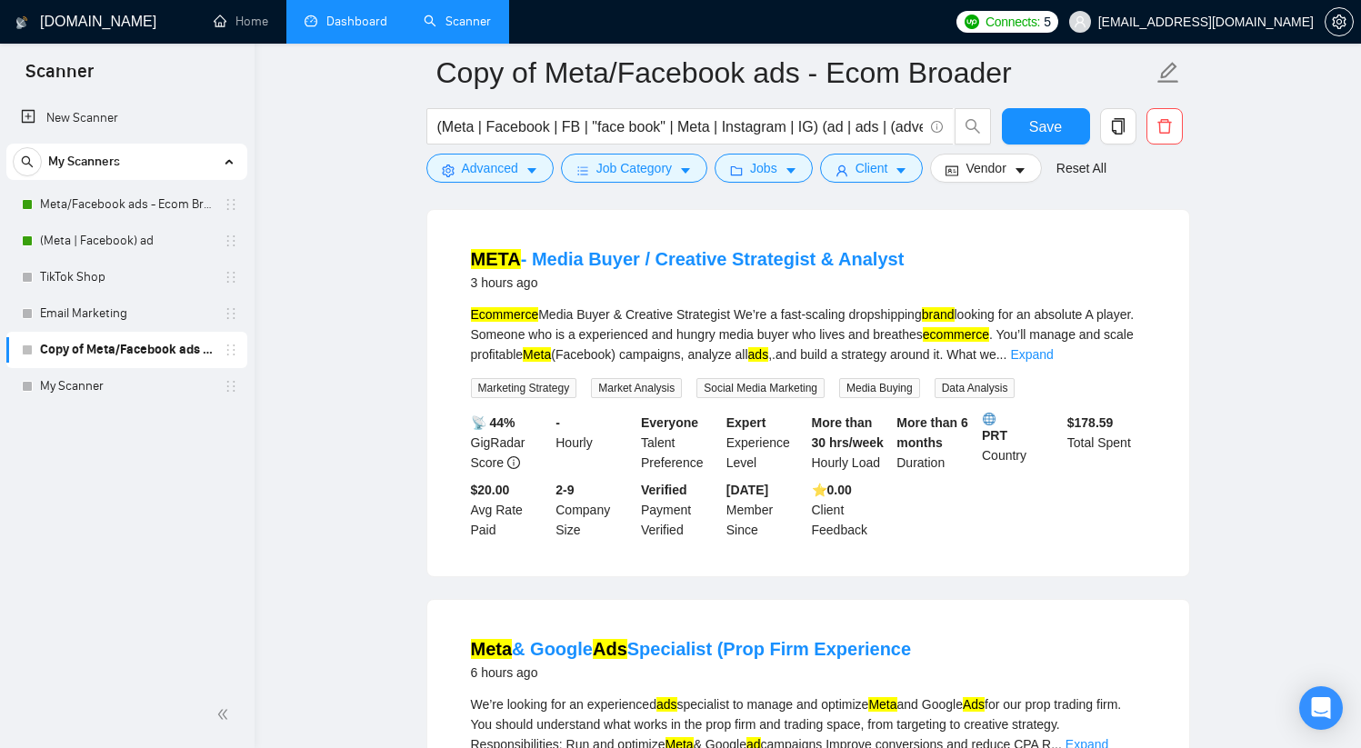
drag, startPoint x: 464, startPoint y: 239, endPoint x: 958, endPoint y: 246, distance: 493.6
click at [958, 246] on li "META - Media Buyer / Creative Strategist & Analyst 3 hours ago Ecommerce Media …" at bounding box center [808, 393] width 718 height 323
copy link "META - Media Buyer / Creative Strategist & Analyst"
